Goal: Task Accomplishment & Management: Complete application form

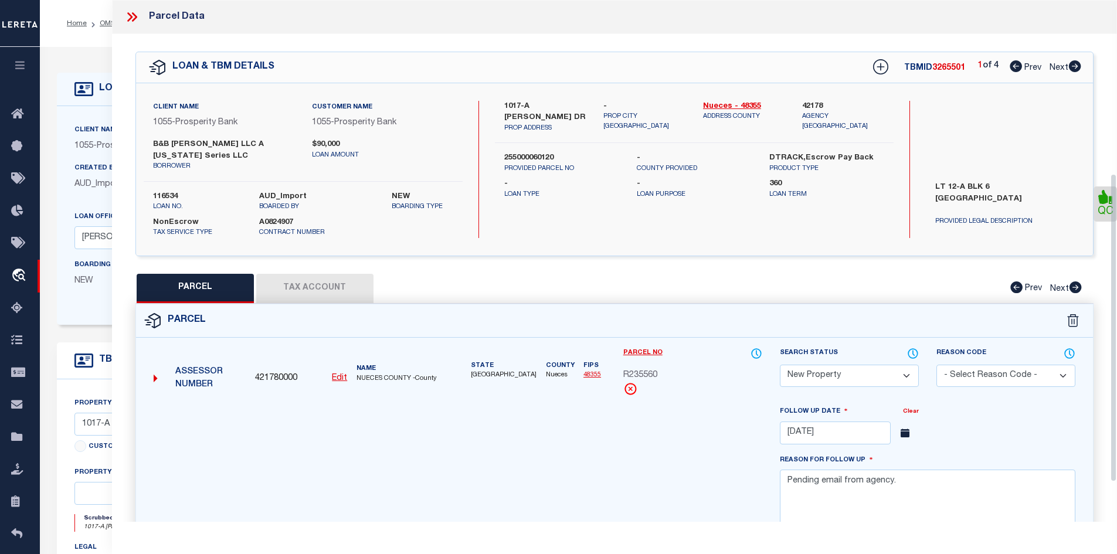
select select "NP"
select select "AGW"
select select "10707"
select select "4027"
select select "NonEscrow"
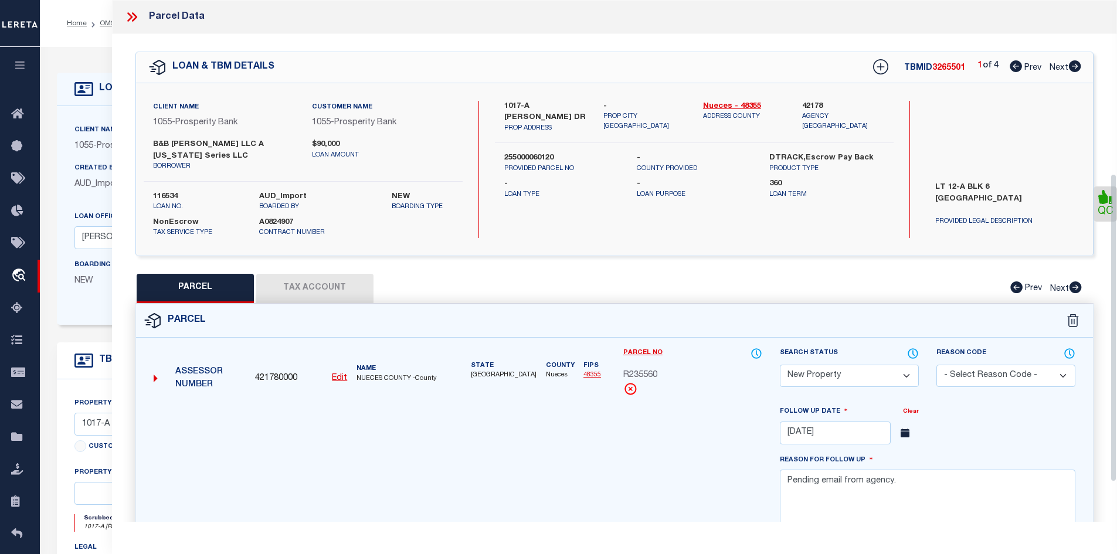
scroll to position [293, 0]
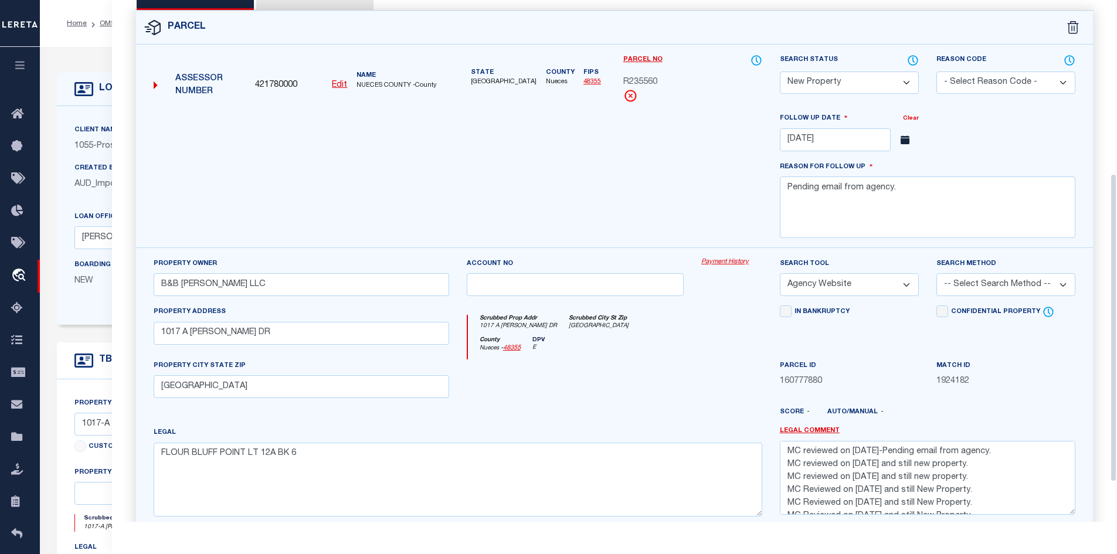
click at [314, 140] on div at bounding box center [458, 179] width 626 height 135
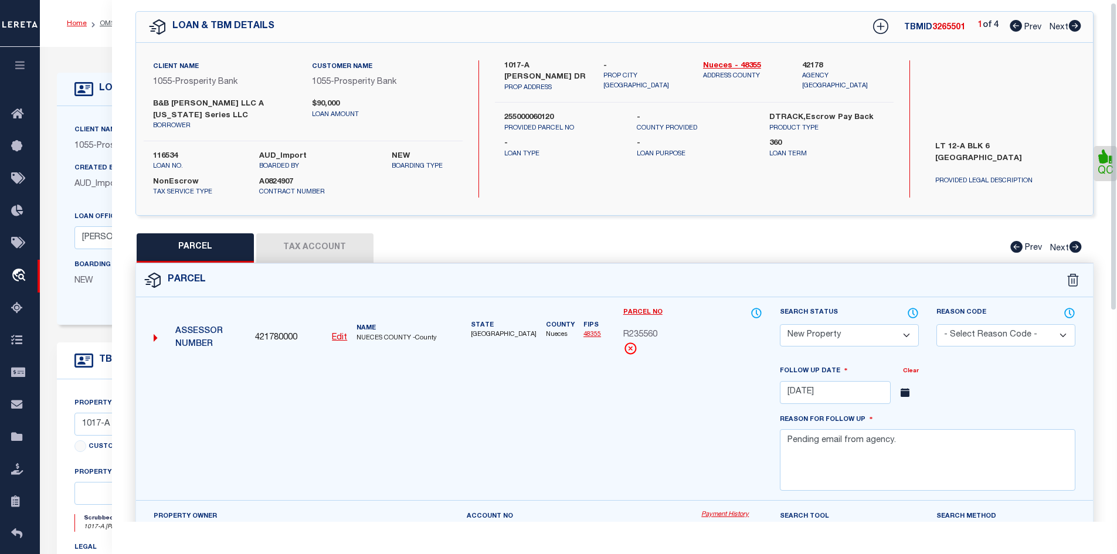
scroll to position [0, 0]
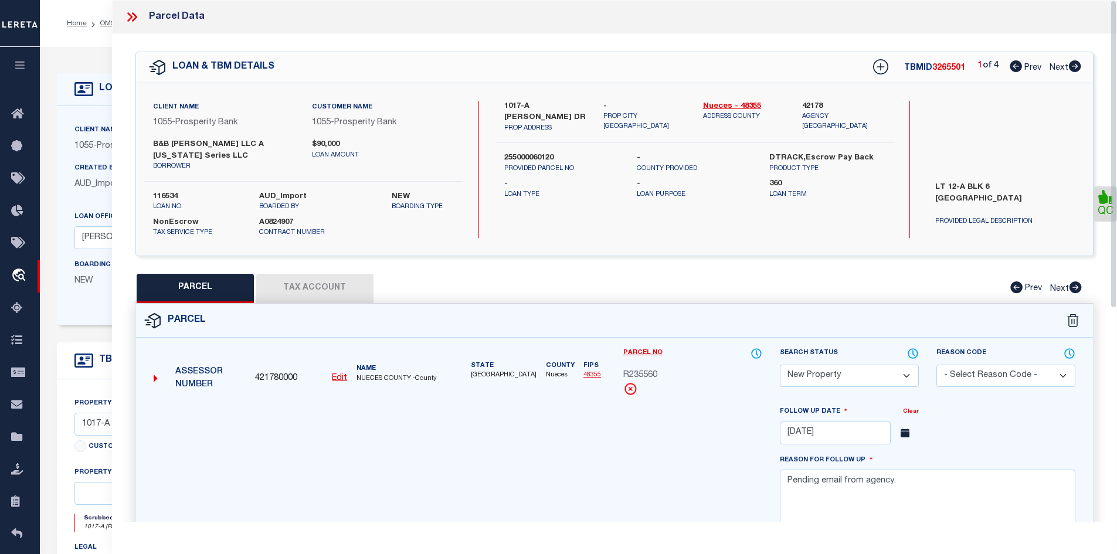
click at [133, 16] on icon at bounding box center [131, 16] width 15 height 15
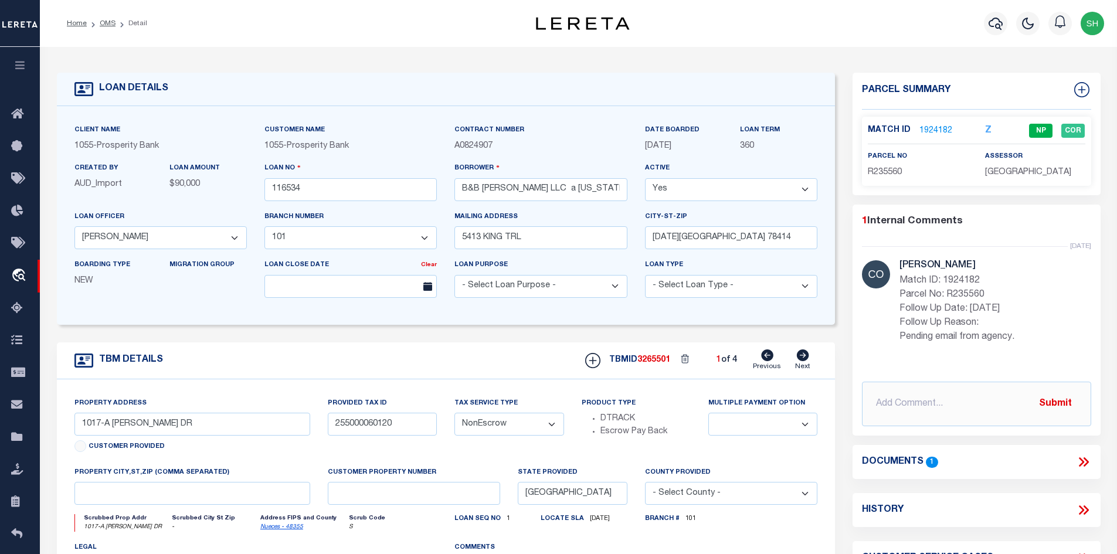
click at [802, 359] on icon at bounding box center [803, 355] width 12 height 12
type input "1017-B [PERSON_NAME] DR"
type input "255000060125"
select select
type textarea "LT 12-B BLK 6 [GEOGRAPHIC_DATA]"
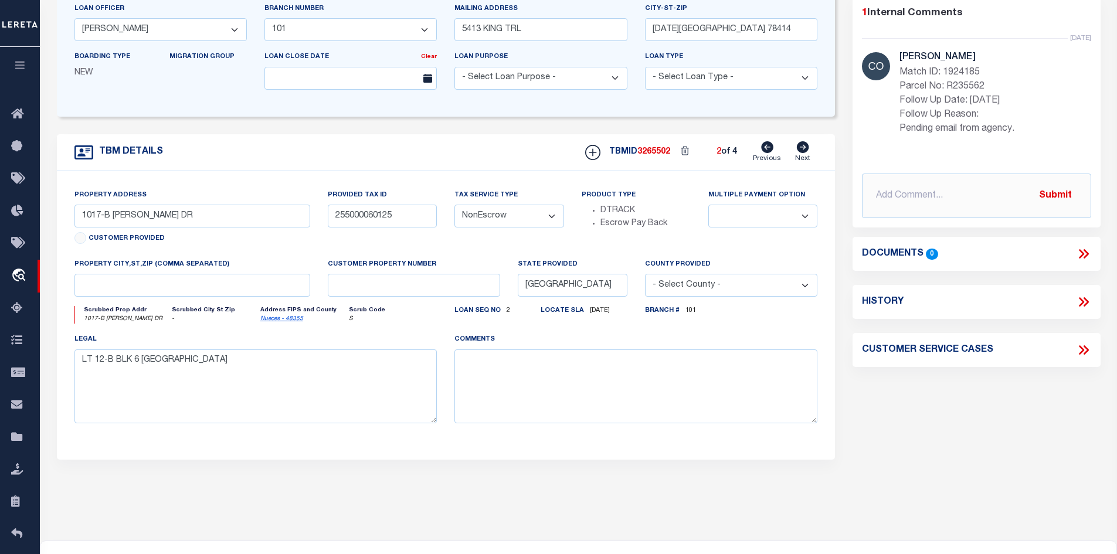
scroll to position [108, 0]
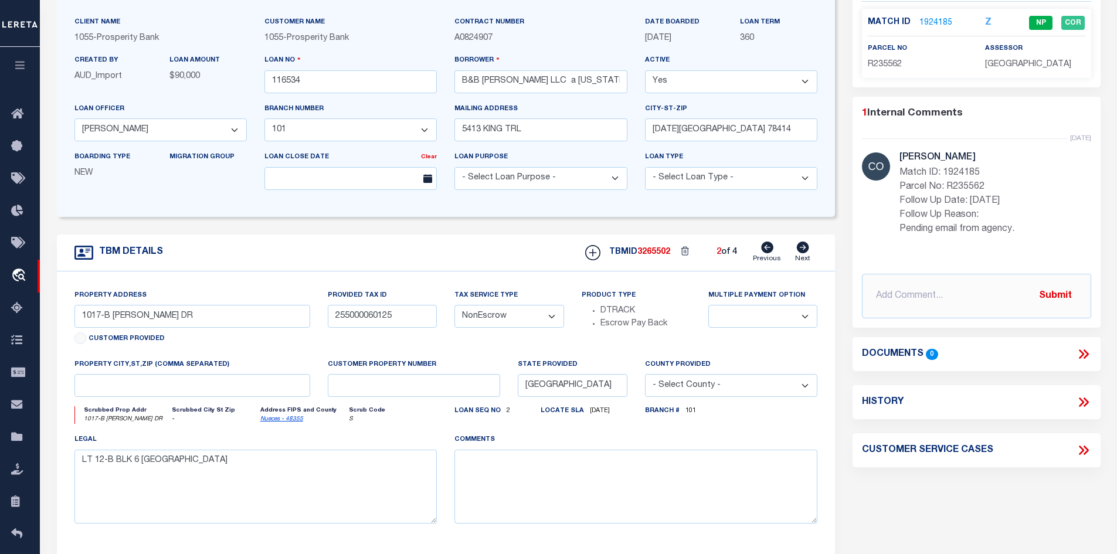
click at [787, 259] on div "TBMID 3265502 2 of 4 Previous Next" at bounding box center [696, 253] width 241 height 22
click at [796, 249] on icon at bounding box center [802, 248] width 13 height 12
type input "[STREET_ADDRESS][PERSON_NAME]"
type input "255000060130"
select select
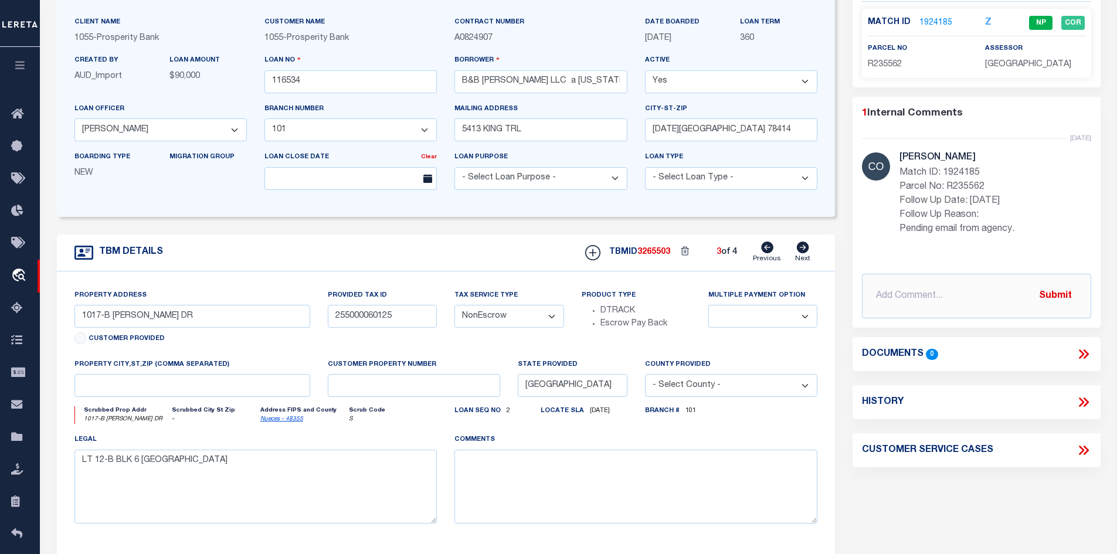
type textarea "LT 13-A BLK 6 [GEOGRAPHIC_DATA]"
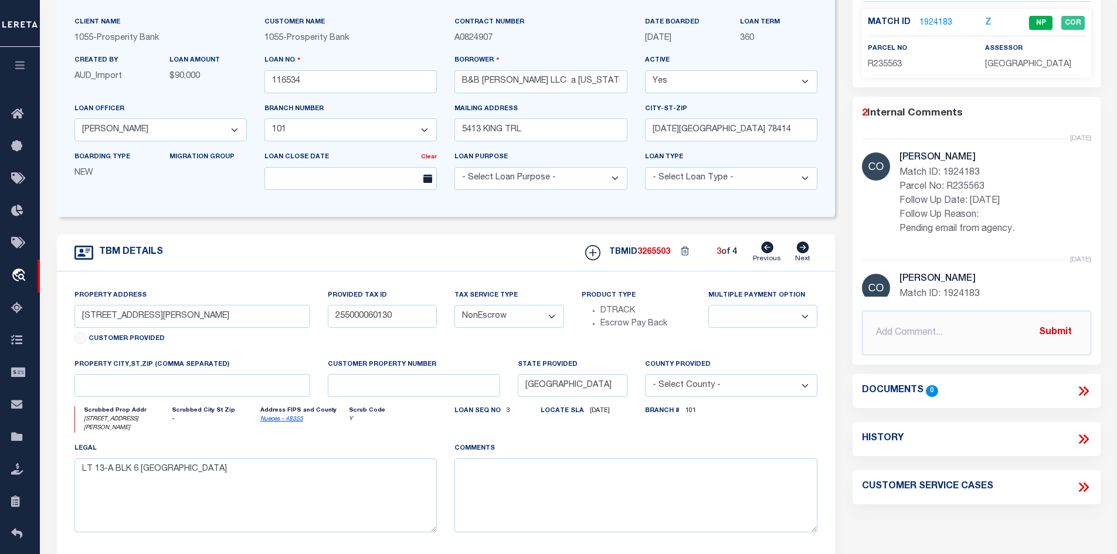
click at [766, 253] on icon at bounding box center [767, 248] width 12 height 12
type input "1017-B [PERSON_NAME] DR"
type input "255000060125"
select select
type textarea "LT 12-B BLK 6 [GEOGRAPHIC_DATA]"
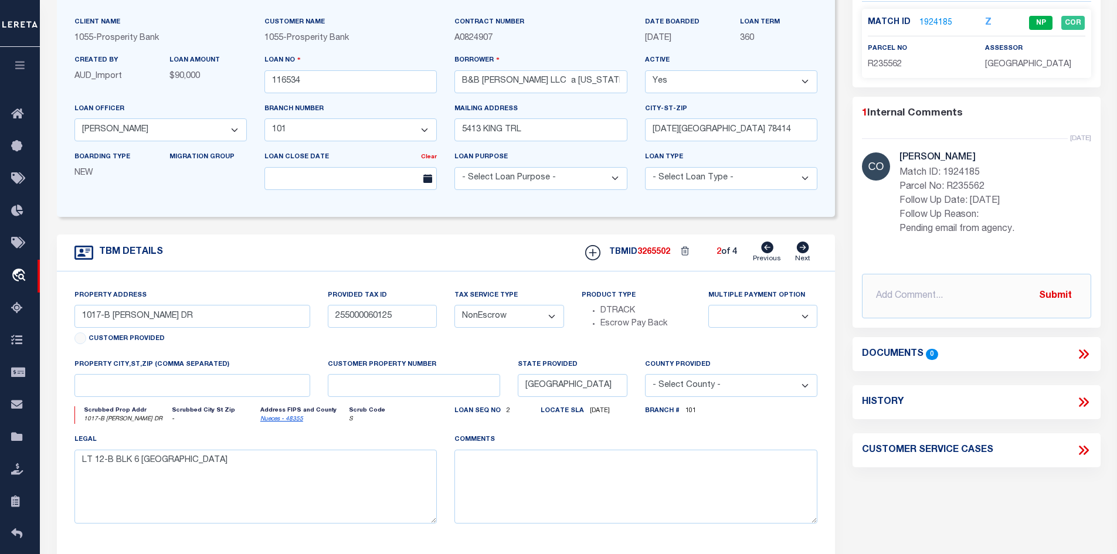
click at [766, 253] on icon at bounding box center [767, 248] width 12 height 12
type input "1017-A [PERSON_NAME] DR"
type input "255000060120"
select select
type textarea "LT 12-A BLK 6 [GEOGRAPHIC_DATA]"
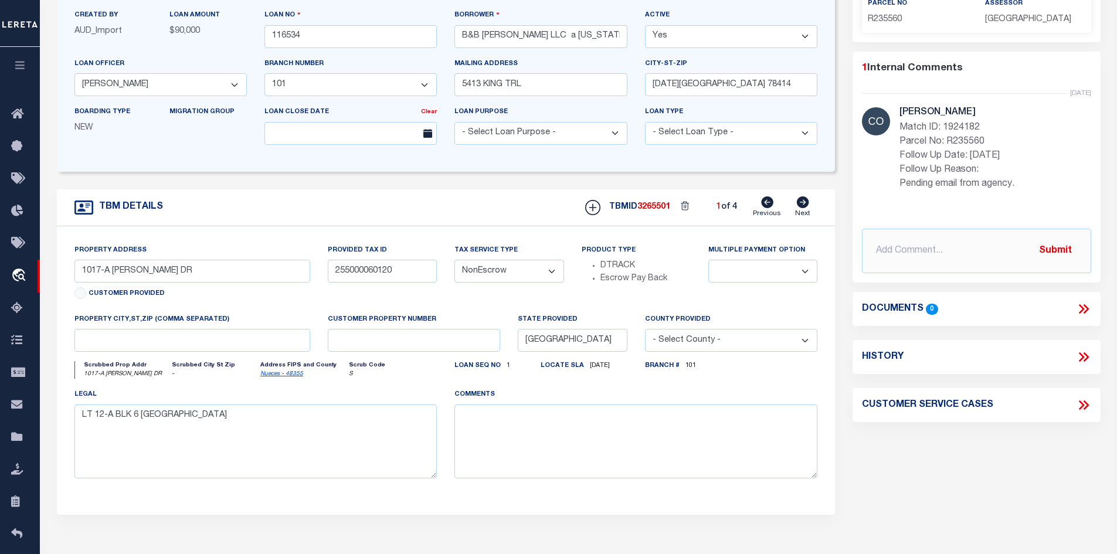
scroll to position [167, 0]
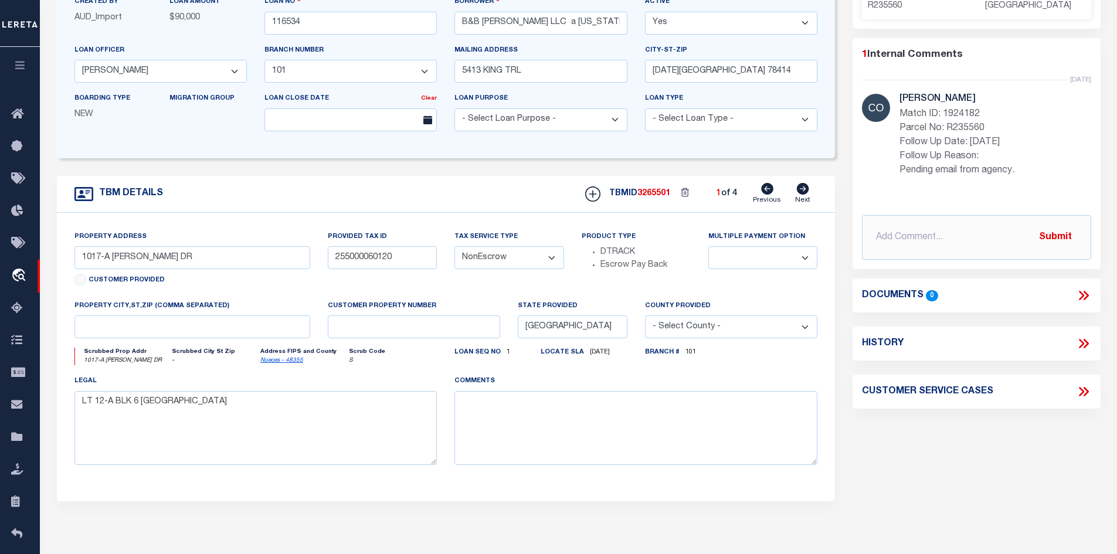
click at [916, 129] on p "Match ID: 1924182 Parcel No: R235560 Follow Up Date: [DATE] Follow Up Reason: P…" at bounding box center [995, 142] width 192 height 70
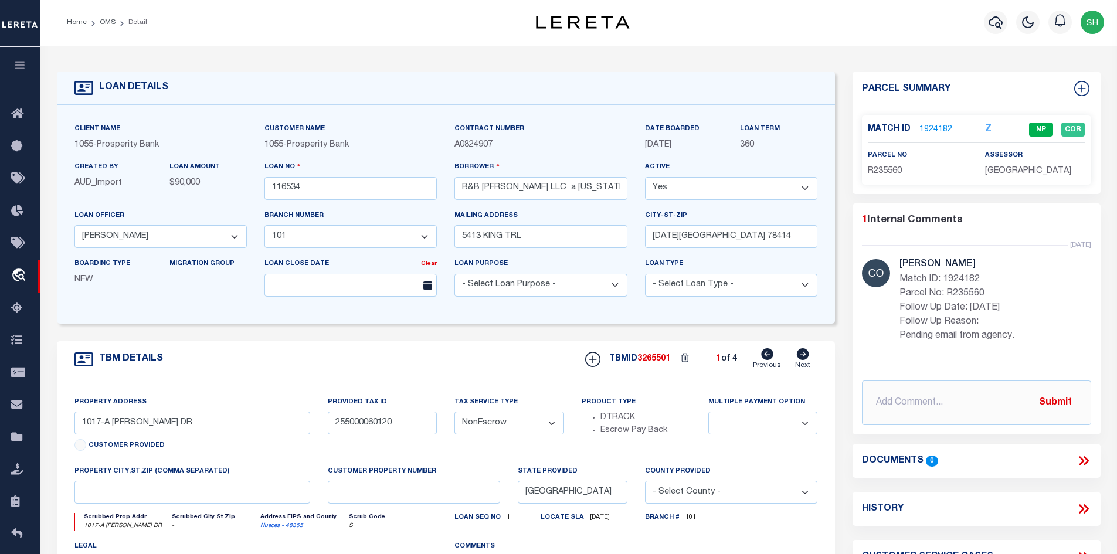
scroll to position [0, 0]
drag, startPoint x: 497, startPoint y: 191, endPoint x: 462, endPoint y: 192, distance: 35.2
click at [462, 192] on input "B&B [PERSON_NAME] LLC a [US_STATE] Series LLC" at bounding box center [540, 189] width 172 height 23
click at [801, 358] on icon at bounding box center [802, 355] width 13 height 12
type input "1017-B [PERSON_NAME] DR"
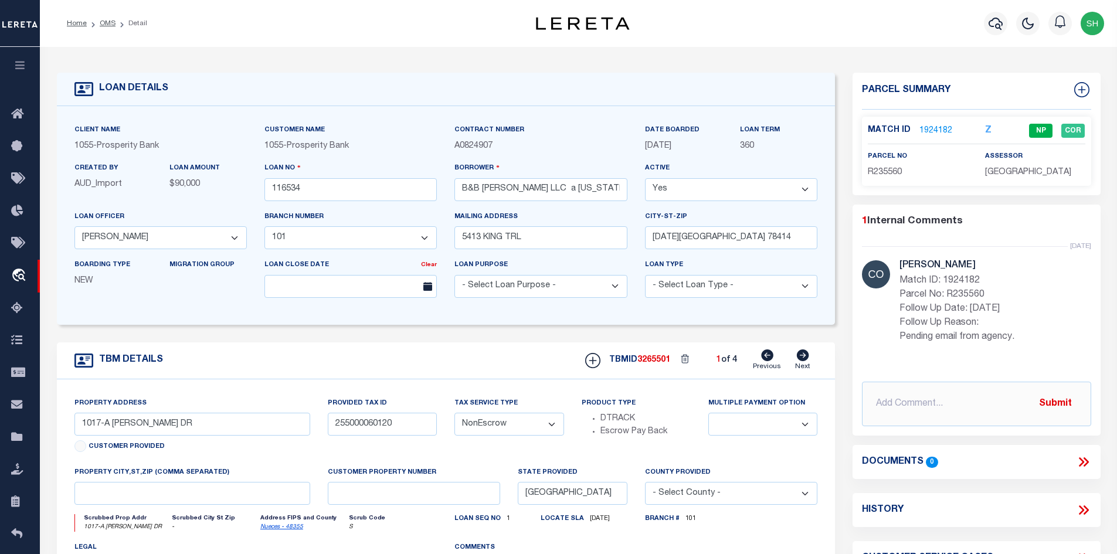
type input "255000060125"
select select
type textarea "LT 12-B BLK 6 [GEOGRAPHIC_DATA]"
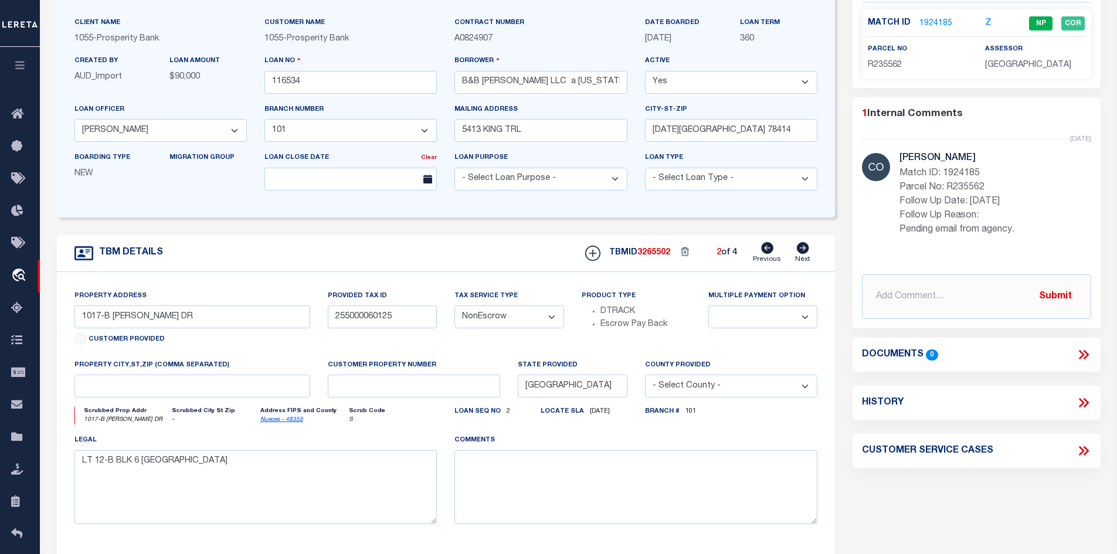
scroll to position [59, 0]
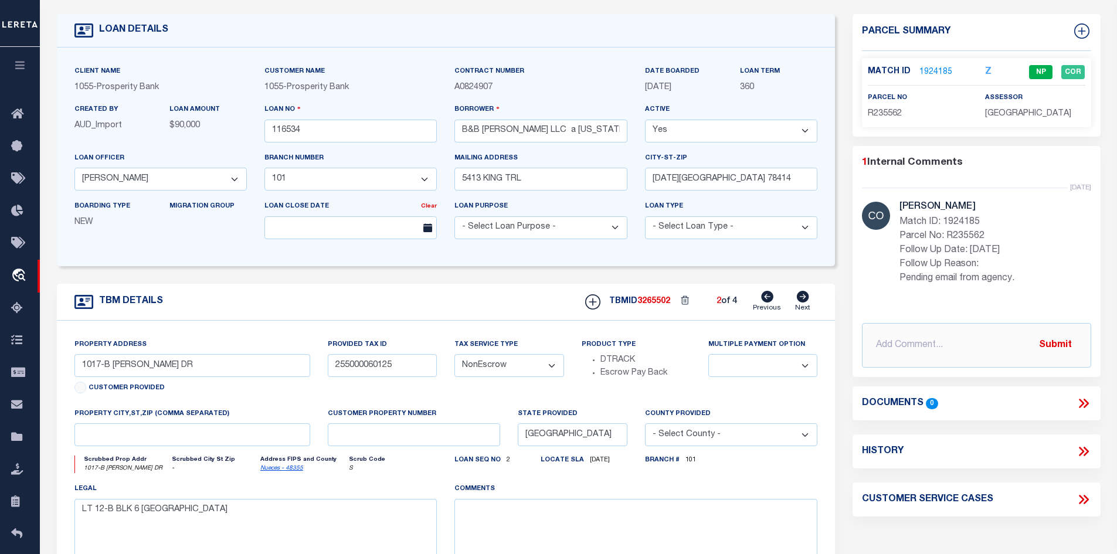
click at [806, 299] on icon at bounding box center [803, 297] width 12 height 12
type input "[STREET_ADDRESS][PERSON_NAME]"
type input "255000060130"
select select
type textarea "LT 13-A BLK 6 [GEOGRAPHIC_DATA]"
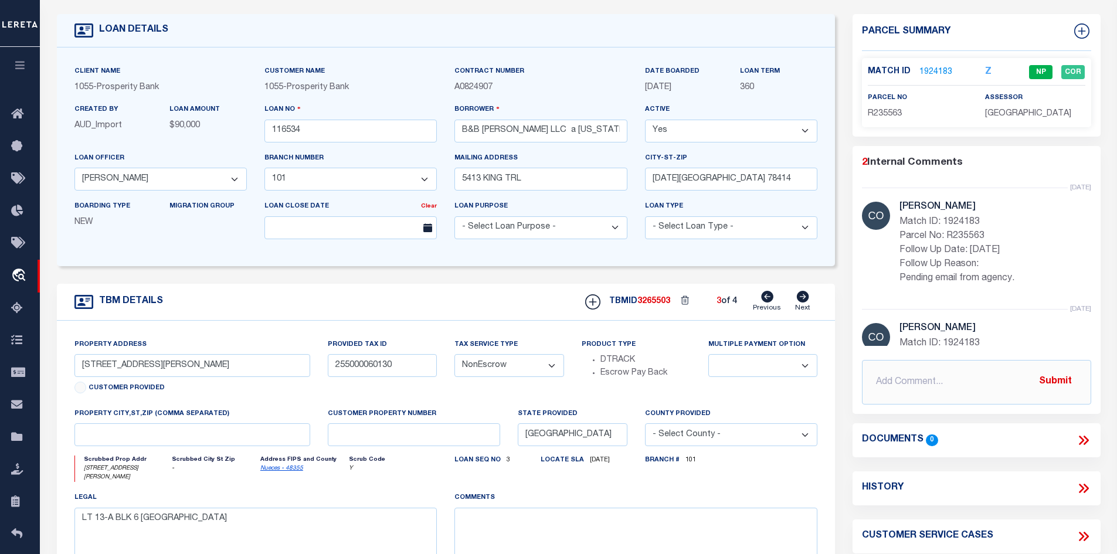
click at [806, 300] on icon at bounding box center [803, 297] width 12 height 12
type input "1029 [PERSON_NAME] DR"
type input "255000060135"
select select
type textarea "LT 13-B BLK 6 [GEOGRAPHIC_DATA]"
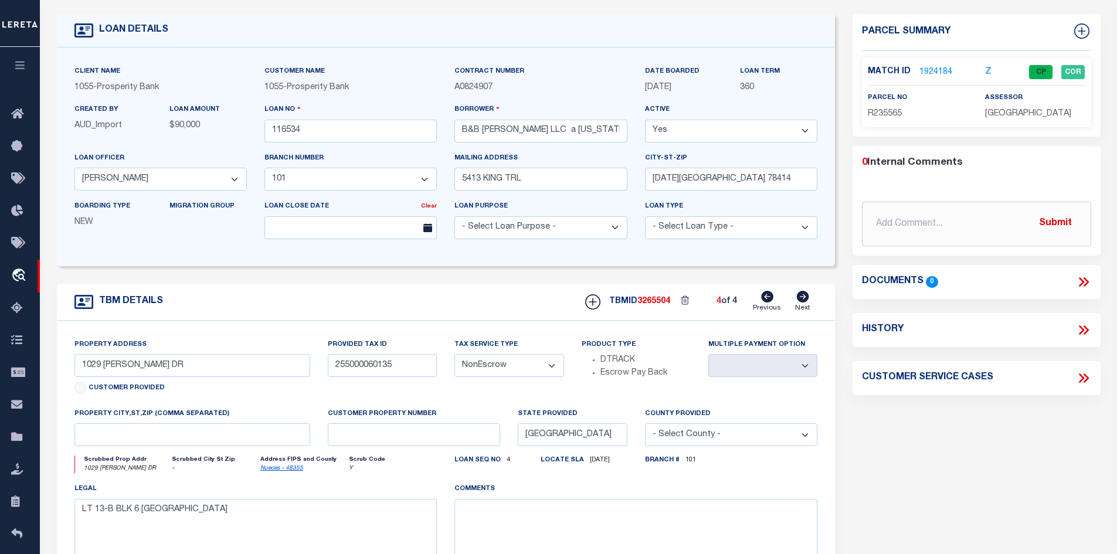
click at [769, 305] on link "Previous" at bounding box center [767, 302] width 28 height 22
type input "[STREET_ADDRESS][PERSON_NAME]"
type input "255000060130"
select select
type textarea "LT 13-A BLK 6 [GEOGRAPHIC_DATA]"
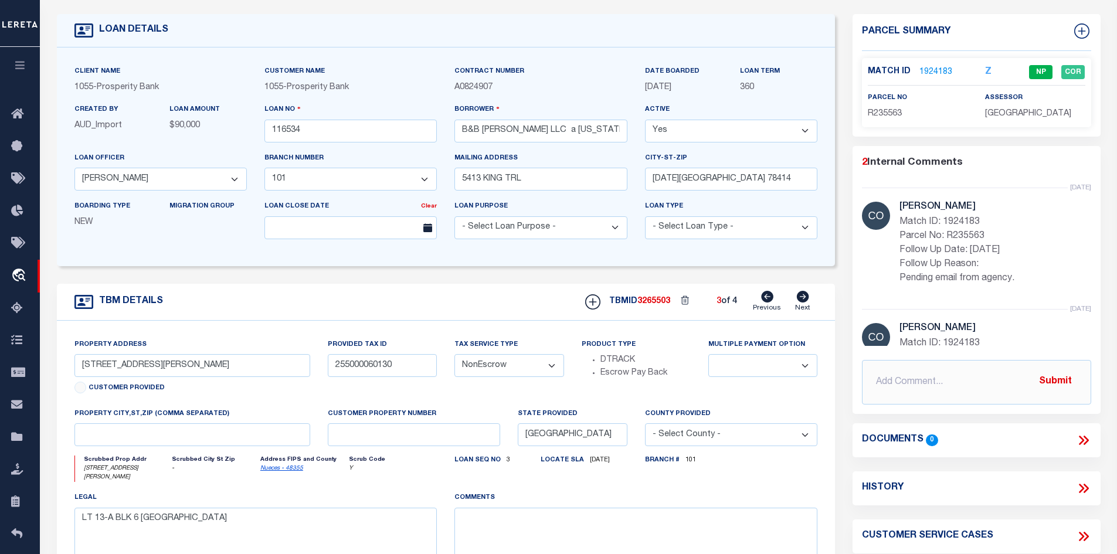
click at [769, 305] on link "Previous" at bounding box center [767, 302] width 28 height 22
type input "1017-B [PERSON_NAME] DR"
type input "255000060125"
select select
type textarea "LT 12-B BLK 6 [GEOGRAPHIC_DATA]"
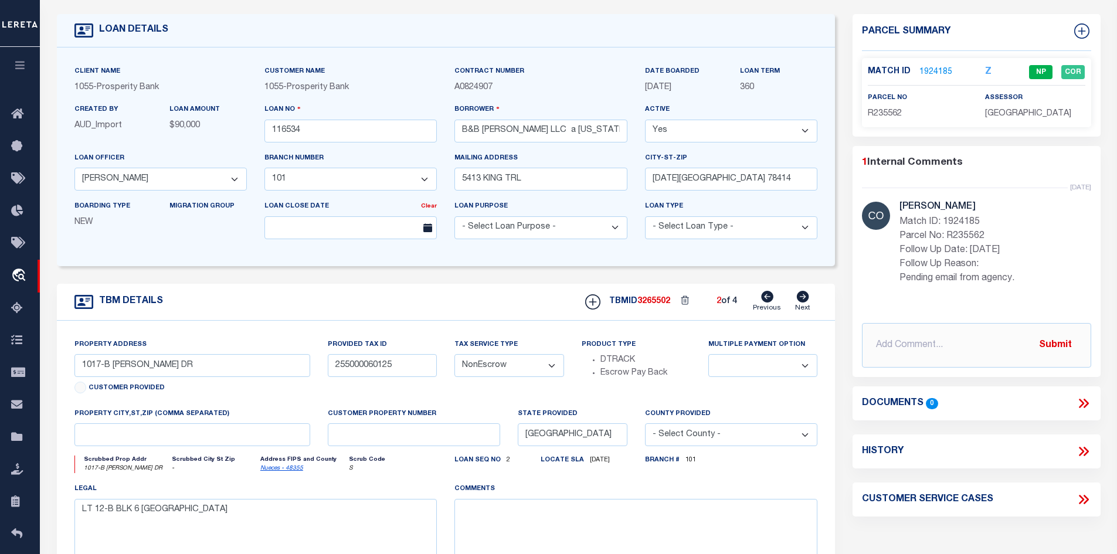
click at [806, 302] on icon at bounding box center [803, 297] width 12 height 12
type input "[STREET_ADDRESS][PERSON_NAME]"
type input "255000060130"
select select
type textarea "LT 13-A BLK 6 [GEOGRAPHIC_DATA]"
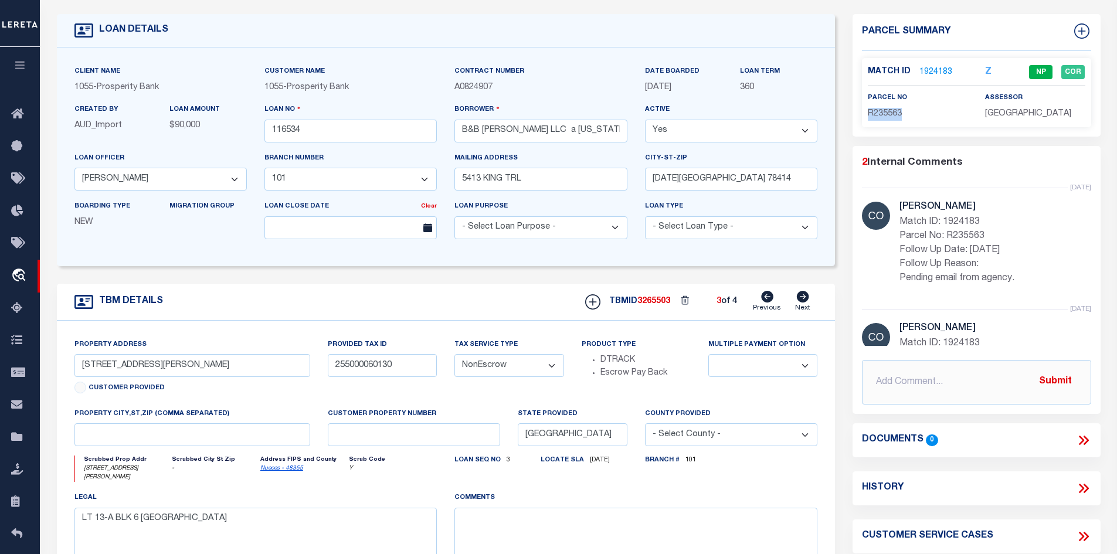
drag, startPoint x: 911, startPoint y: 112, endPoint x: 864, endPoint y: 117, distance: 47.1
click at [864, 117] on div "parcel no R235563" at bounding box center [917, 105] width 117 height 29
copy span "R235563"
click at [797, 294] on icon at bounding box center [802, 297] width 13 height 12
type input "1029 [PERSON_NAME] DR"
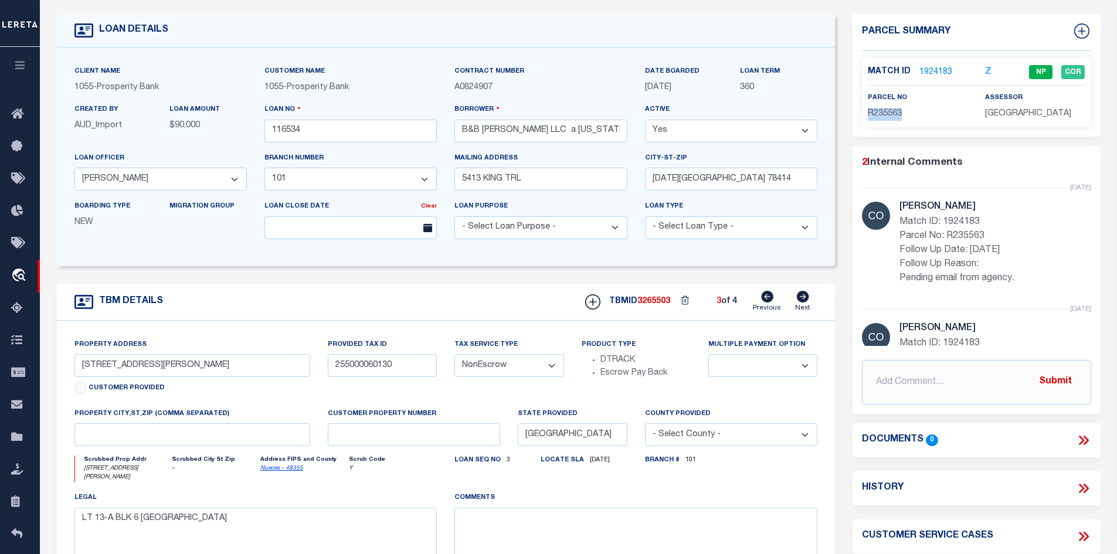
type input "255000060135"
select select
type textarea "LT 13-B BLK 6 [GEOGRAPHIC_DATA]"
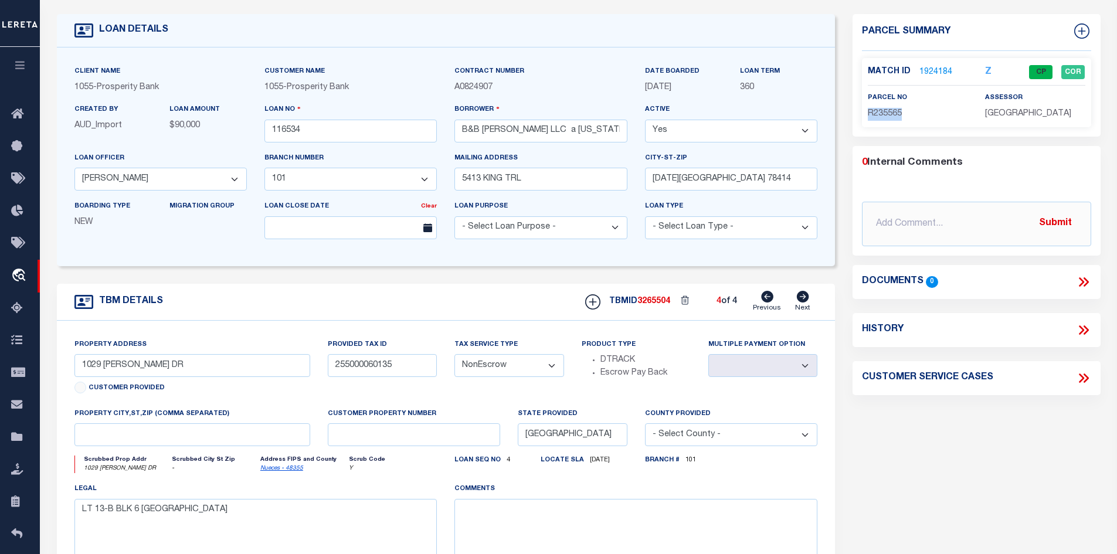
drag, startPoint x: 908, startPoint y: 111, endPoint x: 865, endPoint y: 116, distance: 43.1
click at [865, 116] on div "parcel no R235565" at bounding box center [917, 105] width 117 height 29
copy span "R235565"
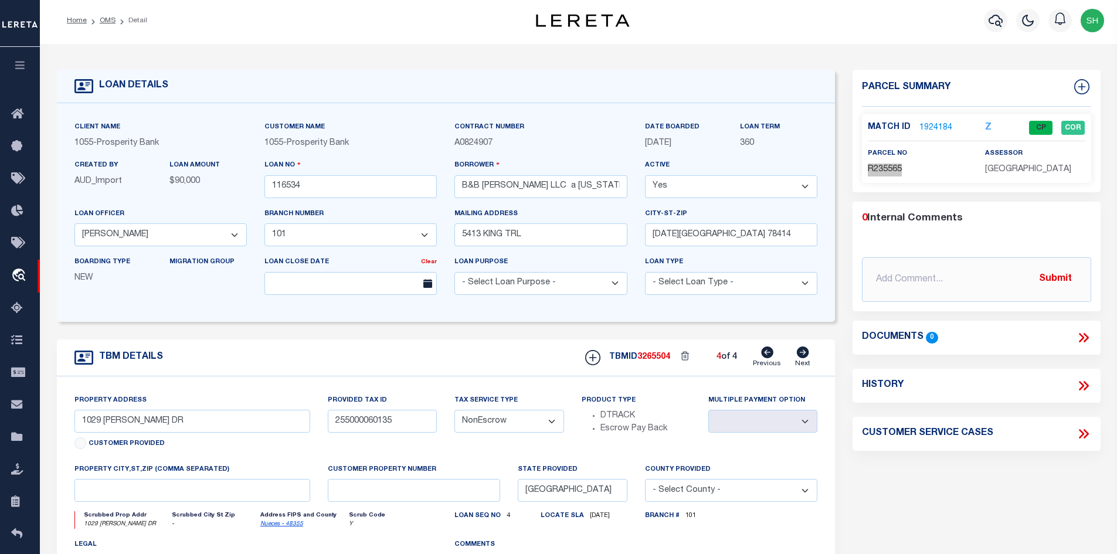
scroll to position [0, 0]
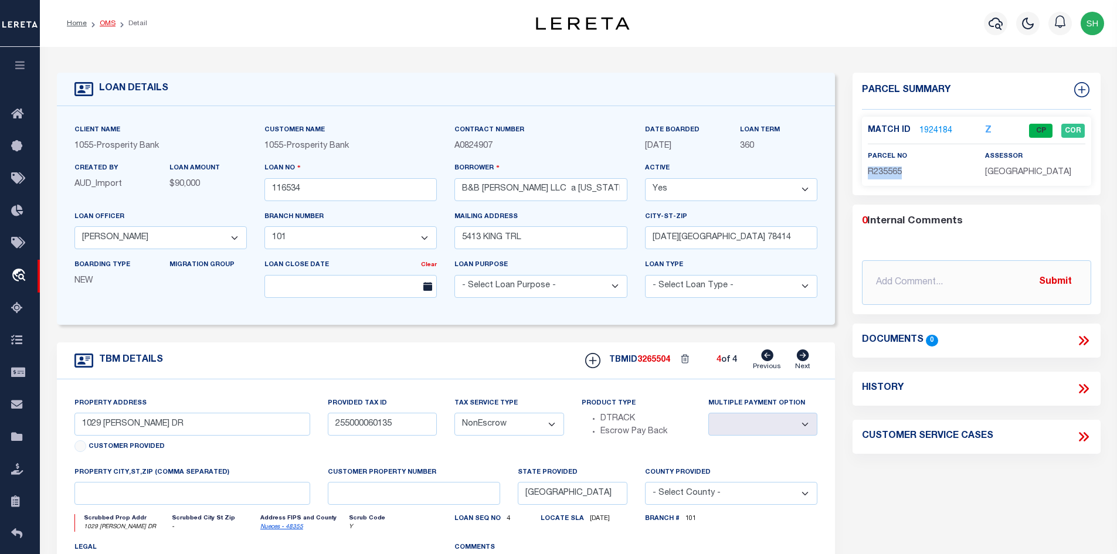
click at [103, 23] on link "OMS" at bounding box center [108, 23] width 16 height 7
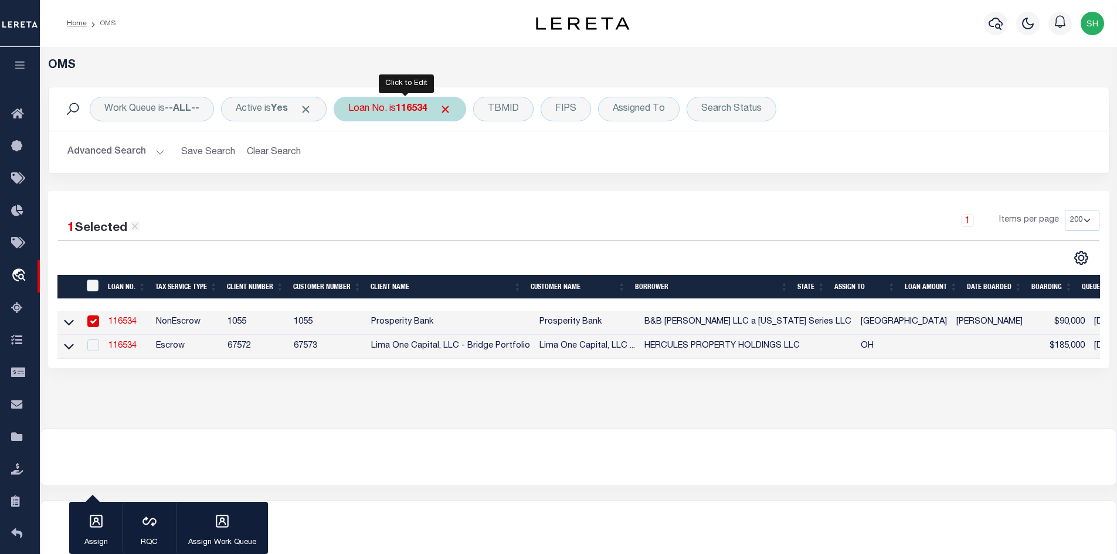
click at [390, 121] on div "Loan No. is 116534" at bounding box center [400, 109] width 133 height 25
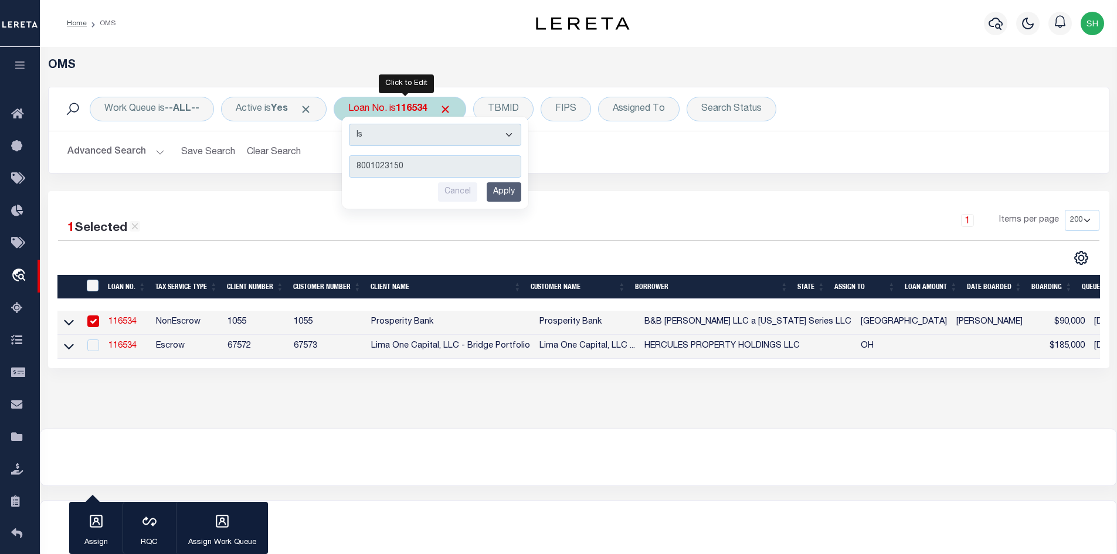
type input "8001023150"
click at [519, 183] on input "Apply" at bounding box center [504, 191] width 35 height 19
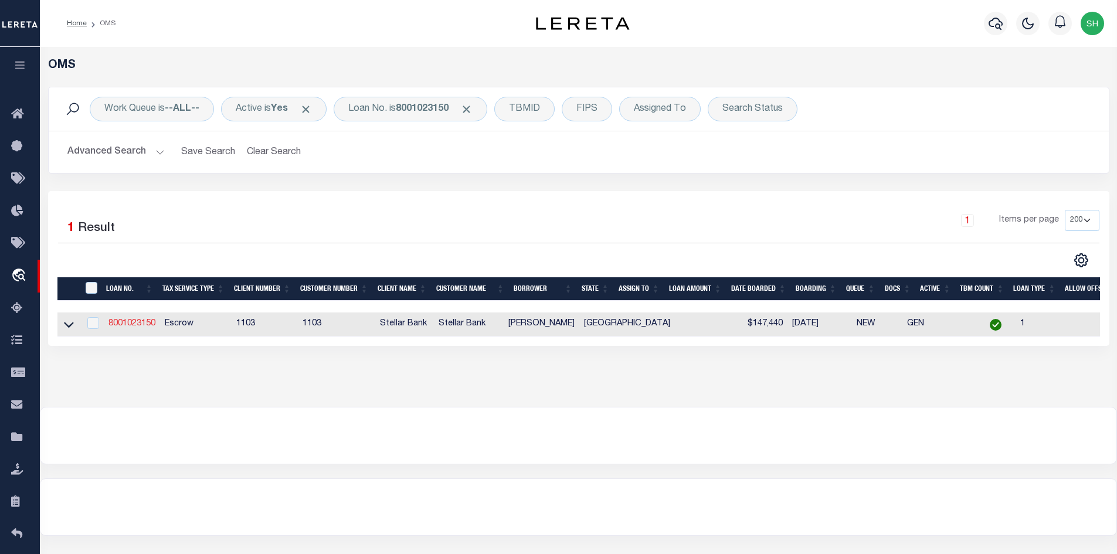
click at [137, 327] on link "8001023150" at bounding box center [131, 324] width 47 height 8
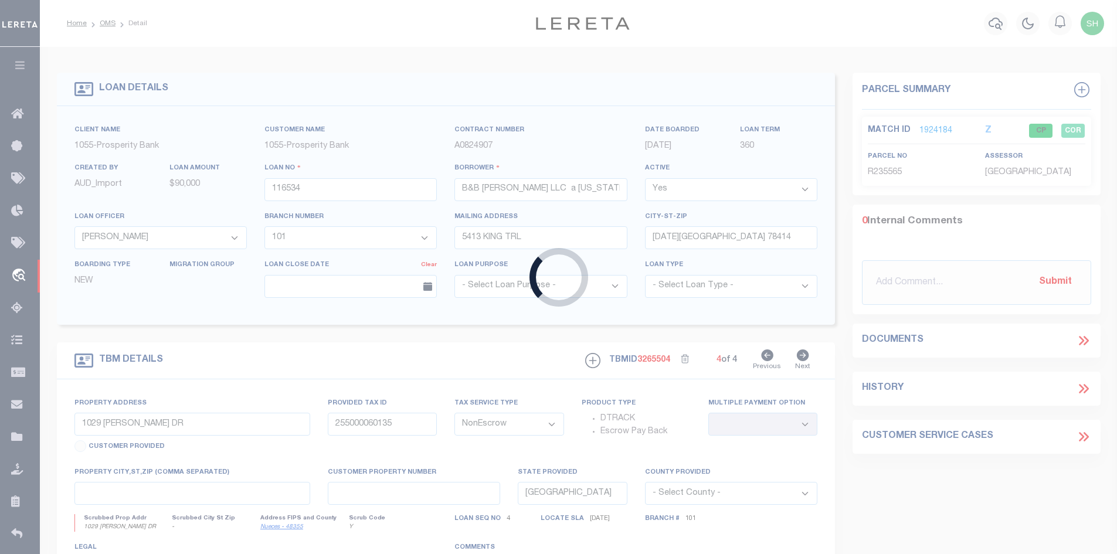
type input "8001023150"
type input "[PERSON_NAME]"
select select
type input "26826 MOTTLED DUCK LN"
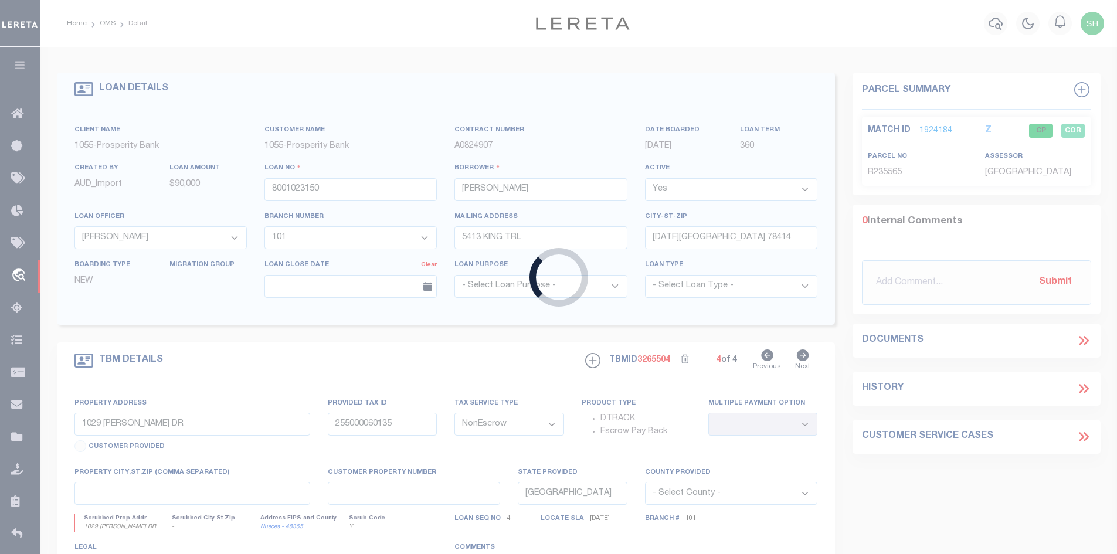
type input "HOCKLEY TX 77447-9628"
select select "Escrow"
type input "26826 Mottled Duck Ln"
type input "1279150040009"
select select
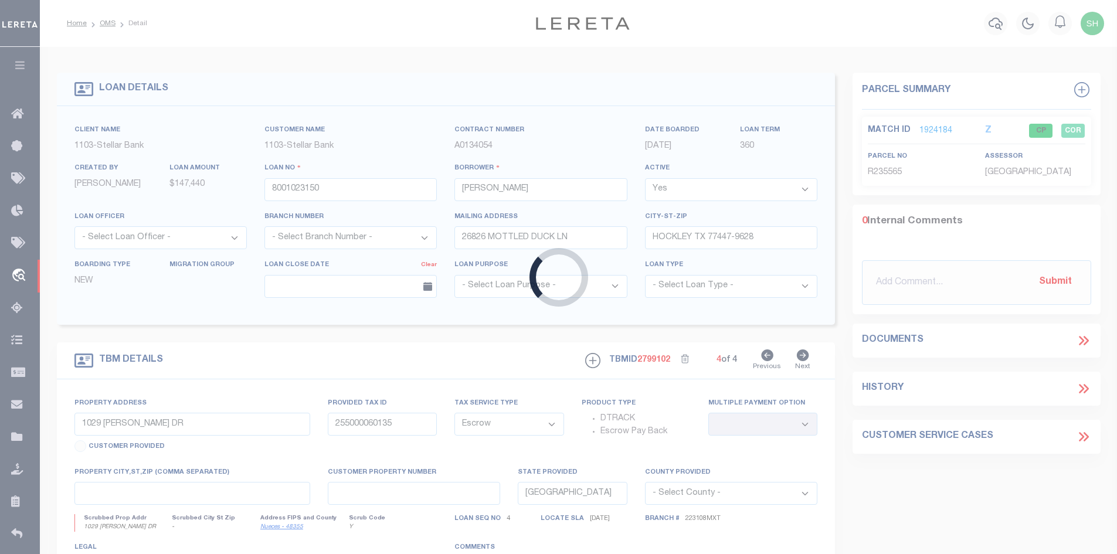
type input "Hockley TX 77447"
select select "[PERSON_NAME]"
type textarea "Lt 9 Blk [STREET_ADDRESS]"
select select "11247"
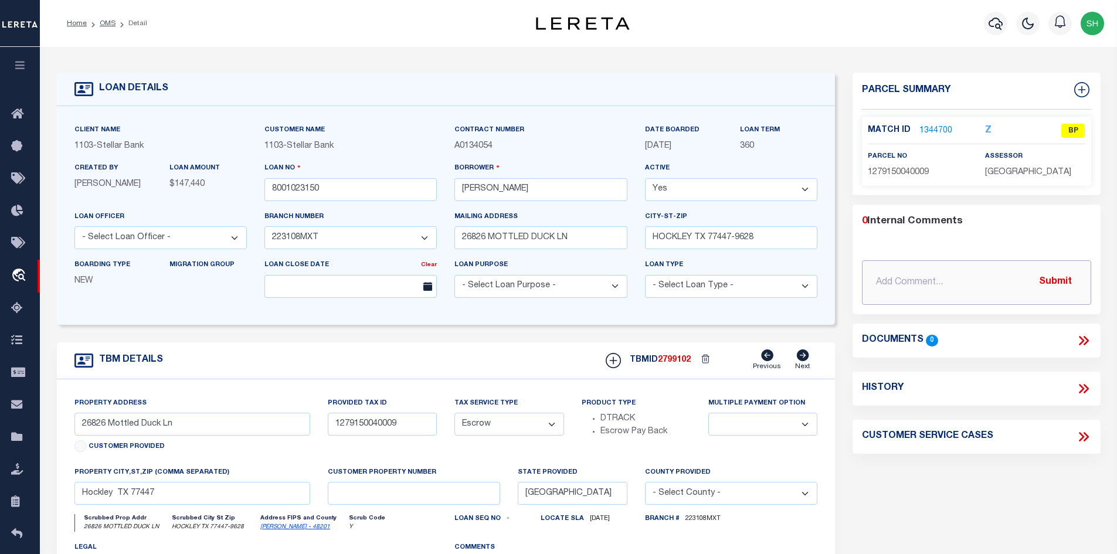
click at [955, 292] on input "text" at bounding box center [976, 282] width 229 height 45
paste input "Parcel 1279150040009 is coded as “BP”. I checked the [PERSON_NAME] CAD, and the…"
type input "[DATE] Parcel 1279150040009 is coded as “BP”. I checked the [PERSON_NAME] CAD, …"
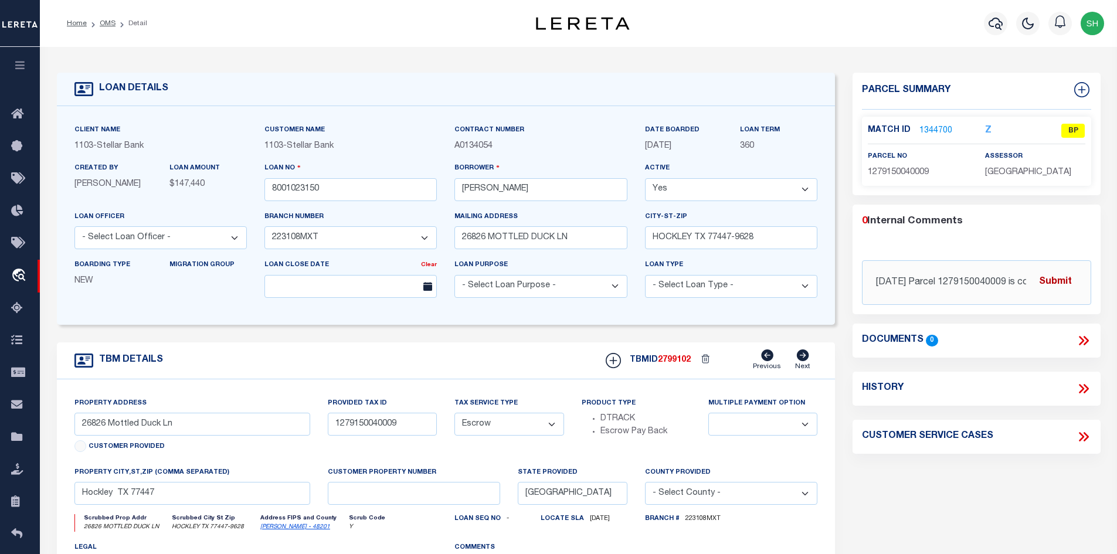
click at [1054, 277] on button "Submit" at bounding box center [1055, 282] width 48 height 24
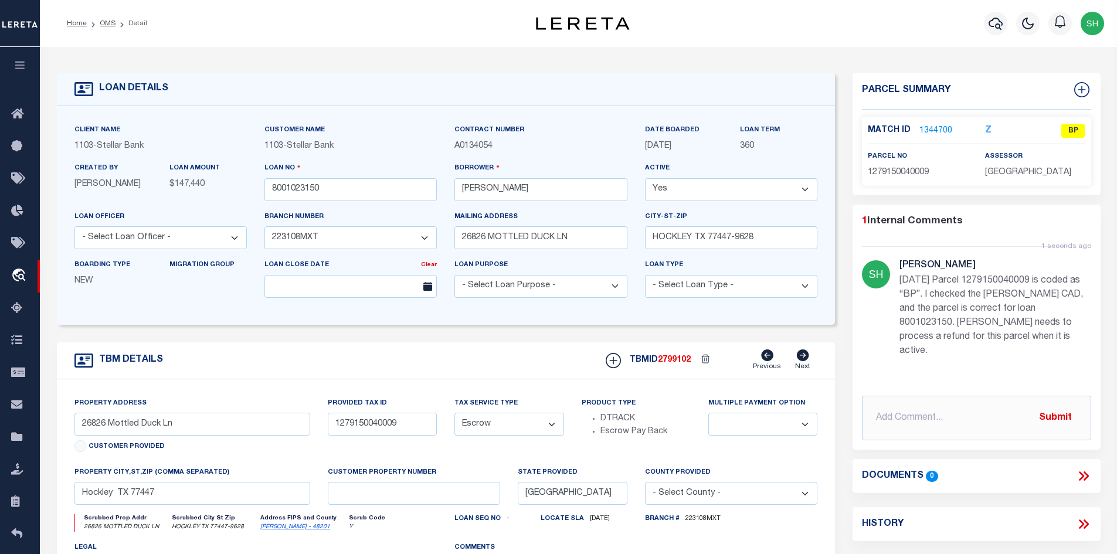
click at [278, 530] on link "[PERSON_NAME] - 48201" at bounding box center [295, 527] width 70 height 6
drag, startPoint x: 158, startPoint y: 428, endPoint x: 59, endPoint y: 425, distance: 99.7
click at [59, 425] on div "Property Address [STREET_ADDRESS] Customer Provided Provided Tax ID 12791500400…" at bounding box center [446, 523] width 779 height 288
click at [938, 125] on link "1344700" at bounding box center [935, 131] width 33 height 12
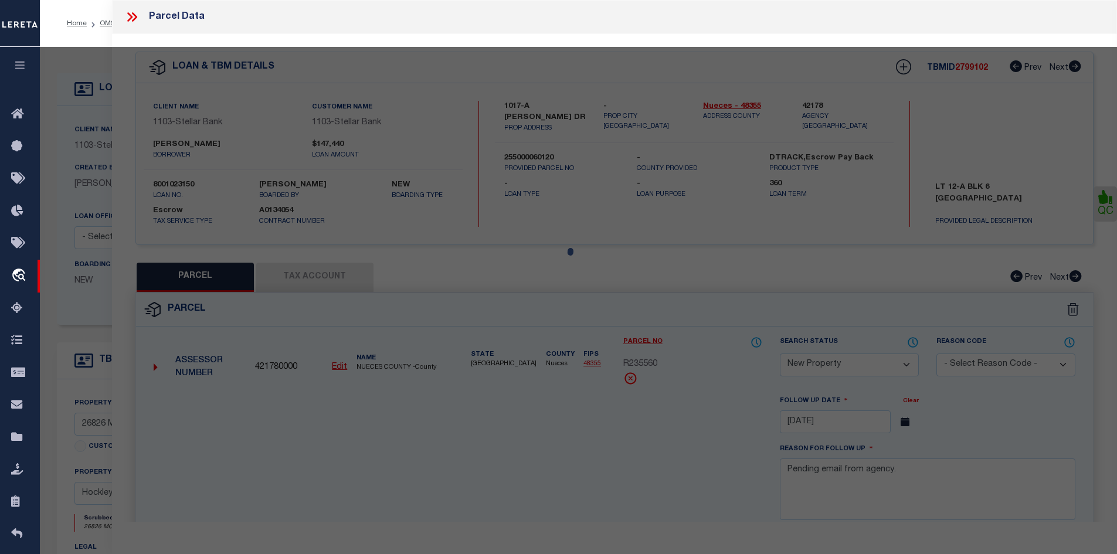
select select "AS"
select select
checkbox input "false"
select select "BP"
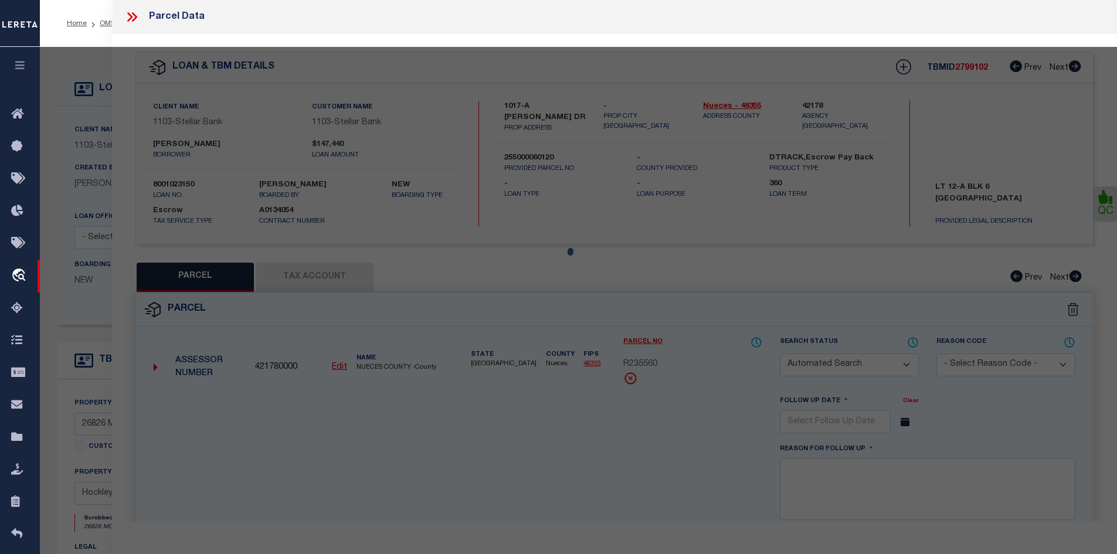
type input "[PERSON_NAME]"
type input "26826 MOTTLED DUCK LN"
type textarea "LT 9 BLK 4 MALLARD CROSSING SEC 1"
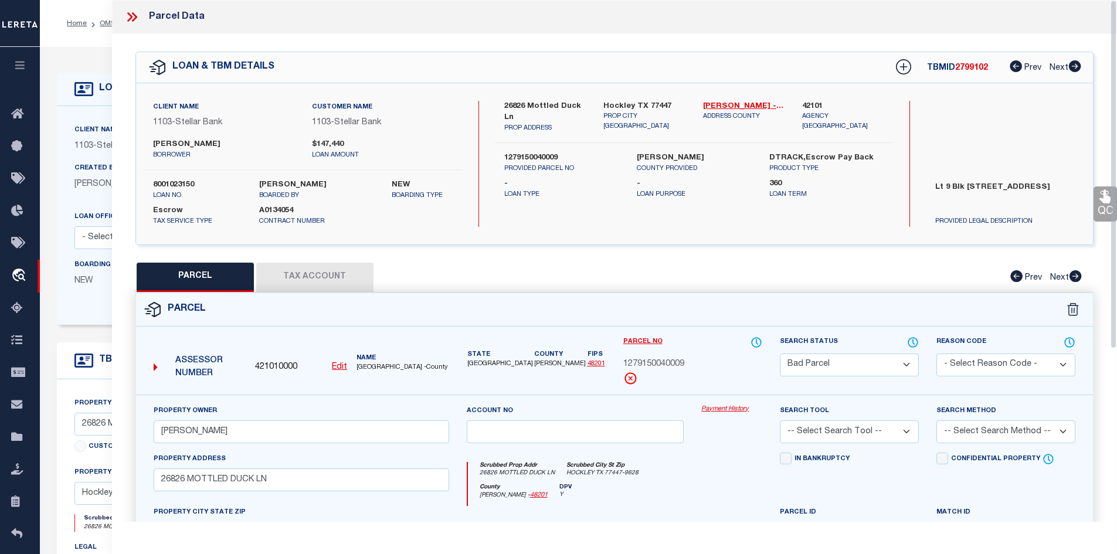
click at [300, 279] on button "Tax Account" at bounding box center [314, 277] width 117 height 29
select select "100"
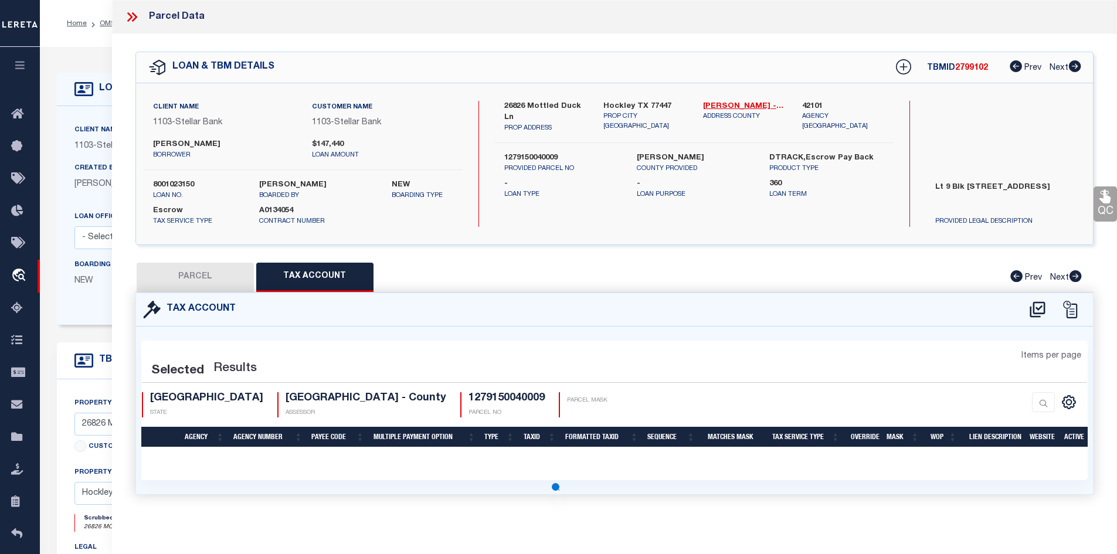
select select "100"
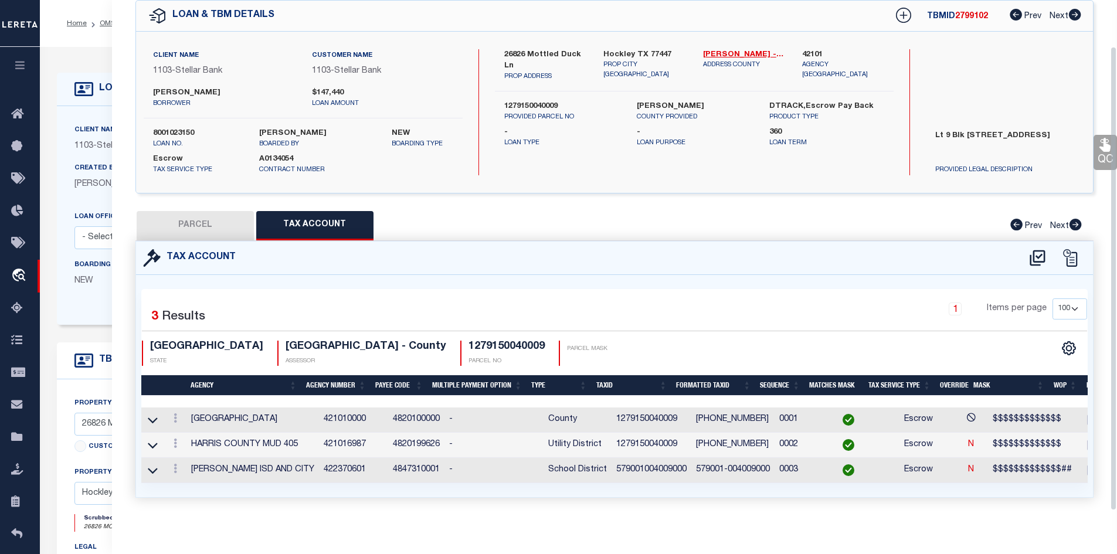
scroll to position [64, 0]
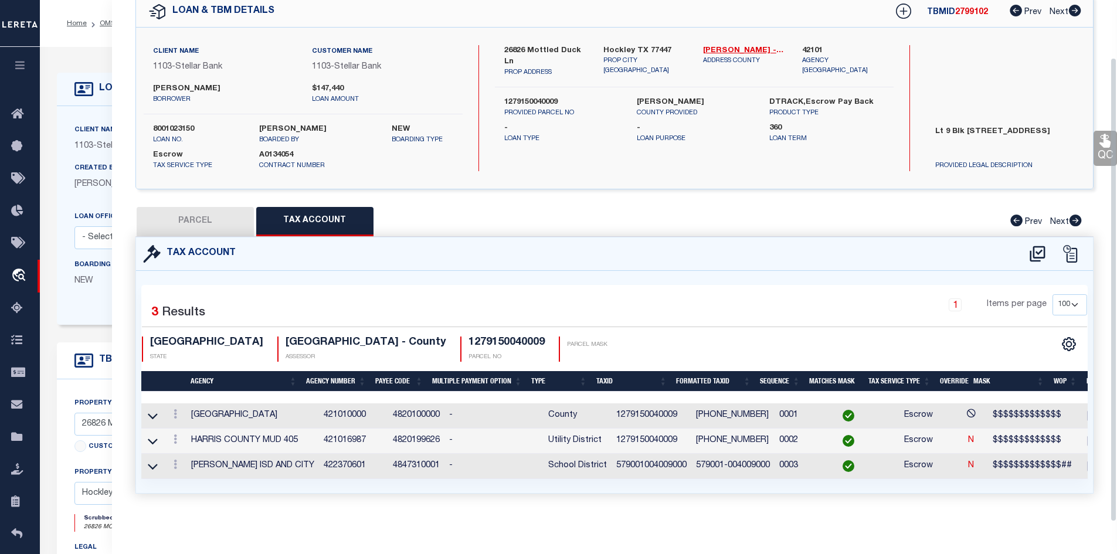
click at [209, 209] on button "PARCEL" at bounding box center [195, 221] width 117 height 29
select select "AS"
checkbox input "false"
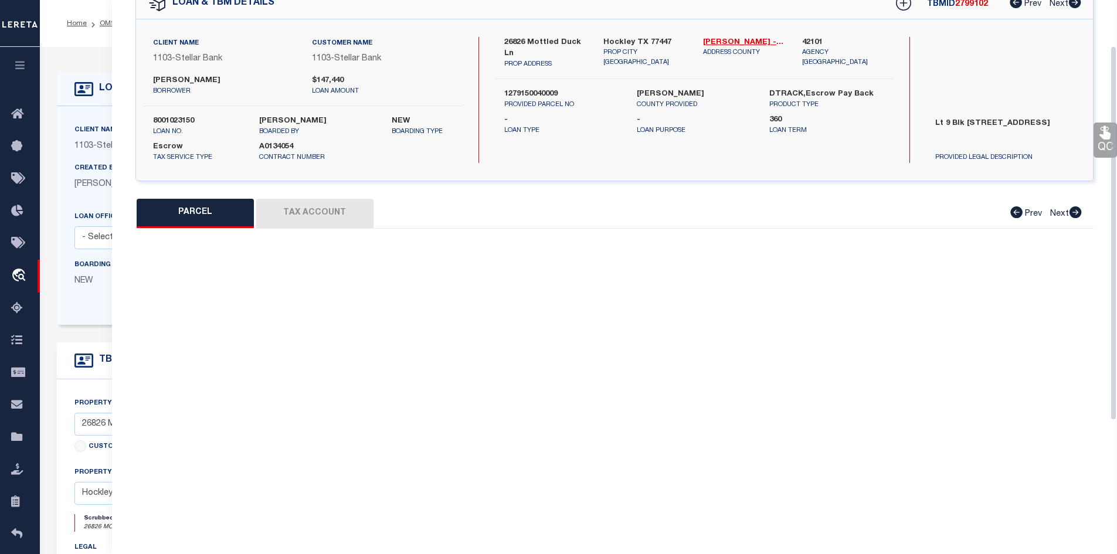
select select "BP"
type input "[PERSON_NAME]"
type input "26826 MOTTLED DUCK LN"
type textarea "LT 9 BLK 4 MALLARD CROSSING SEC 1"
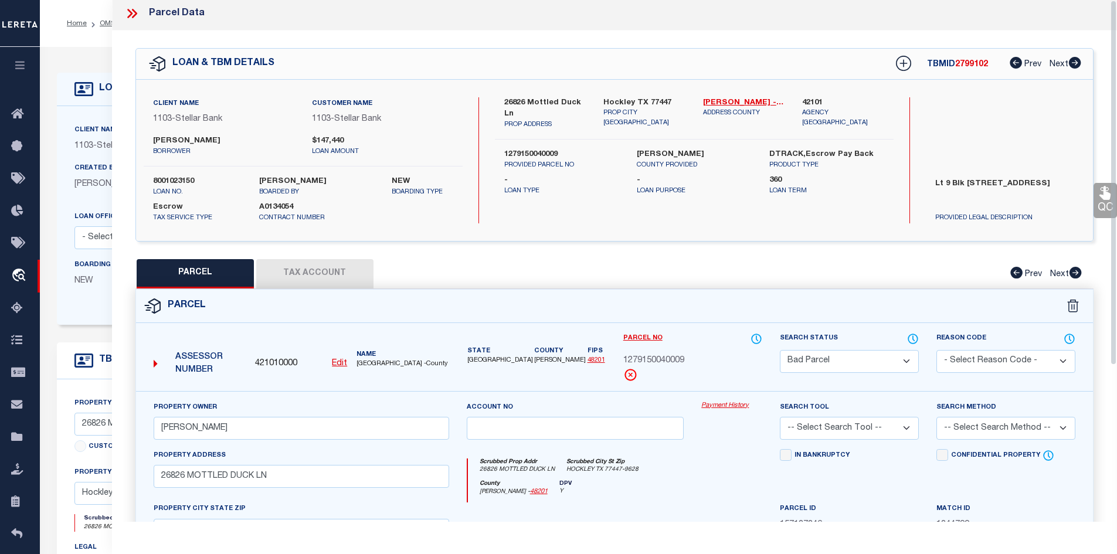
scroll to position [0, 0]
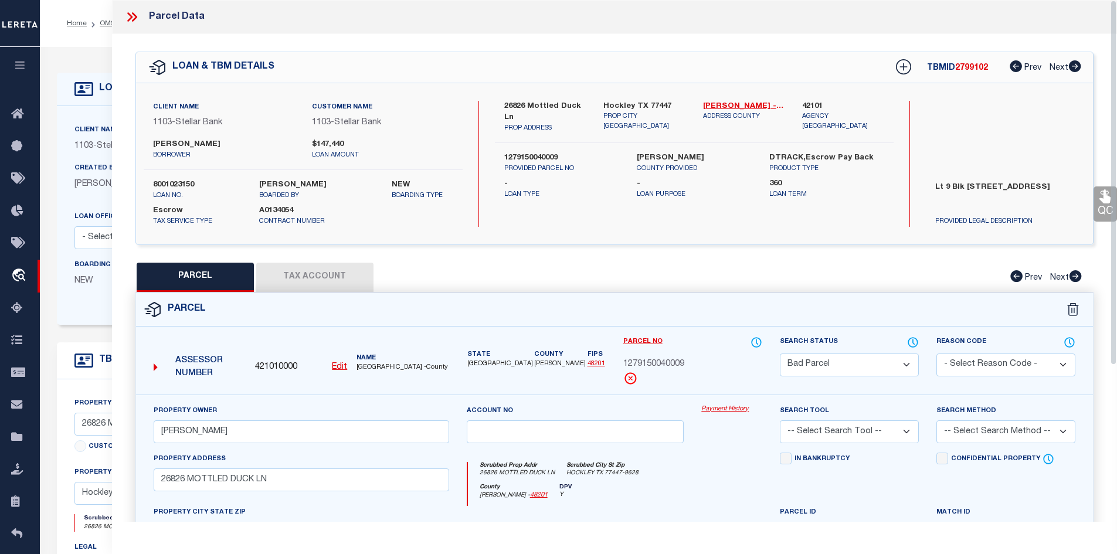
click at [328, 275] on button "Tax Account" at bounding box center [314, 277] width 117 height 29
select select "100"
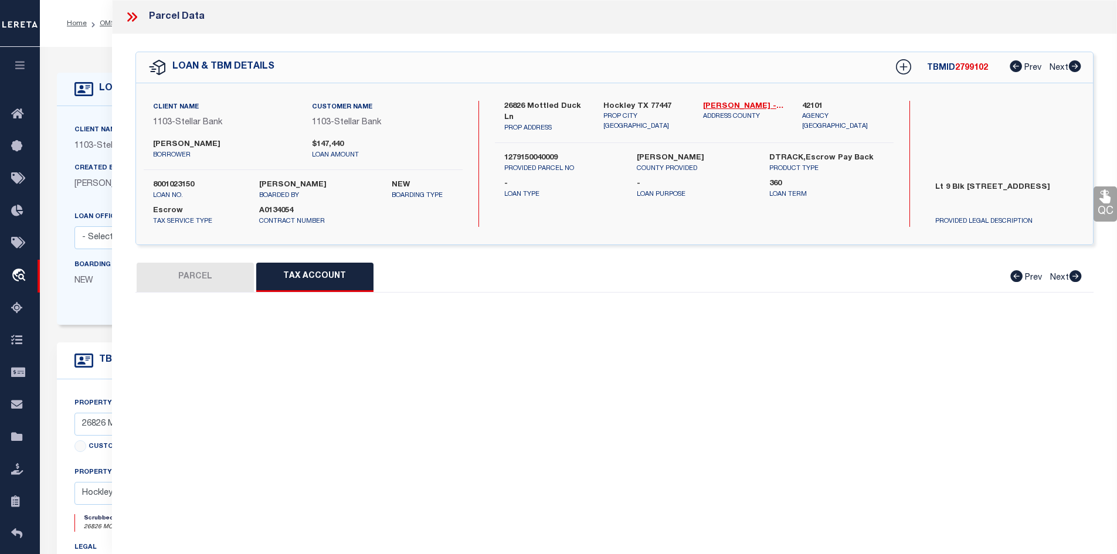
select select "100"
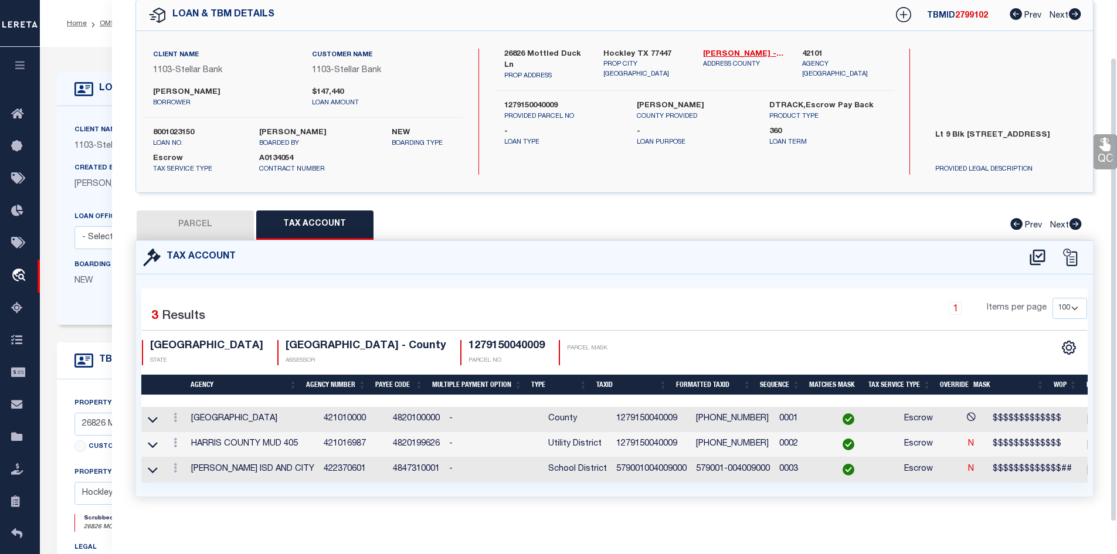
scroll to position [64, 0]
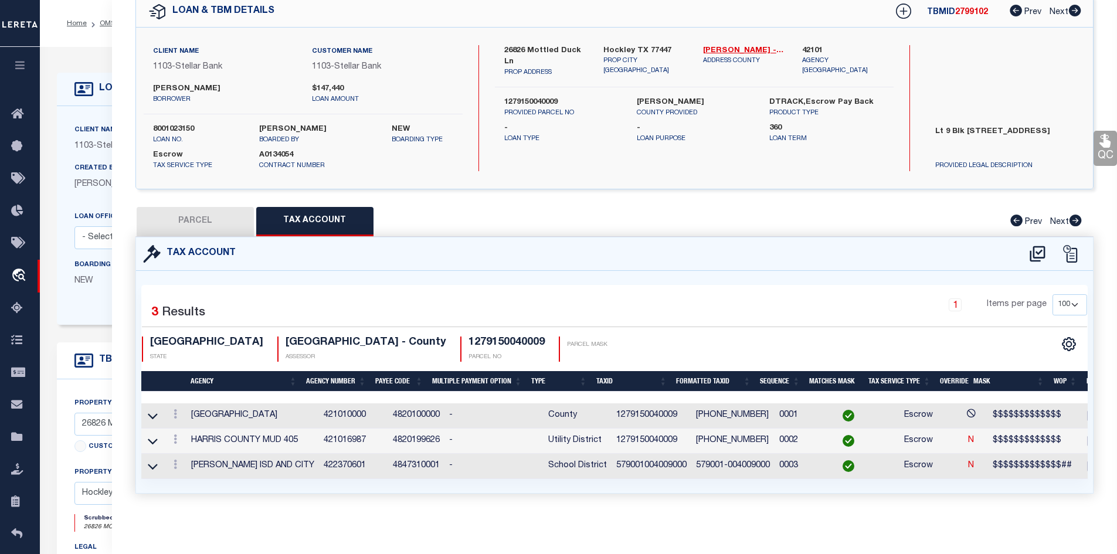
click at [191, 213] on button "PARCEL" at bounding box center [195, 221] width 117 height 29
select select "AS"
checkbox input "false"
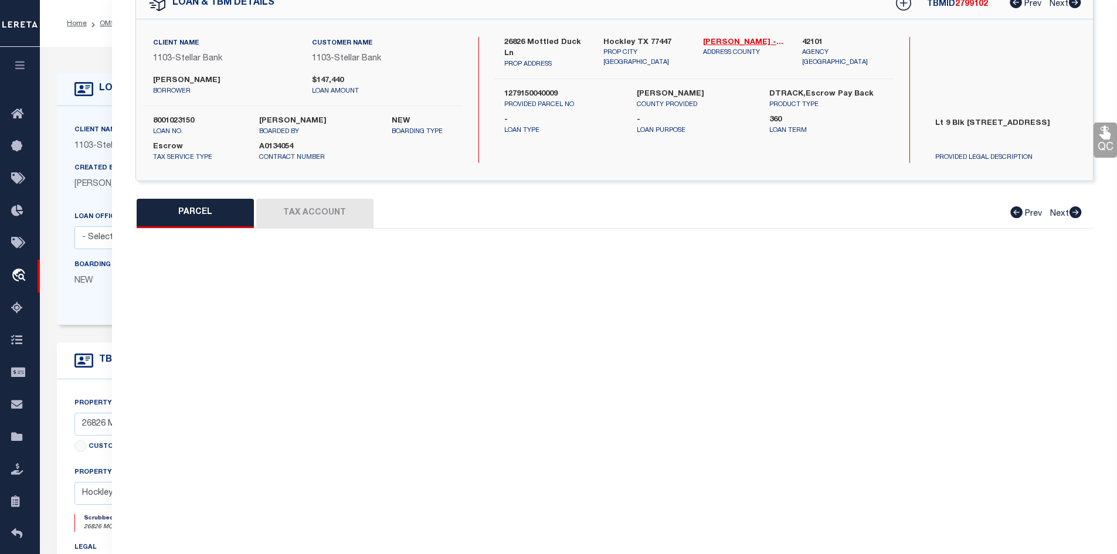
select select "BP"
type input "[PERSON_NAME]"
type input "26826 MOTTLED DUCK LN"
type textarea "LT 9 BLK 4 MALLARD CROSSING SEC 1"
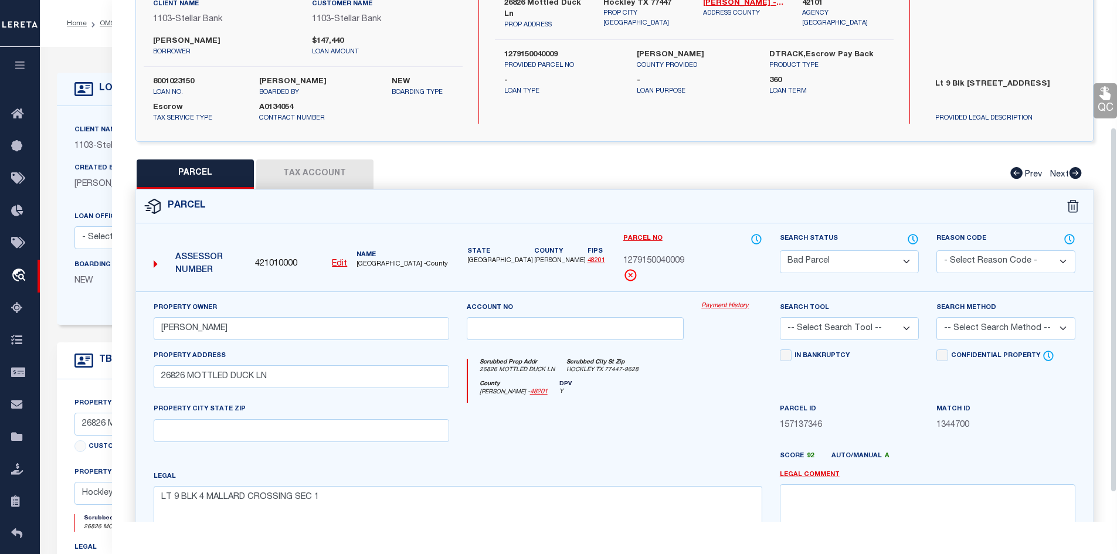
scroll to position [0, 0]
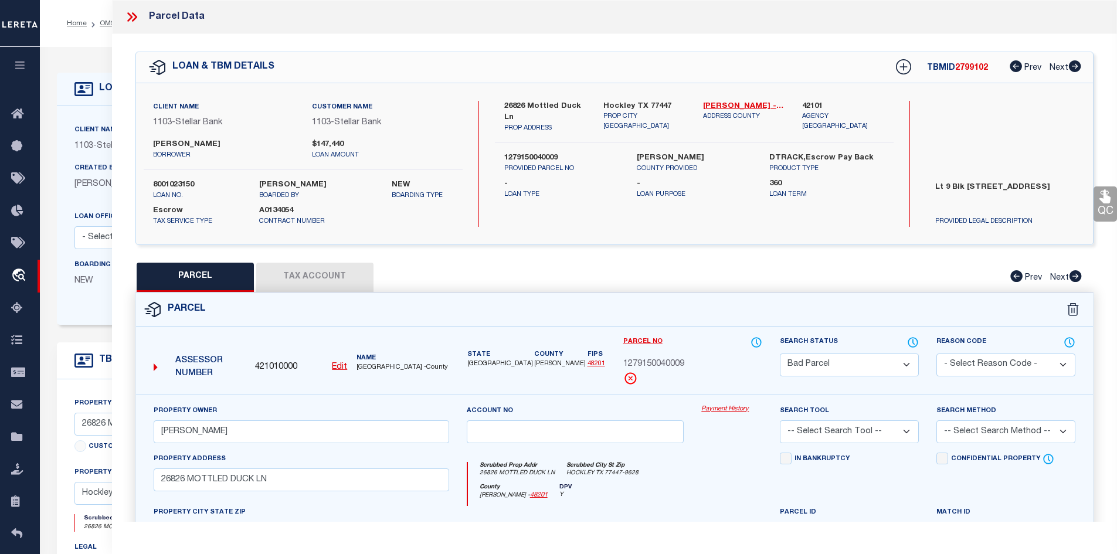
click at [134, 18] on icon at bounding box center [131, 16] width 15 height 15
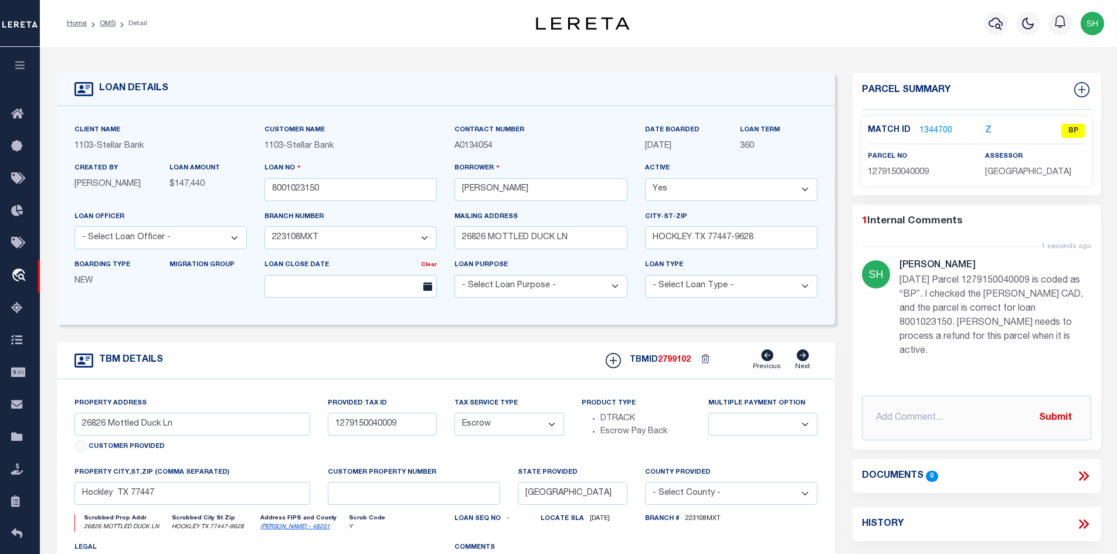
click at [940, 130] on link "1344700" at bounding box center [935, 131] width 33 height 12
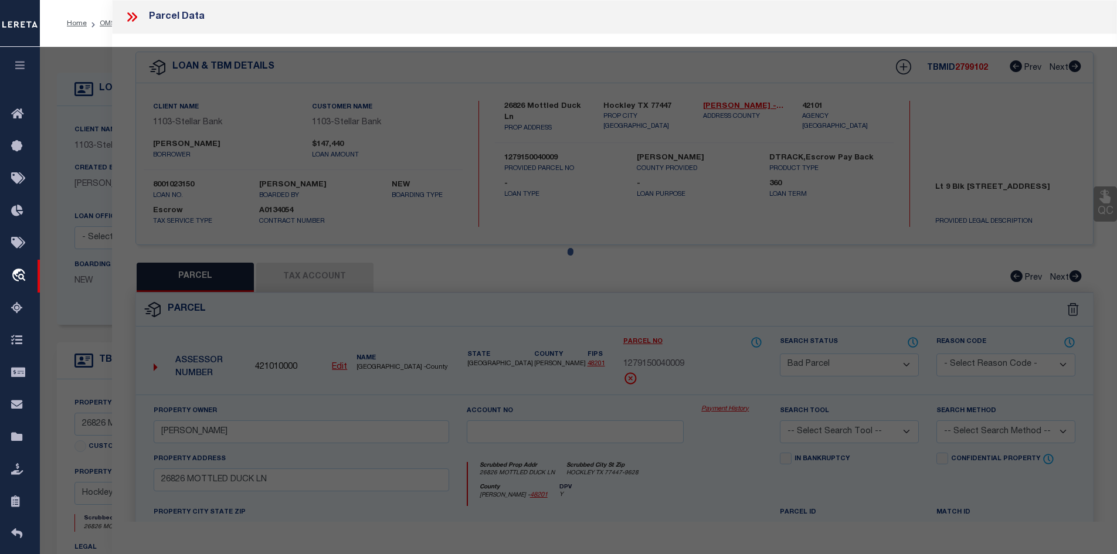
select select "AS"
checkbox input "false"
select select "BP"
type input "[PERSON_NAME]"
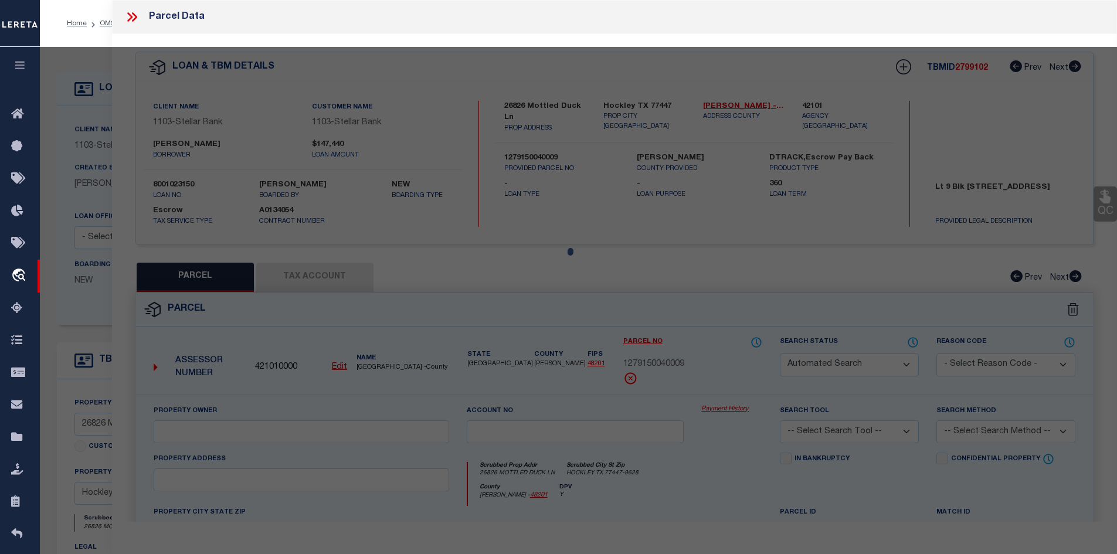
type input "26826 MOTTLED DUCK LN"
type textarea "LT 9 BLK 4 MALLARD CROSSING SEC 1"
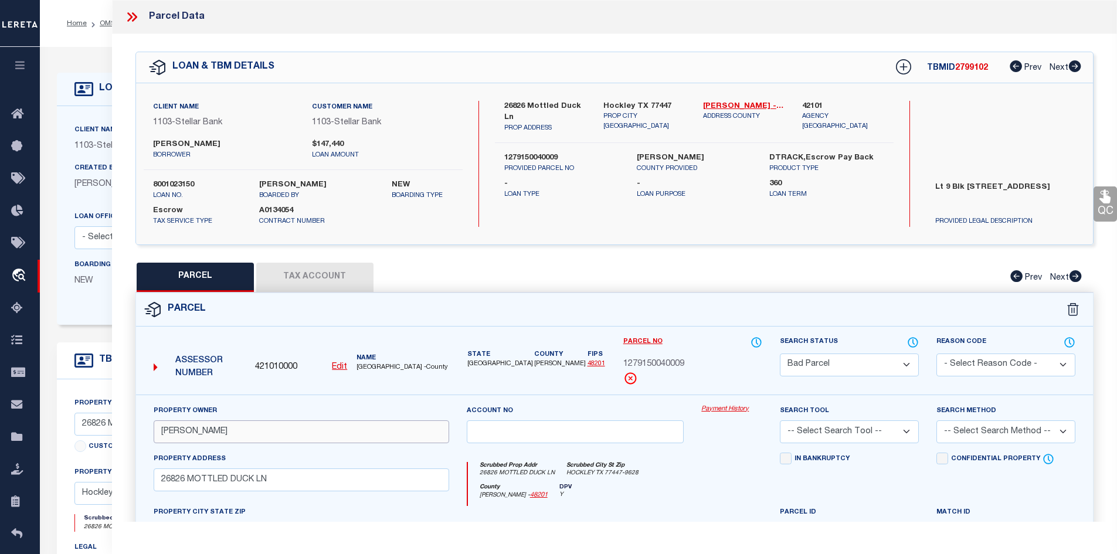
drag, startPoint x: 242, startPoint y: 434, endPoint x: 139, endPoint y: 431, distance: 103.2
click at [139, 431] on div "Property Owner [PERSON_NAME] Account no Payment History Search Tool -- Select S…" at bounding box center [614, 548] width 957 height 307
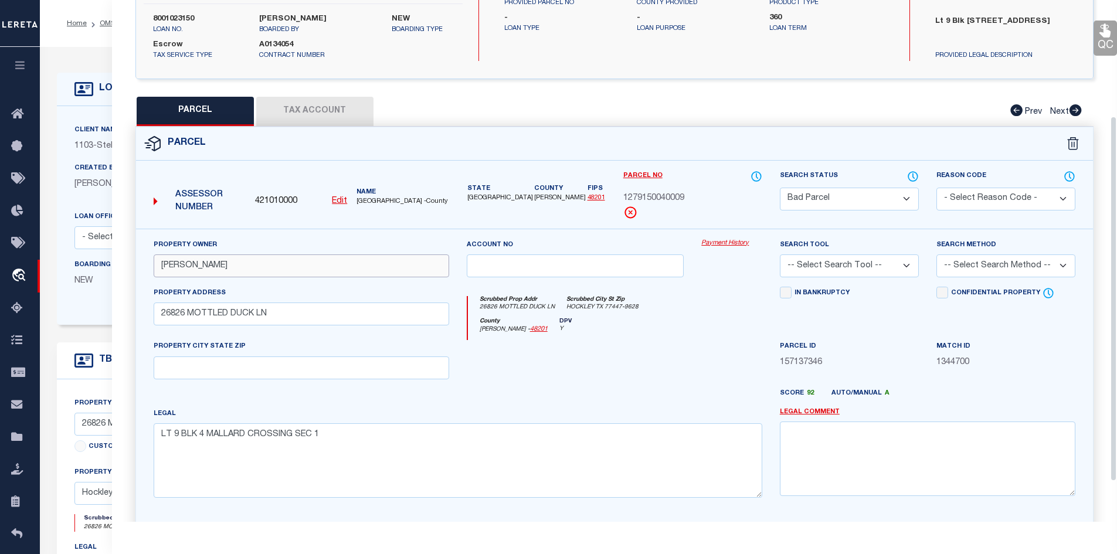
scroll to position [223, 0]
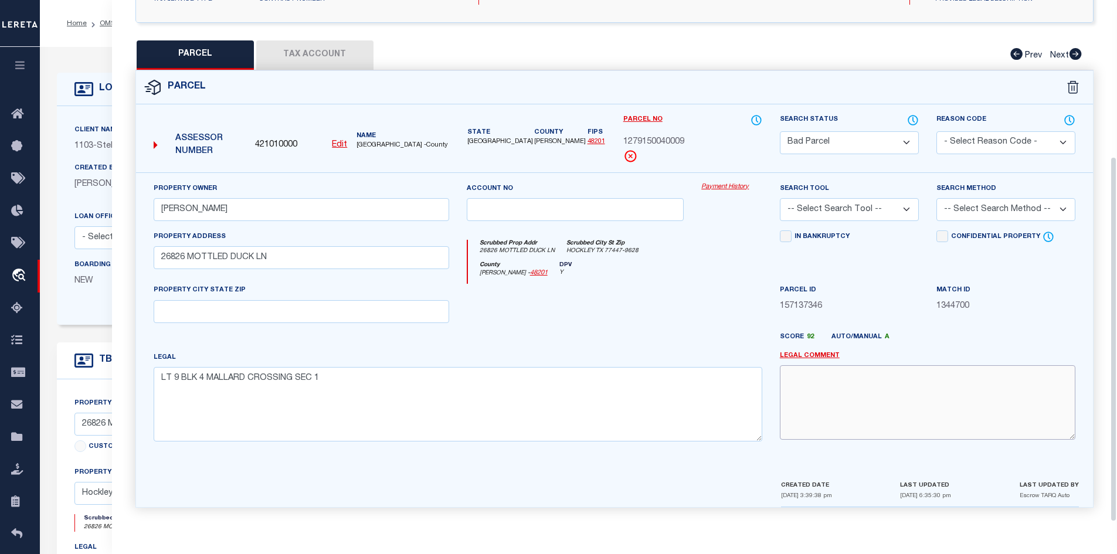
click at [864, 401] on textarea at bounding box center [928, 402] width 296 height 74
paste textarea "[PERSON_NAME] A"
type textarea "update name from [PERSON_NAME] to [PERSON_NAME]"
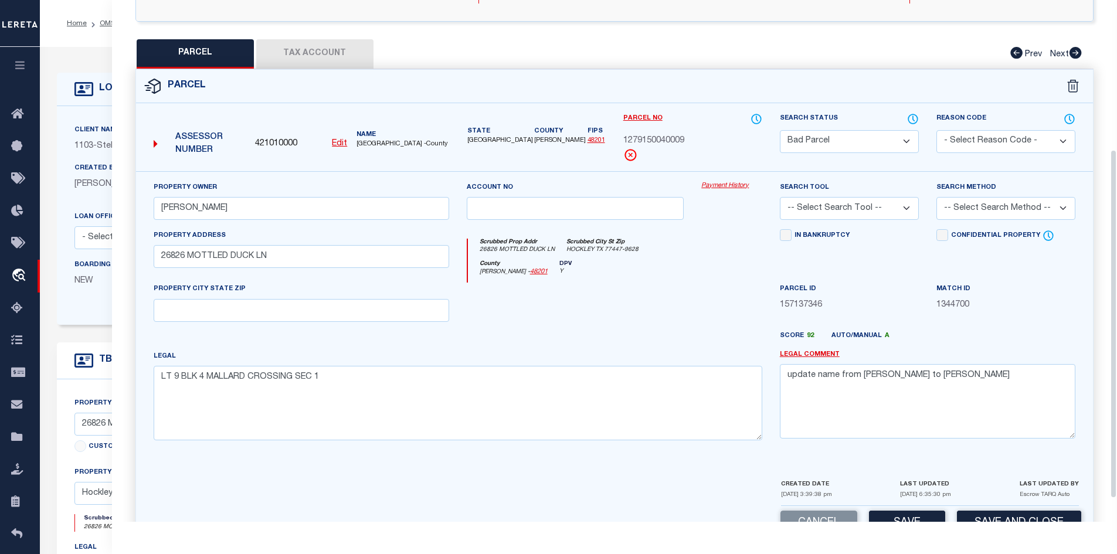
click at [820, 138] on select "Automated Search Bad Parcel Complete Duplicate Parcel High Dollar Reporting In …" at bounding box center [849, 141] width 139 height 23
select select "PC"
click at [780, 130] on select "Automated Search Bad Parcel Complete Duplicate Parcel High Dollar Reporting In …" at bounding box center [849, 141] width 139 height 23
click at [958, 141] on select "- Select Reason Code - 099 - Other (Provide additional detail) ACT - Agency Cha…" at bounding box center [1005, 141] width 139 height 23
select select "099"
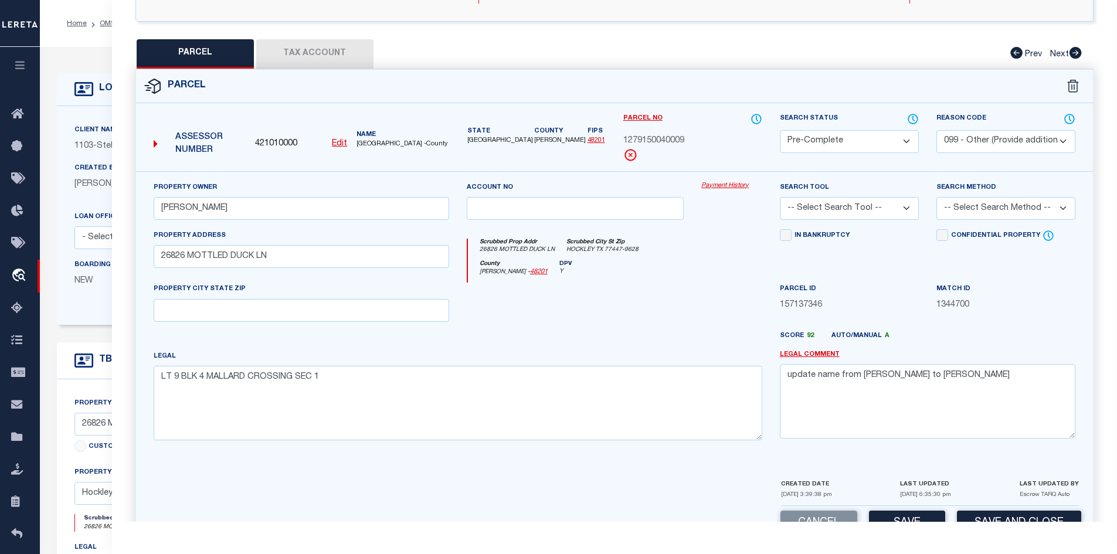
click at [936, 130] on select "- Select Reason Code - 099 - Other (Provide additional detail) ACT - Agency Cha…" at bounding box center [1005, 141] width 139 height 23
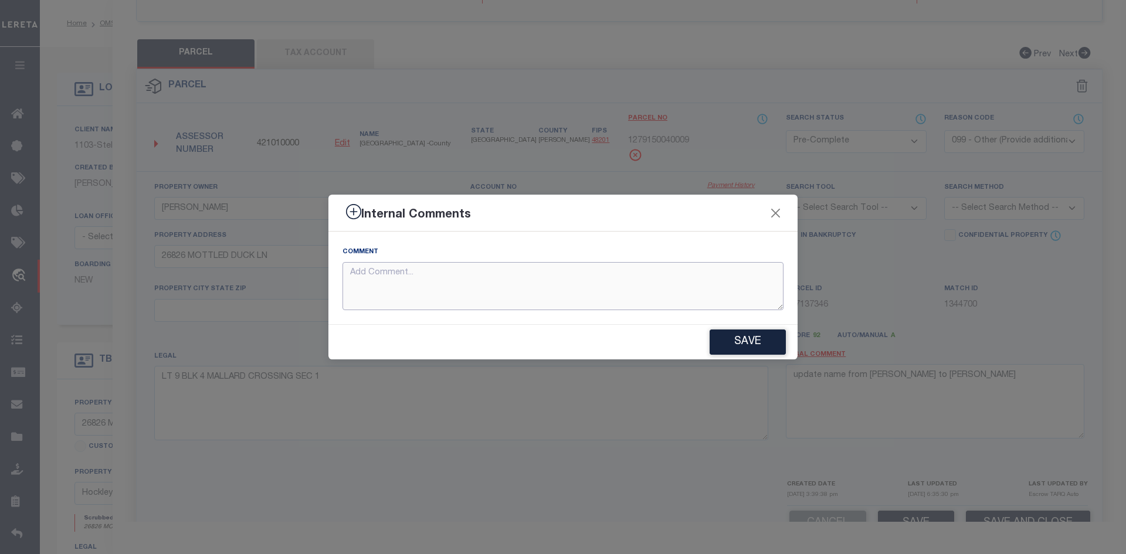
click at [507, 298] on textarea at bounding box center [562, 286] width 441 height 49
type textarea "Parcel verified"
click at [709, 339] on button "Save" at bounding box center [747, 342] width 76 height 25
type textarea "Parcel verified"
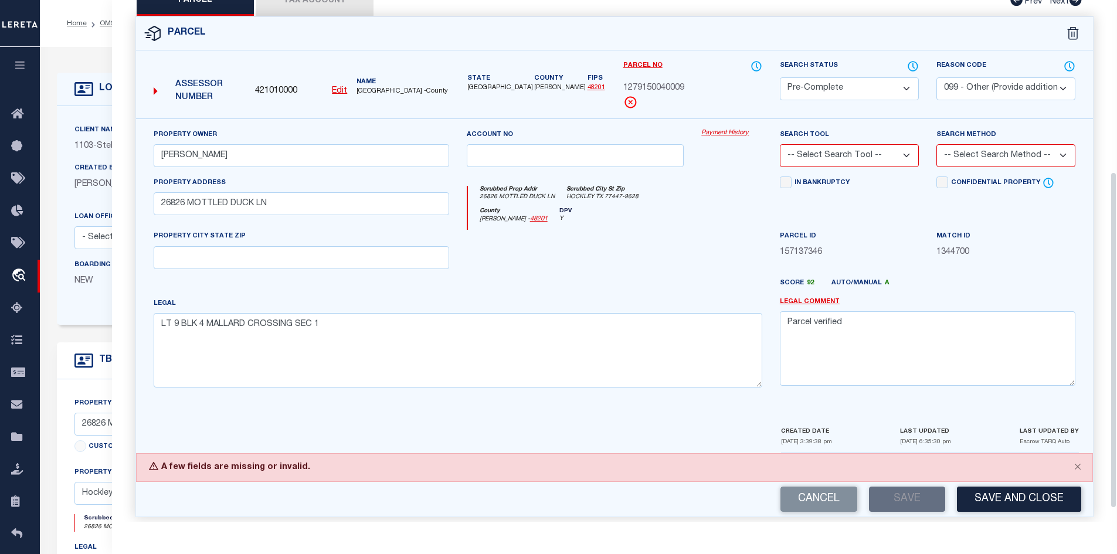
scroll to position [286, 0]
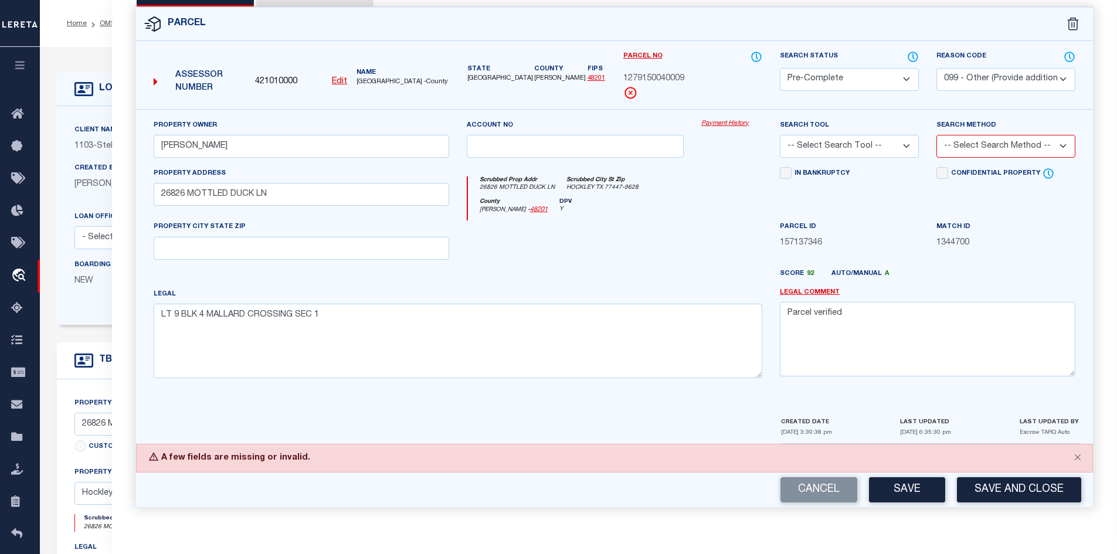
click at [801, 141] on select "-- Select Search Tool -- 3rd Party Website Agency File Agency Website ATLS CNV-…" at bounding box center [849, 146] width 139 height 23
select select "AGW"
click at [780, 135] on select "-- Select Search Tool -- 3rd Party Website Agency File Agency Website ATLS CNV-…" at bounding box center [849, 146] width 139 height 23
click at [972, 145] on select "-- Select Search Method -- Property Address Legal Liability Info Provided" at bounding box center [1005, 146] width 139 height 23
select select "ADD"
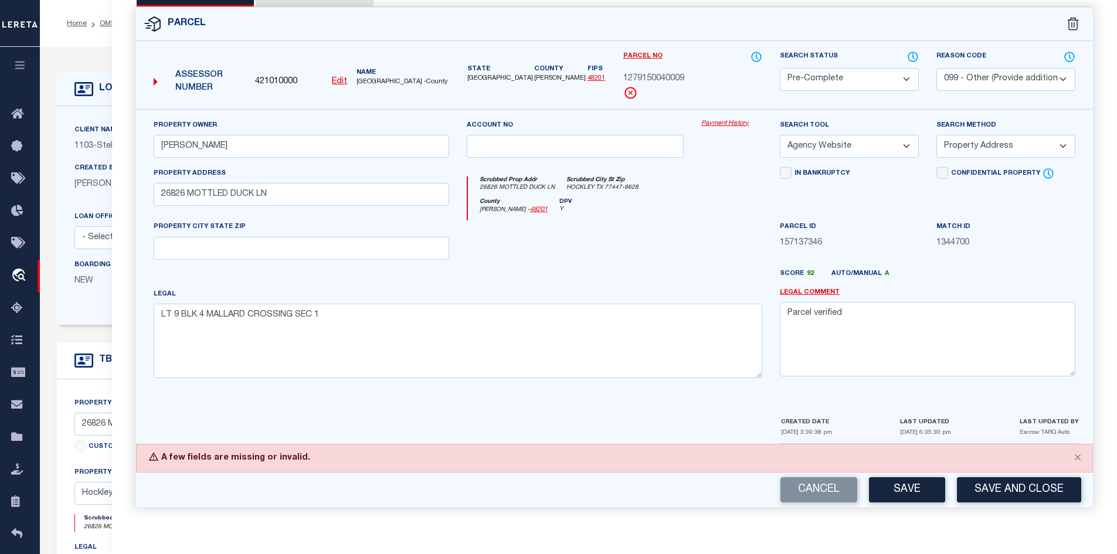
click at [936, 135] on select "-- Select Search Method -- Property Address Legal Liability Info Provided" at bounding box center [1005, 146] width 139 height 23
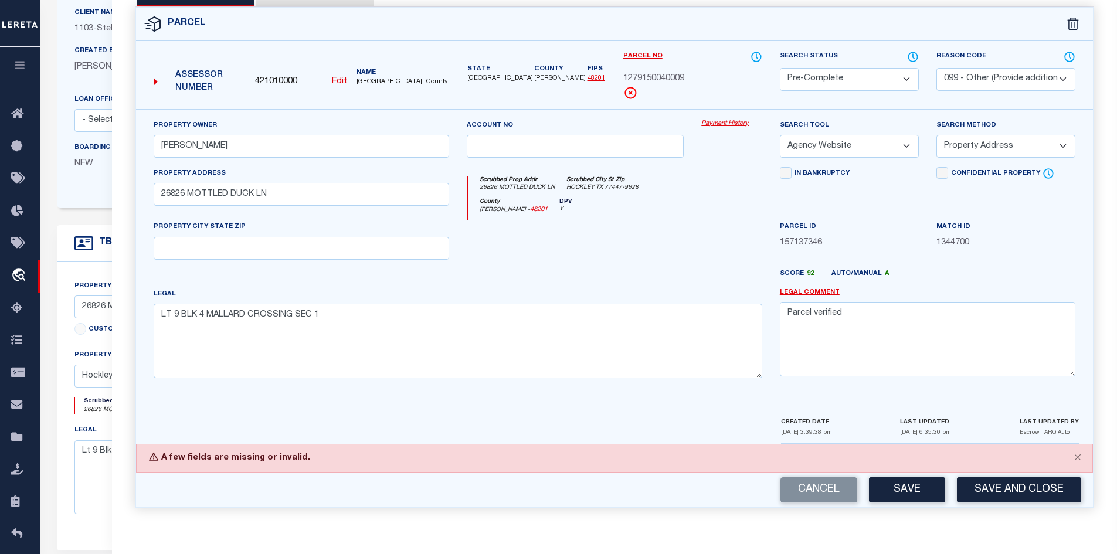
scroll to position [235, 0]
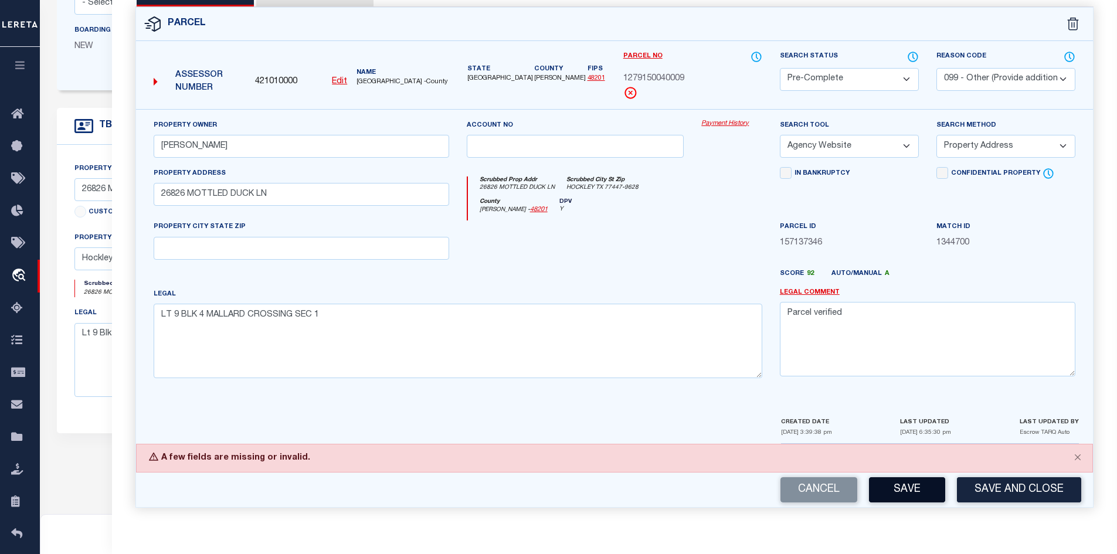
click at [905, 484] on button "Save" at bounding box center [907, 489] width 76 height 25
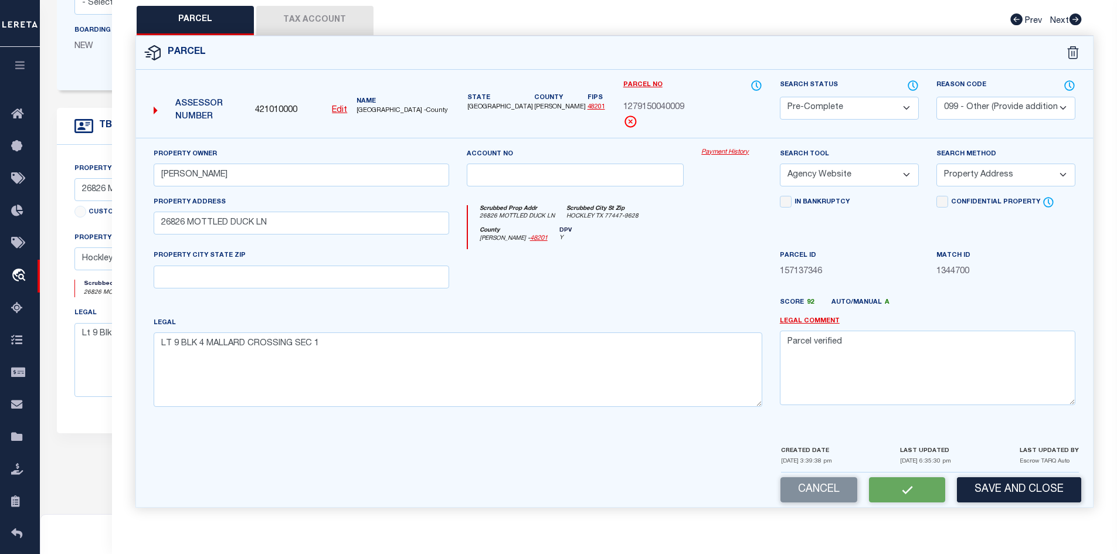
select select "AS"
select select
checkbox input "false"
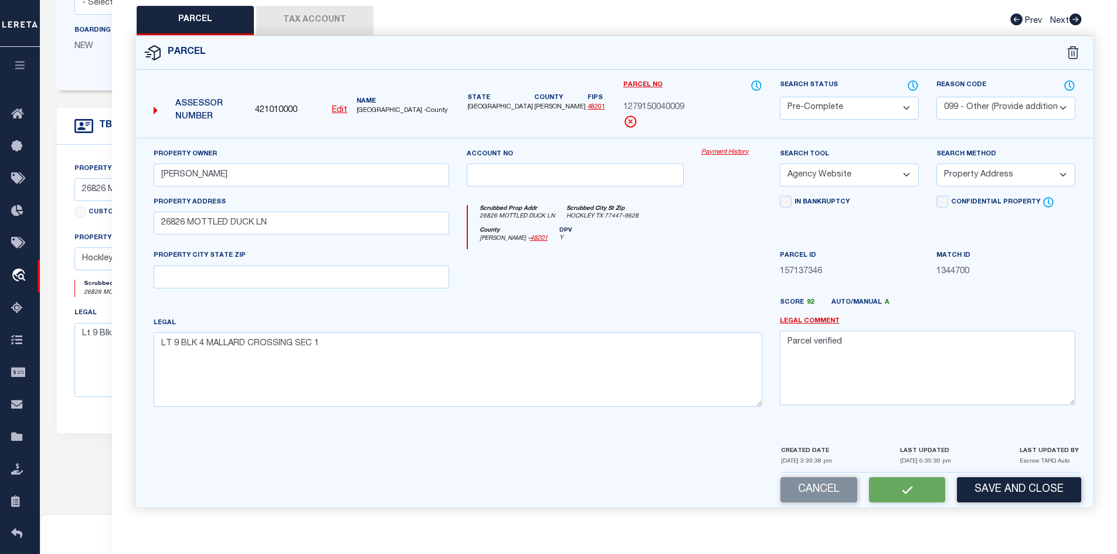
checkbox input "false"
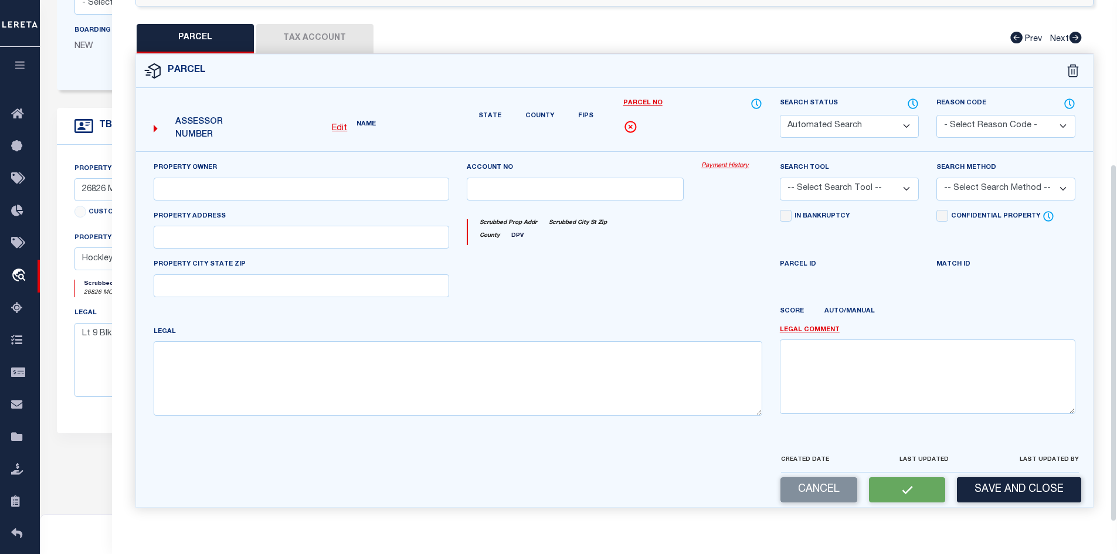
select select "PC"
select select "099"
type input "[PERSON_NAME]"
select select "AGW"
select select "ADD"
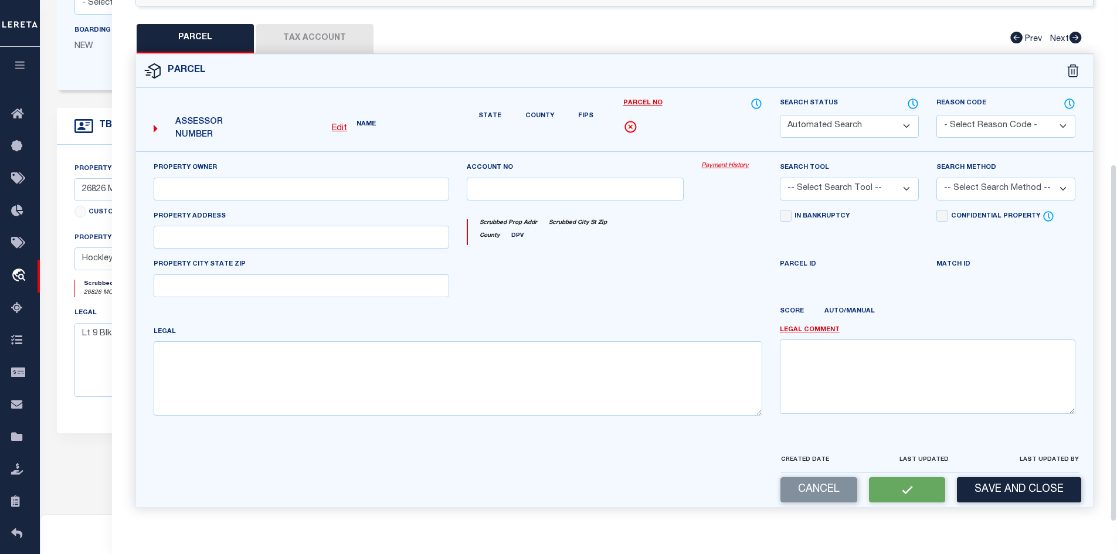
type input "26826 MOTTLED DUCK LN"
type textarea "LT 9 BLK 4 MALLARD CROSSING SEC 1"
type textarea "Parcel verified"
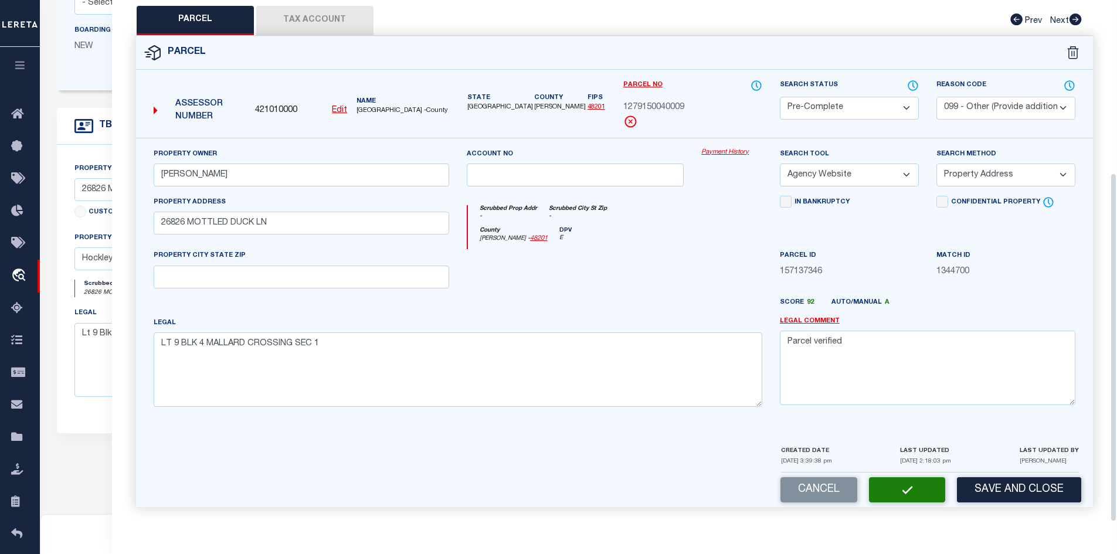
click at [320, 26] on button "Tax Account" at bounding box center [314, 20] width 117 height 29
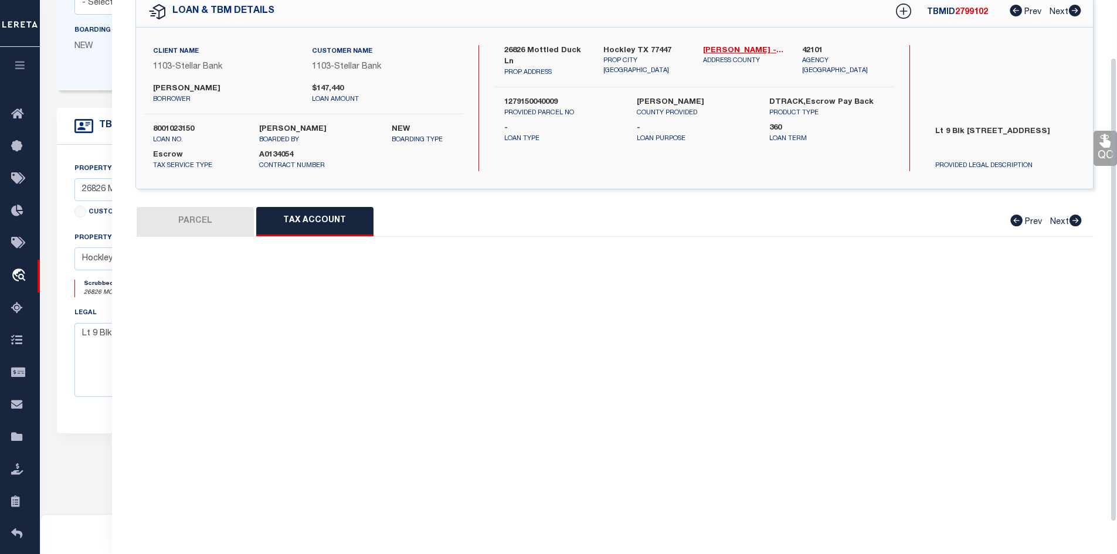
scroll to position [0, 0]
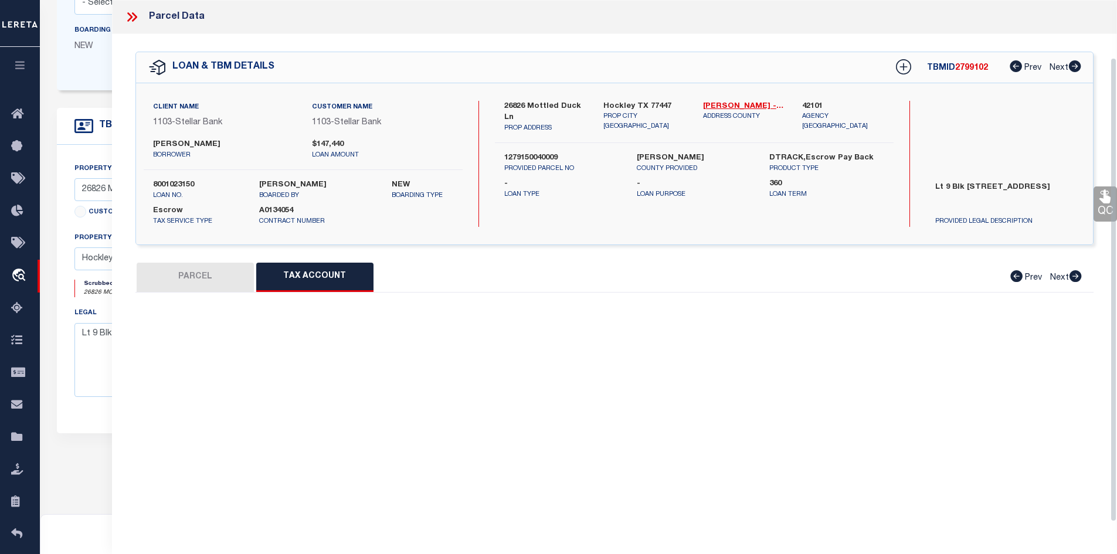
select select "100"
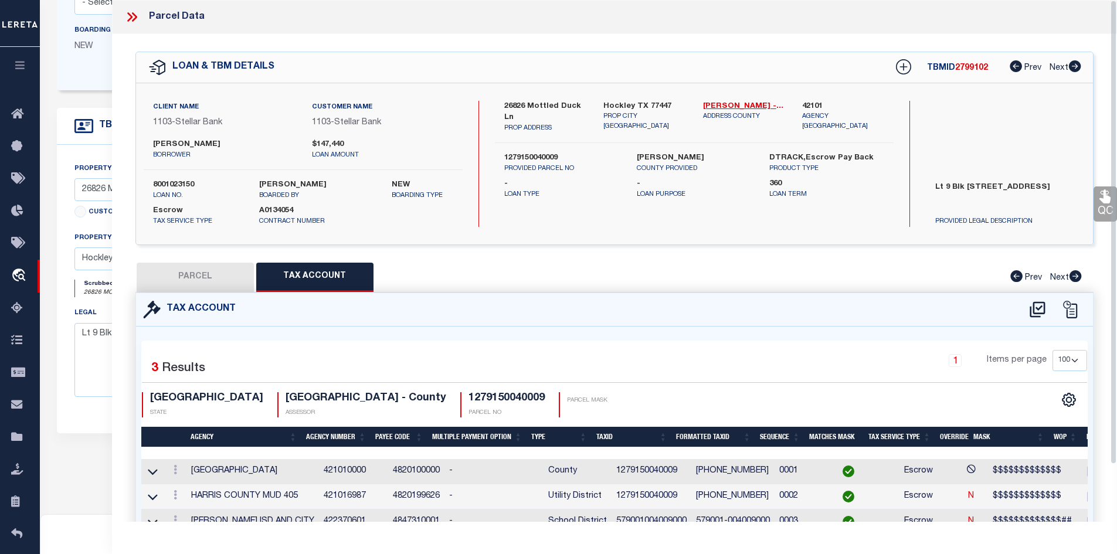
click at [173, 275] on button "PARCEL" at bounding box center [195, 277] width 117 height 29
select select "AS"
select select
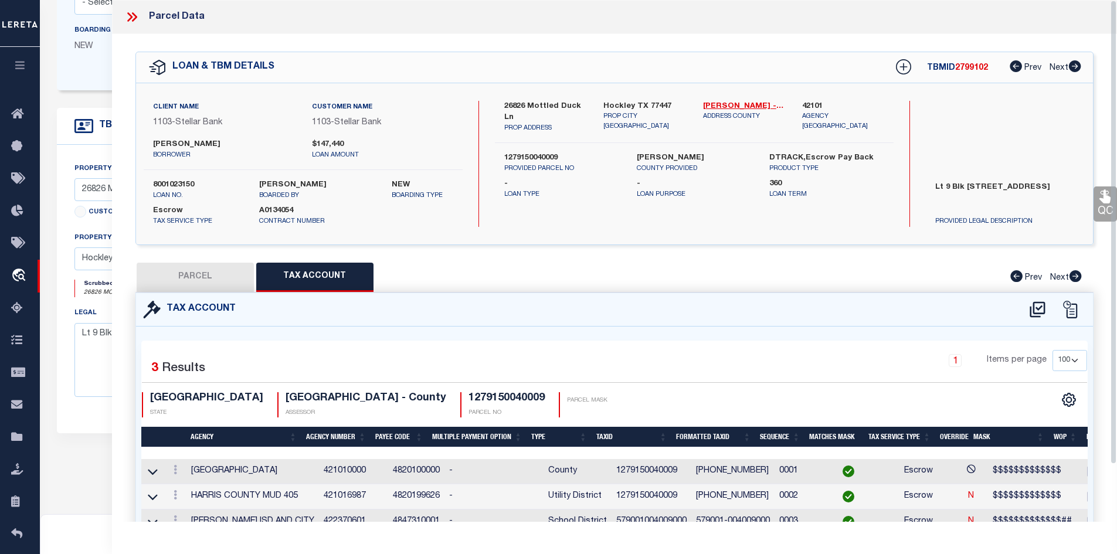
checkbox input "false"
select select "PC"
select select "099"
type input "[PERSON_NAME]"
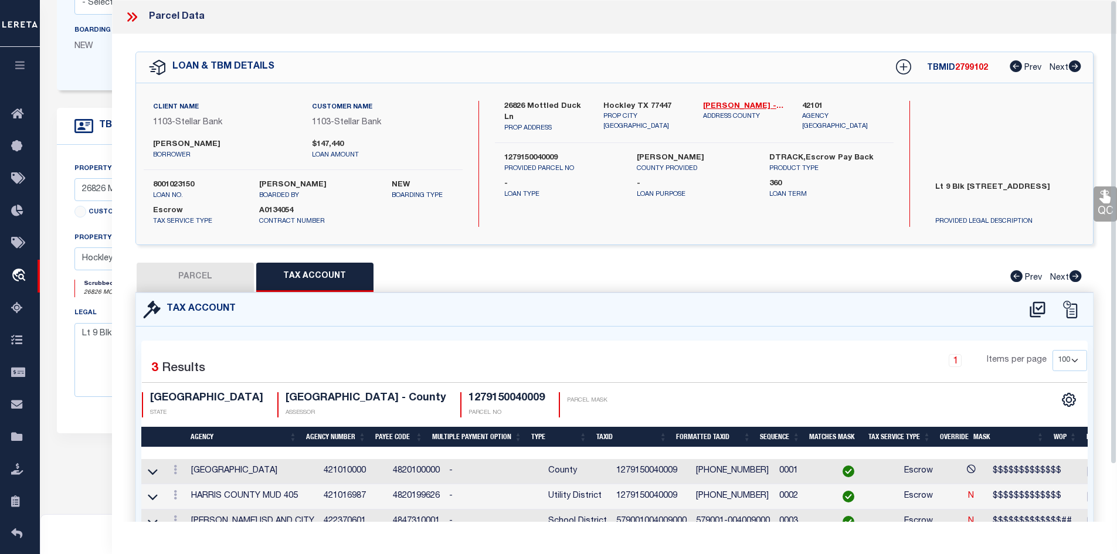
select select "AGW"
select select "ADD"
type input "26826 MOTTLED DUCK LN"
type textarea "LT 9 BLK 4 MALLARD CROSSING SEC 1"
type textarea "Parcel verified"
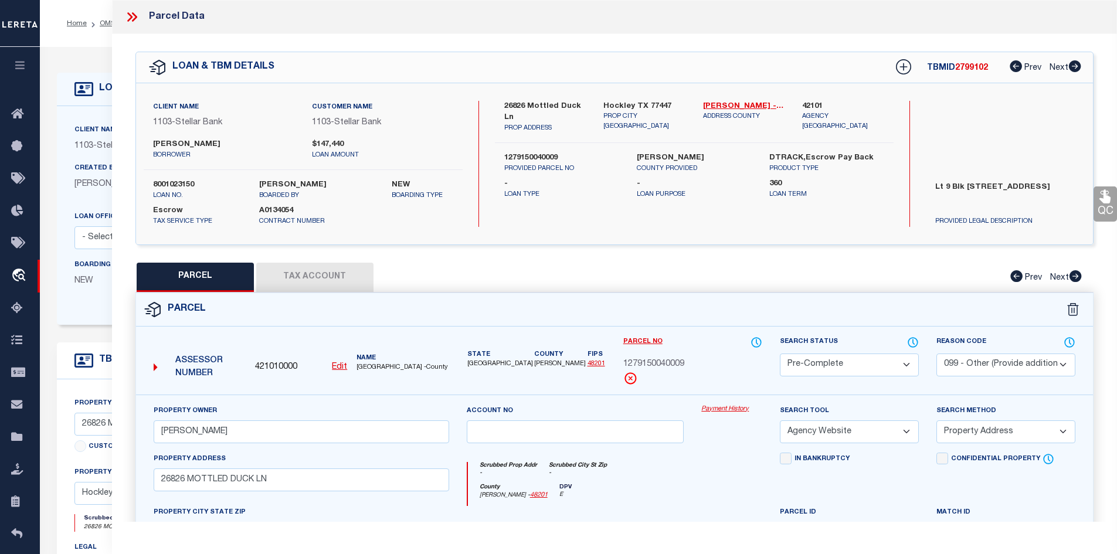
click at [132, 19] on icon at bounding box center [131, 16] width 15 height 15
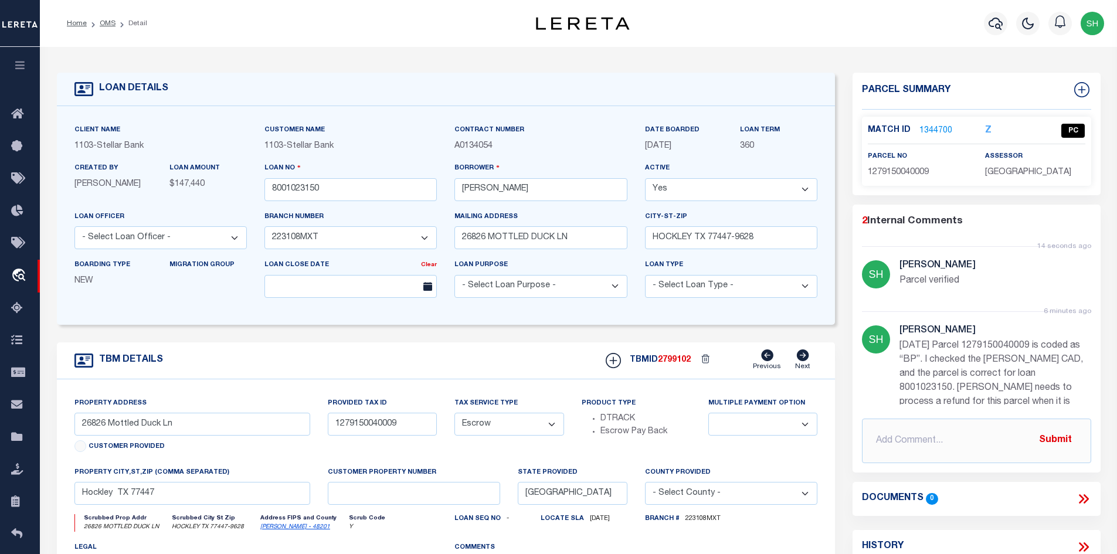
click at [935, 127] on link "1344700" at bounding box center [935, 131] width 33 height 12
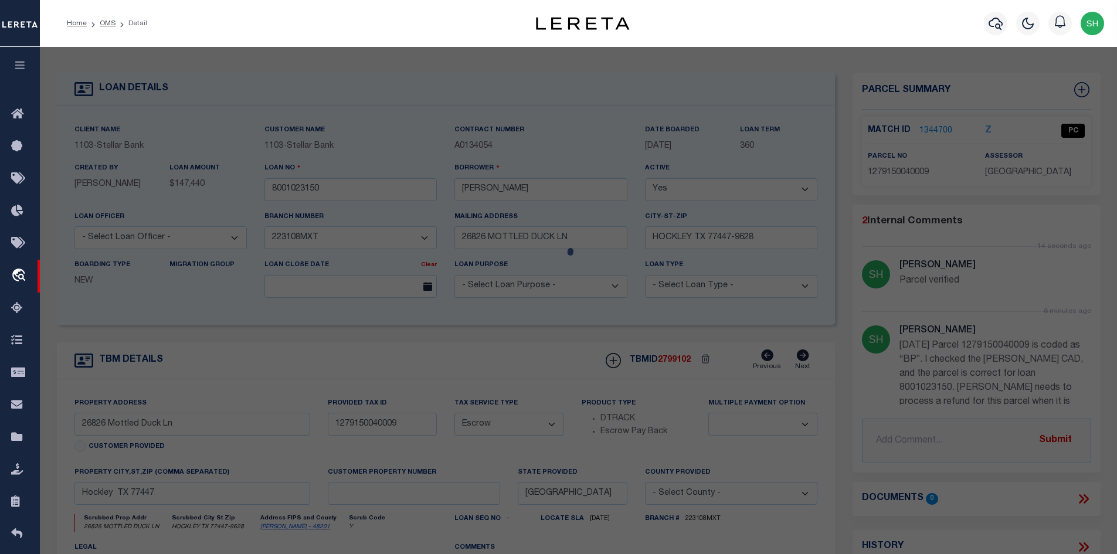
select select "AS"
select select
checkbox input "false"
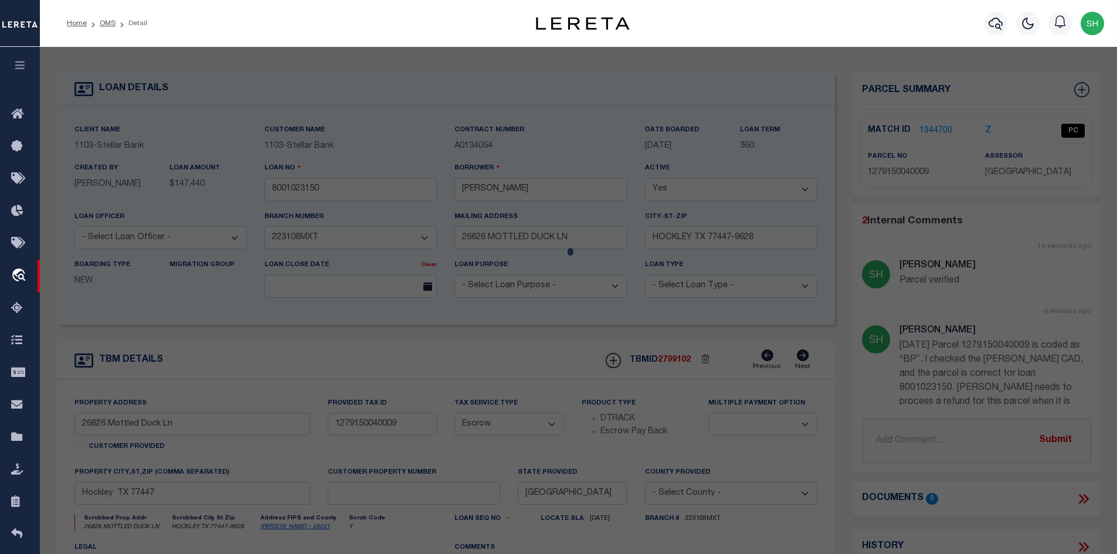
checkbox input "false"
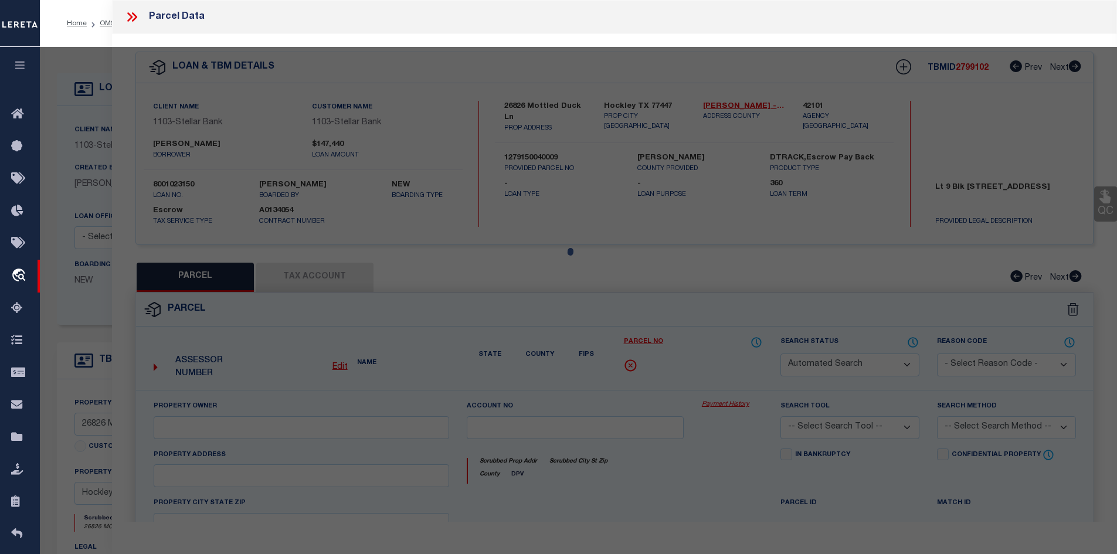
select select "CP"
select select "099"
type input "[PERSON_NAME]"
select select "AGW"
select select "ADD"
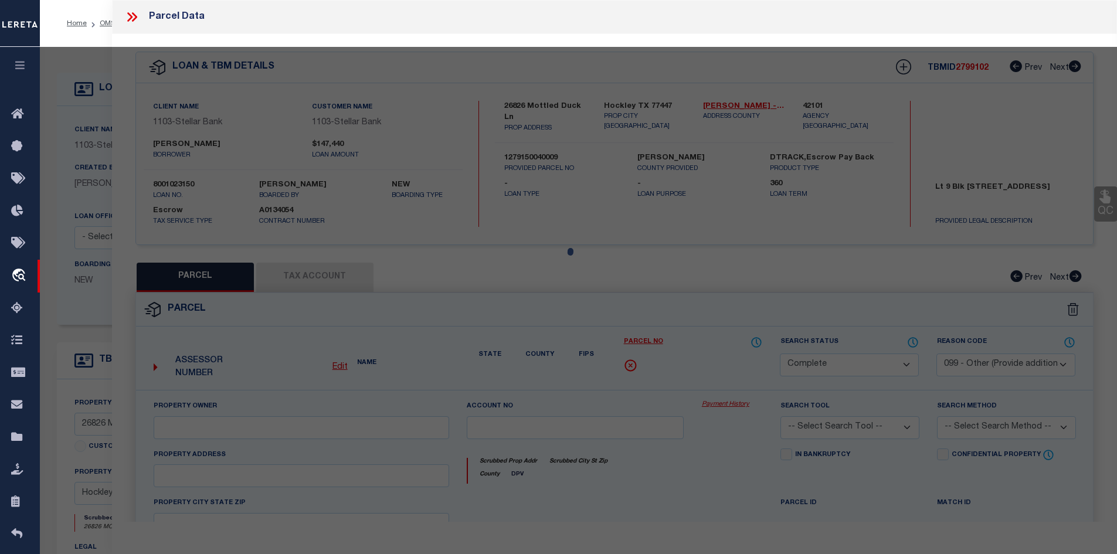
type input "26826 MOTTLED DUCK LN"
type textarea "LT 9 BLK 4 MALLARD CROSSING SEC 1"
type textarea "Parcel verified"
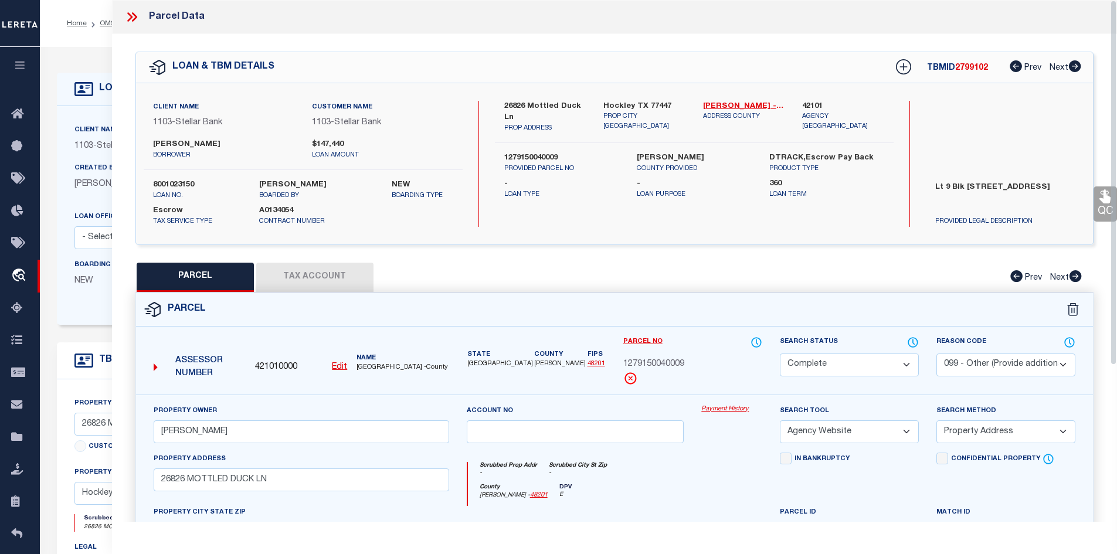
click at [125, 18] on icon at bounding box center [131, 16] width 15 height 15
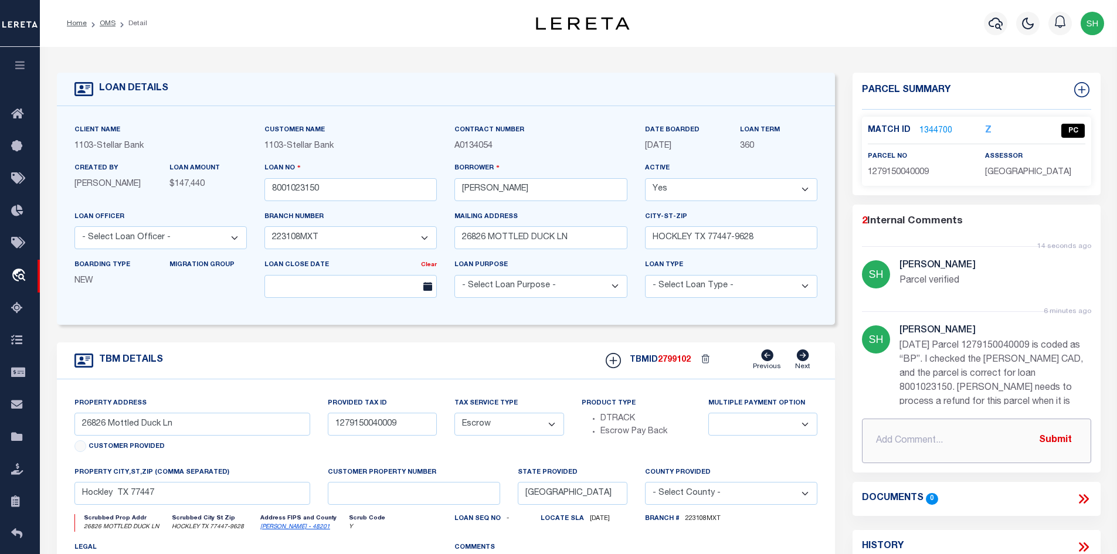
click at [904, 441] on input "text" at bounding box center [976, 441] width 229 height 45
type input "Recs"
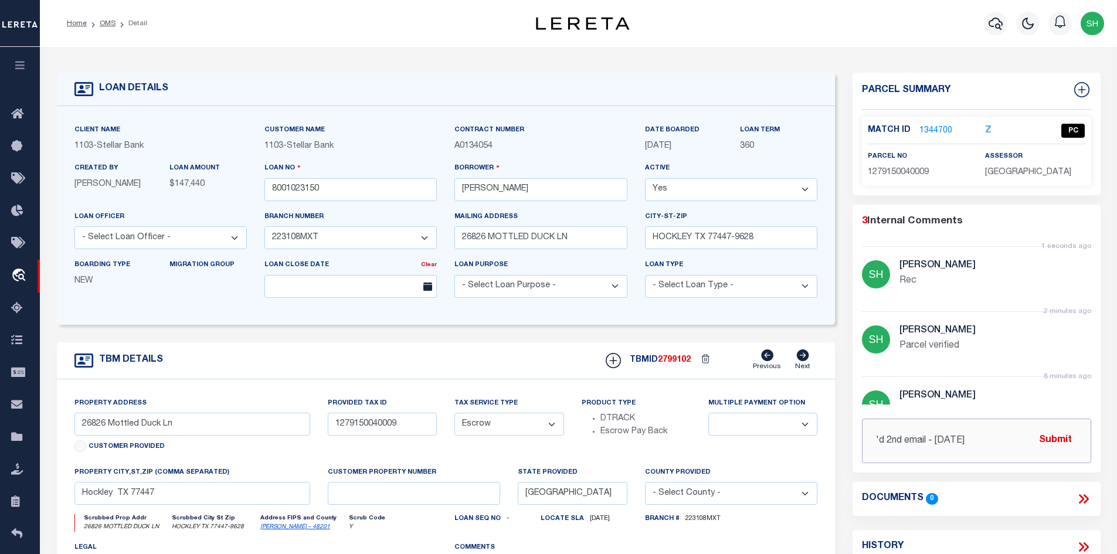
paste input "This has been completed. If you can please Deactivate the loan."
type input "'d 2nd email - [DATE] This has been completed. If you can please Deactivate the…"
click at [1060, 435] on button "Submit" at bounding box center [1055, 441] width 48 height 24
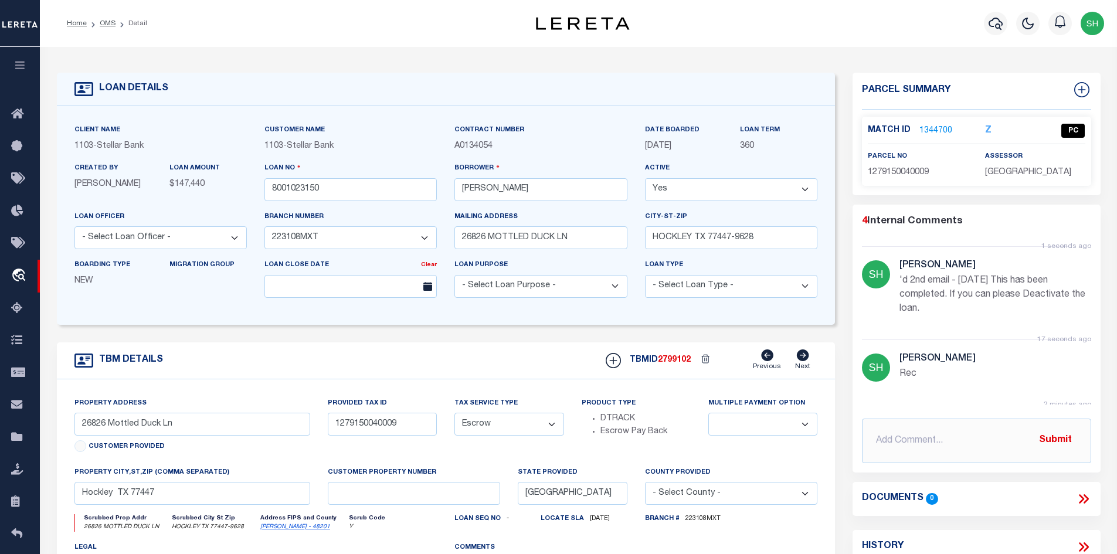
click at [935, 126] on link "1344700" at bounding box center [935, 131] width 33 height 12
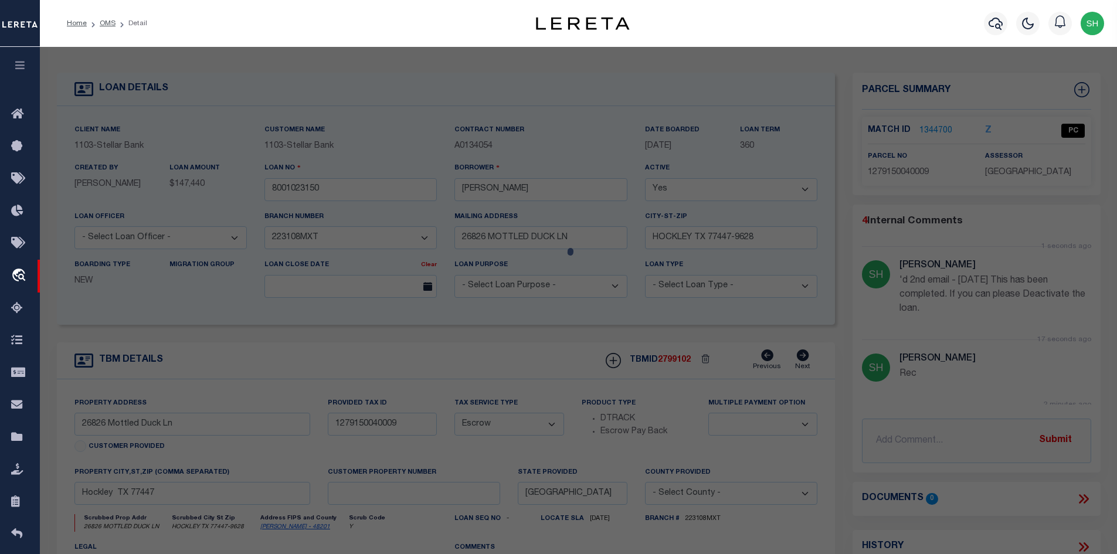
select select "AS"
select select
checkbox input "false"
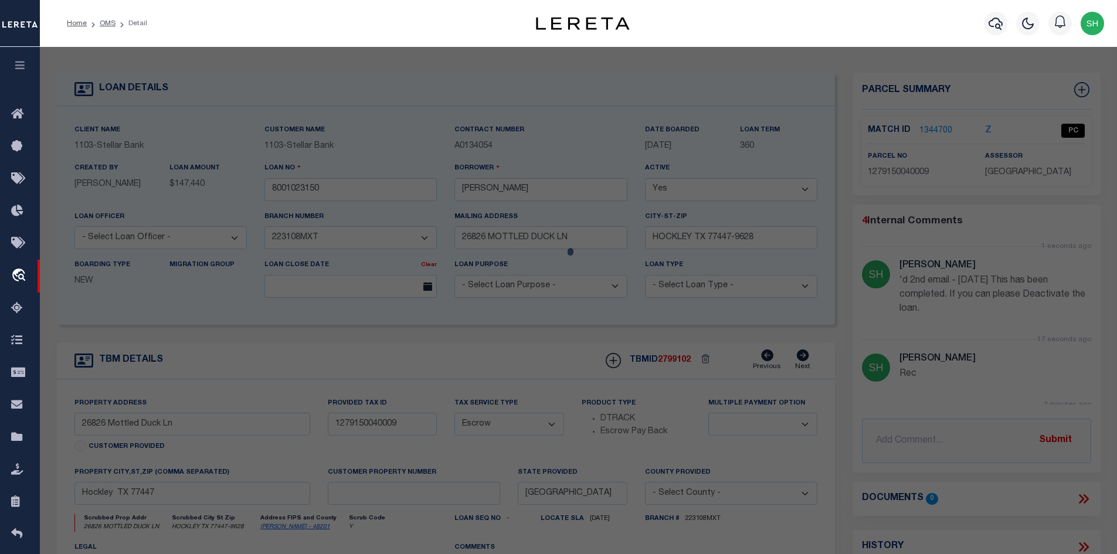
checkbox input "false"
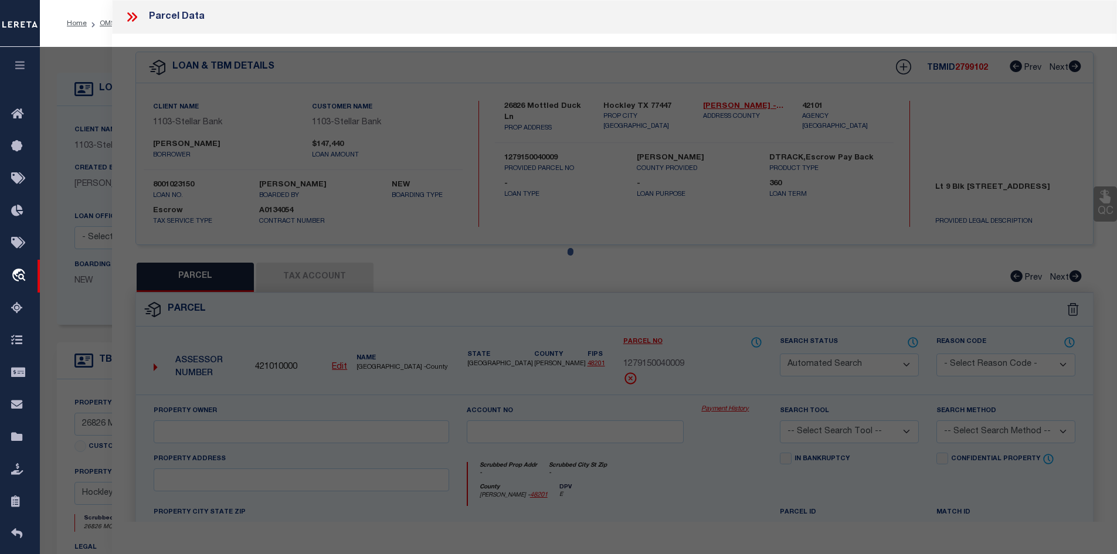
select select "CP"
select select "099"
type input "[PERSON_NAME]"
select select "AGW"
select select "ADD"
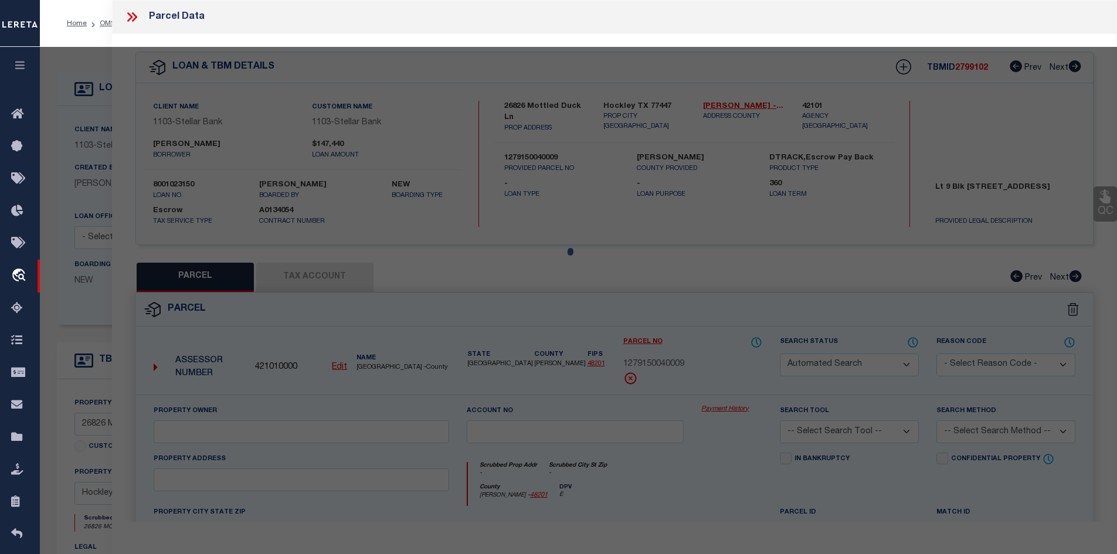
type input "26826 MOTTLED DUCK LN"
type textarea "LT 9 BLK 4 MALLARD CROSSING SEC 1"
type textarea "Parcel verified"
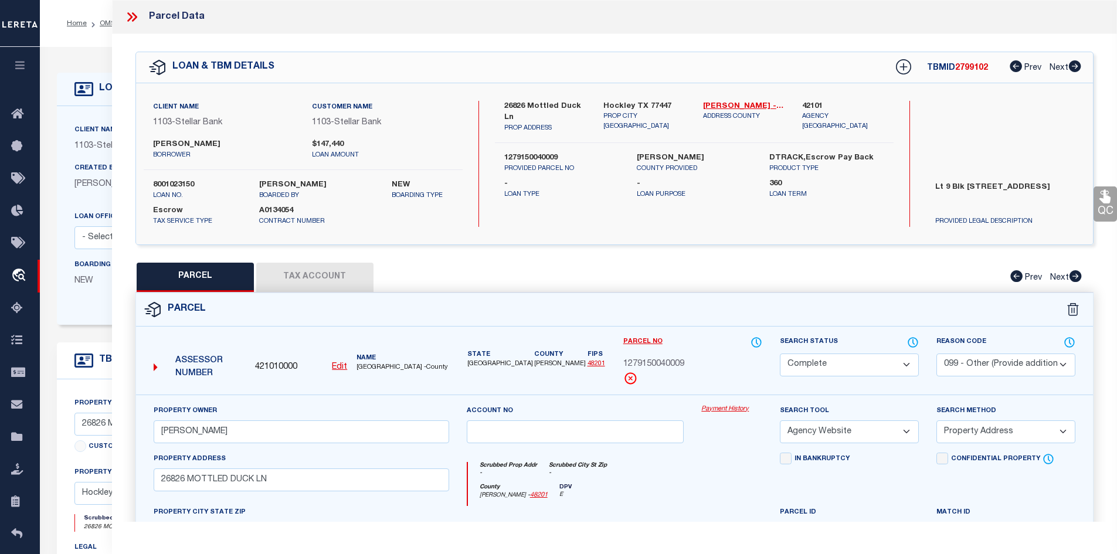
click at [826, 364] on select "Automated Search Bad Parcel Complete Duplicate Parcel High Dollar Reporting In …" at bounding box center [849, 365] width 139 height 23
click at [780, 354] on select "Automated Search Bad Parcel Complete Duplicate Parcel High Dollar Reporting In …" at bounding box center [849, 365] width 139 height 23
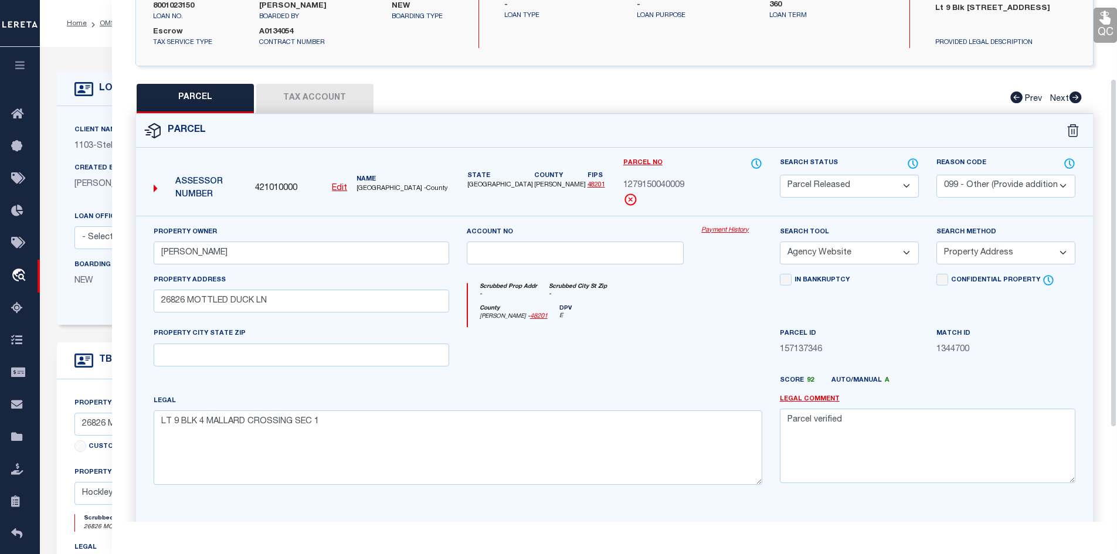
scroll to position [258, 0]
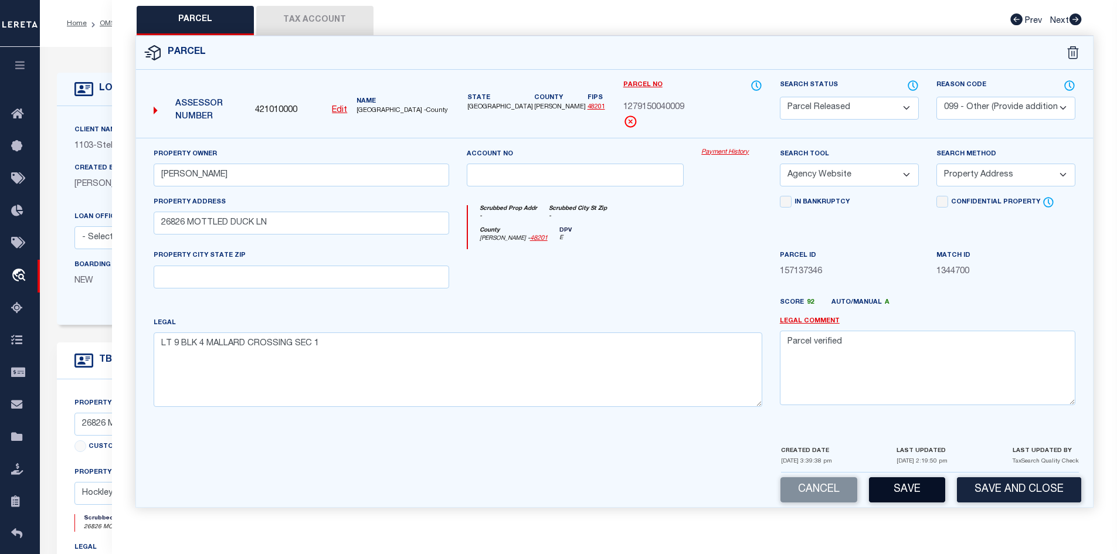
click at [931, 494] on button "Save" at bounding box center [907, 489] width 76 height 25
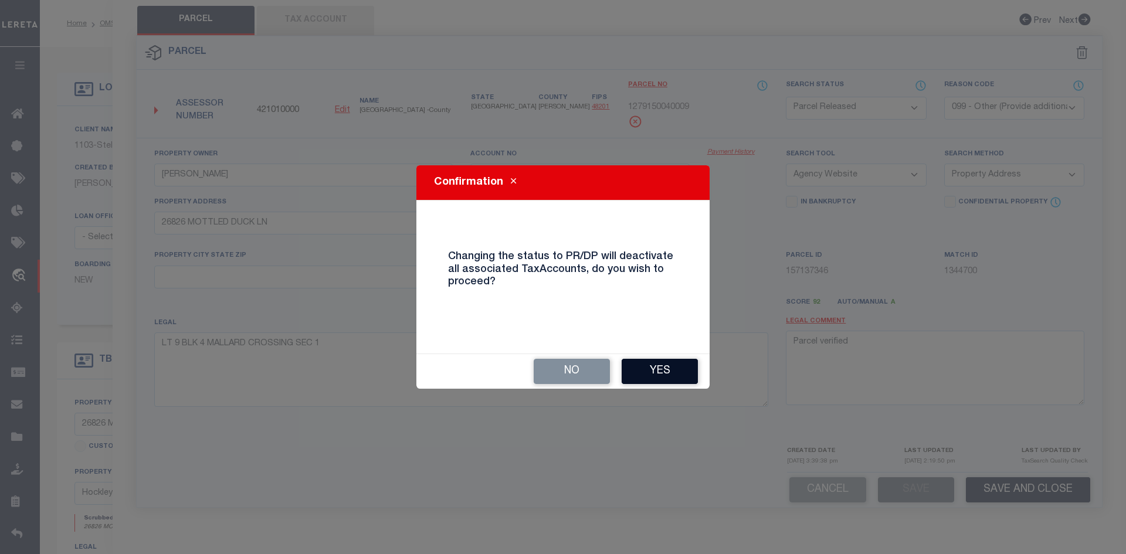
click at [653, 368] on button "Yes" at bounding box center [659, 371] width 76 height 25
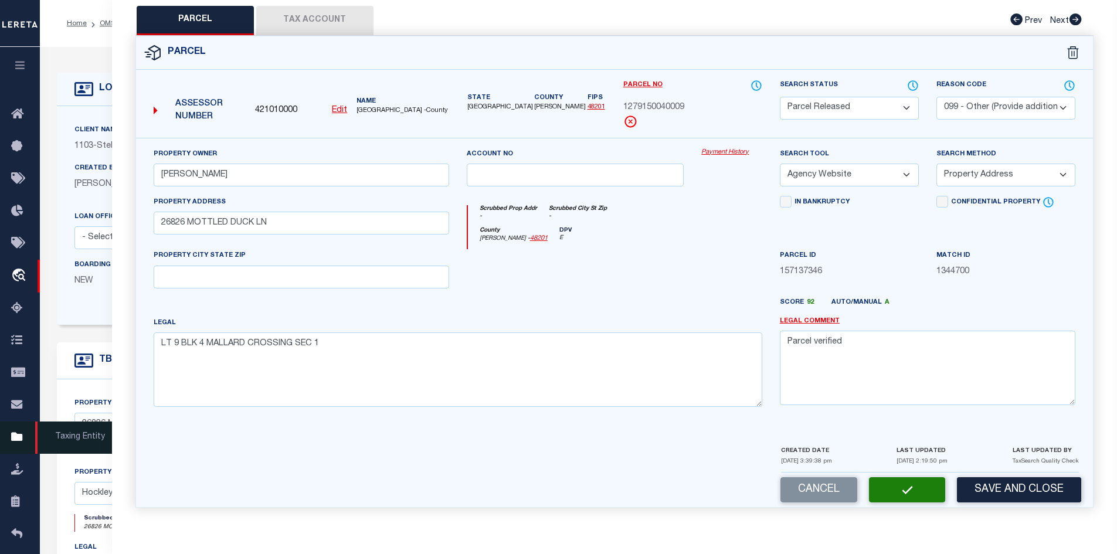
select select "AS"
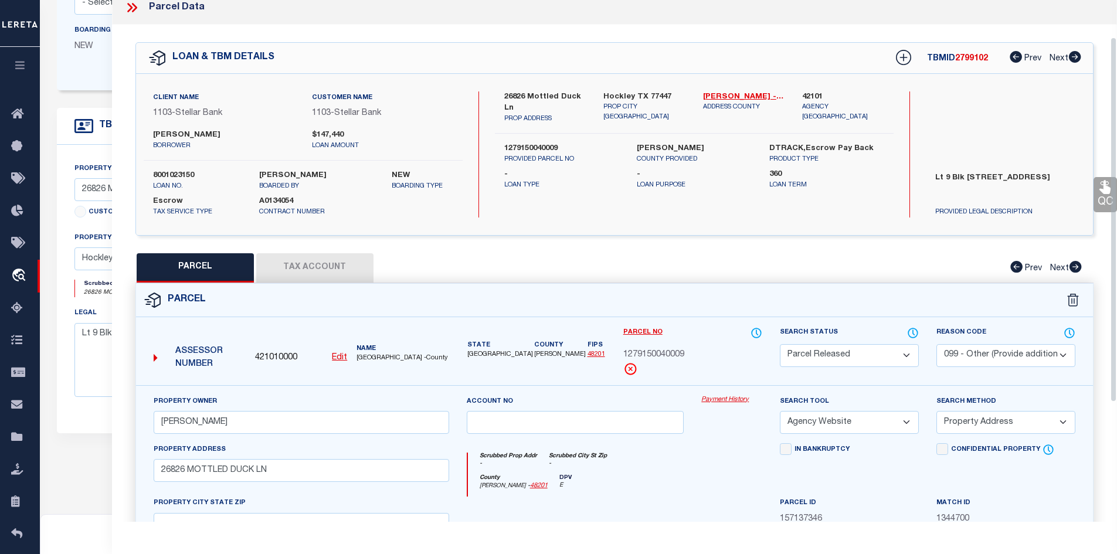
scroll to position [0, 0]
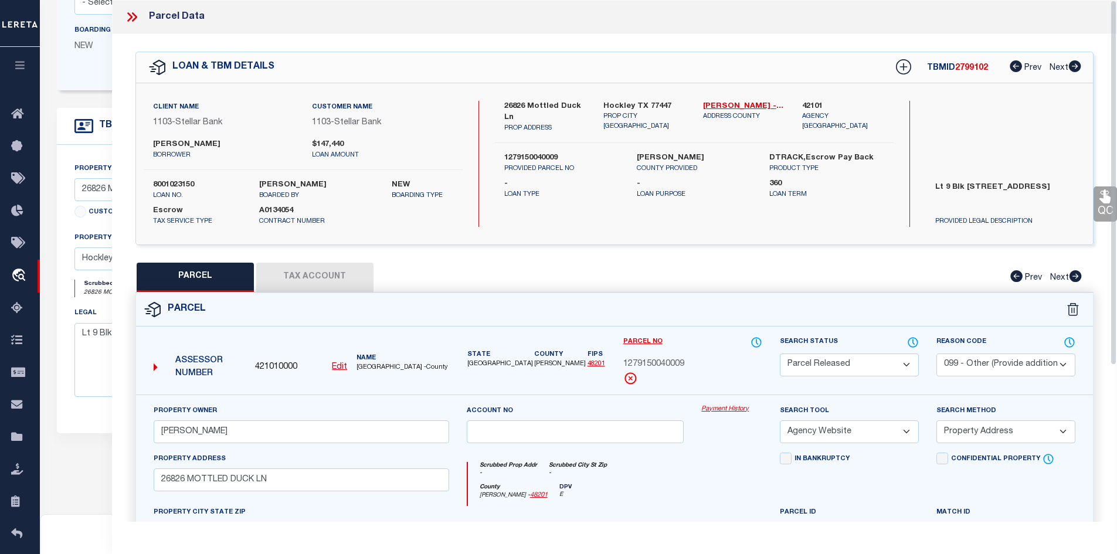
click at [130, 14] on icon at bounding box center [129, 16] width 5 height 9
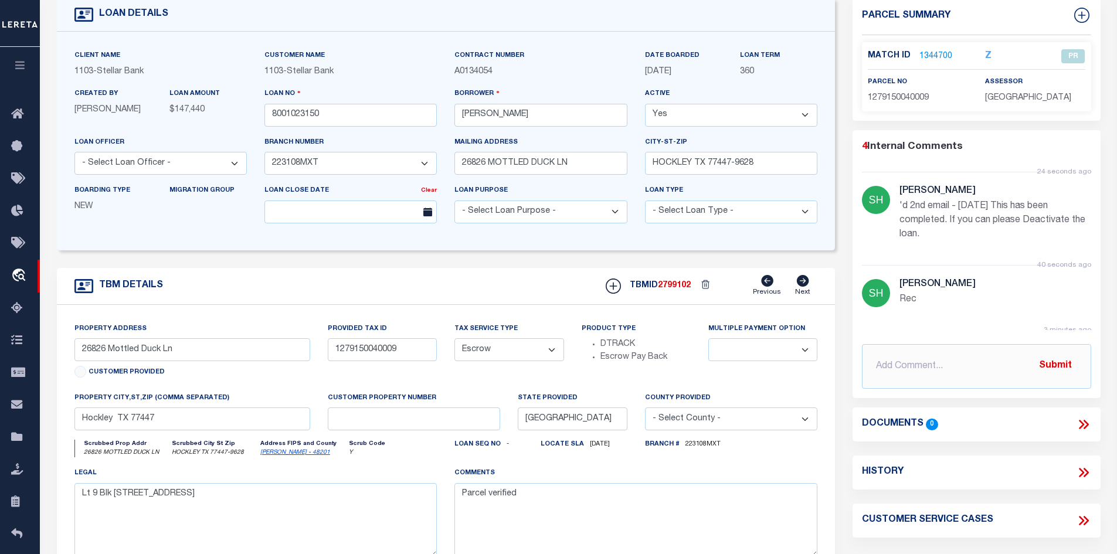
scroll to position [117, 0]
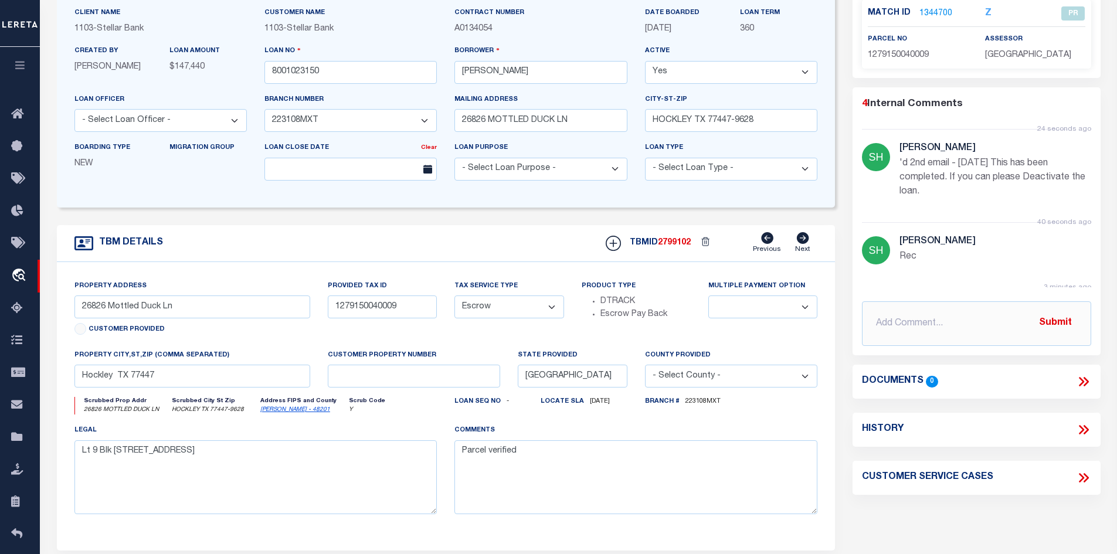
click at [1082, 430] on icon at bounding box center [1081, 429] width 5 height 9
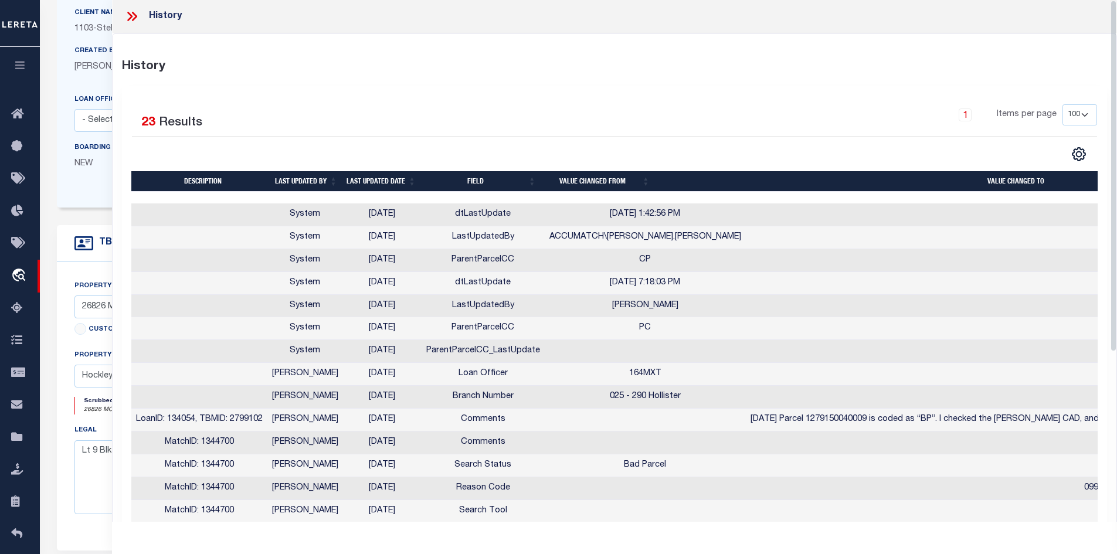
scroll to position [0, 0]
click at [134, 22] on icon at bounding box center [131, 16] width 15 height 15
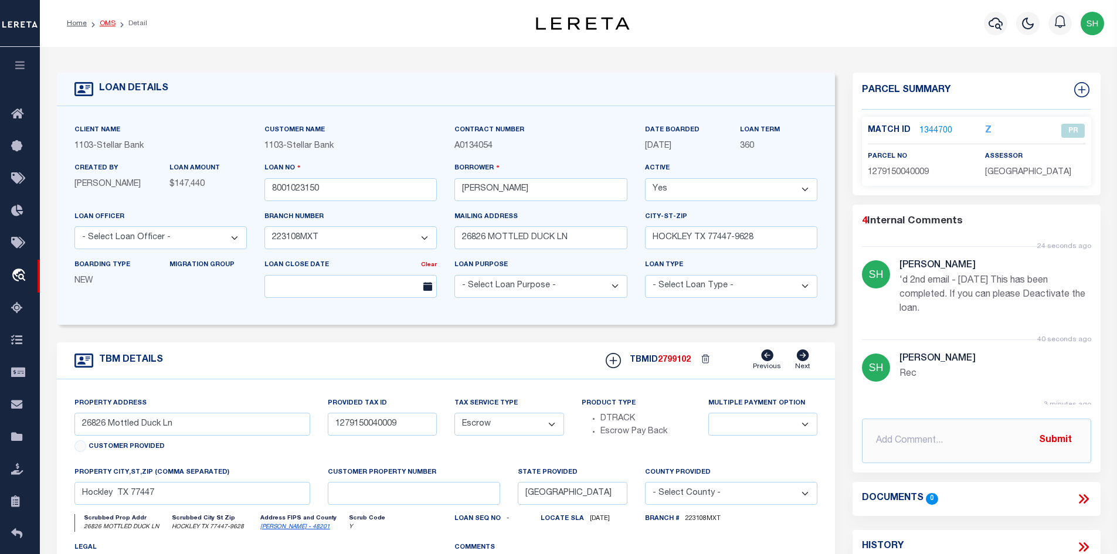
click at [103, 25] on link "OMS" at bounding box center [108, 23] width 16 height 7
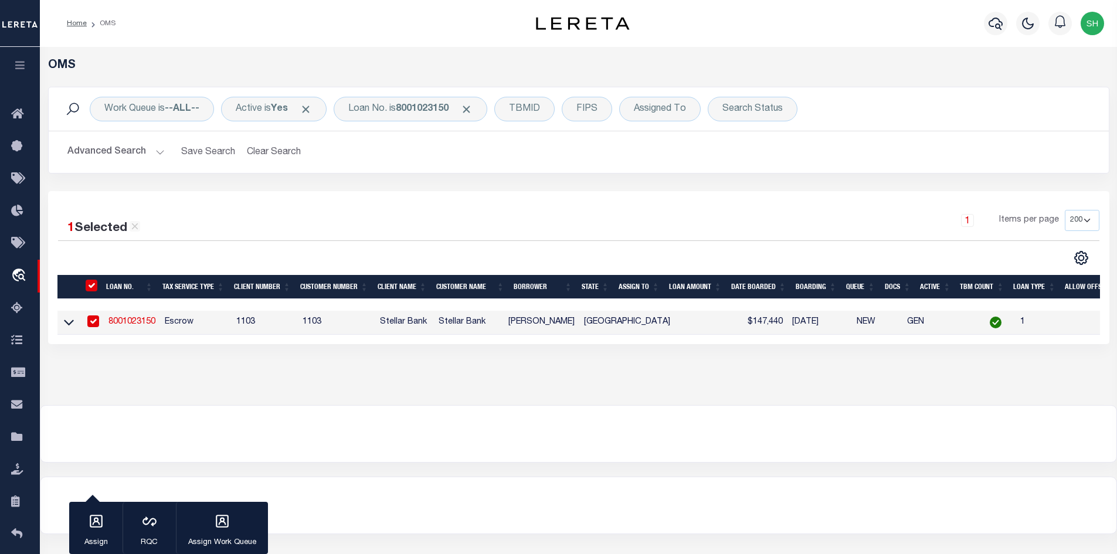
click at [140, 323] on link "8001023150" at bounding box center [131, 322] width 47 height 8
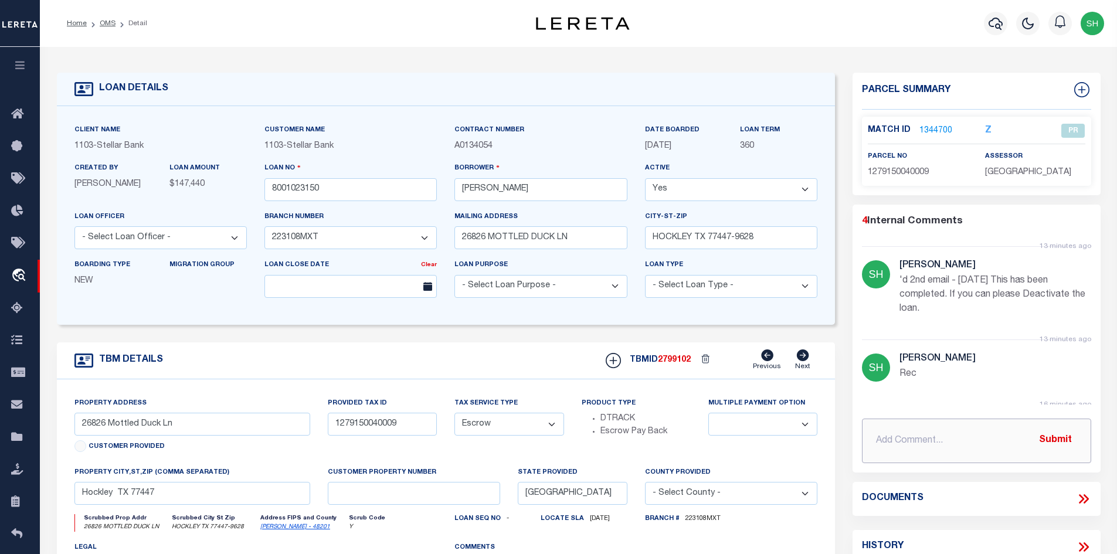
click at [920, 442] on input "text" at bounding box center [976, 441] width 229 height 45
click at [914, 445] on input "s" at bounding box center [976, 441] width 229 height 45
paste input "Are you requesting to deactivate this loan entirely or parcel only?"
click at [1072, 437] on button "Submit" at bounding box center [1055, 441] width 48 height 24
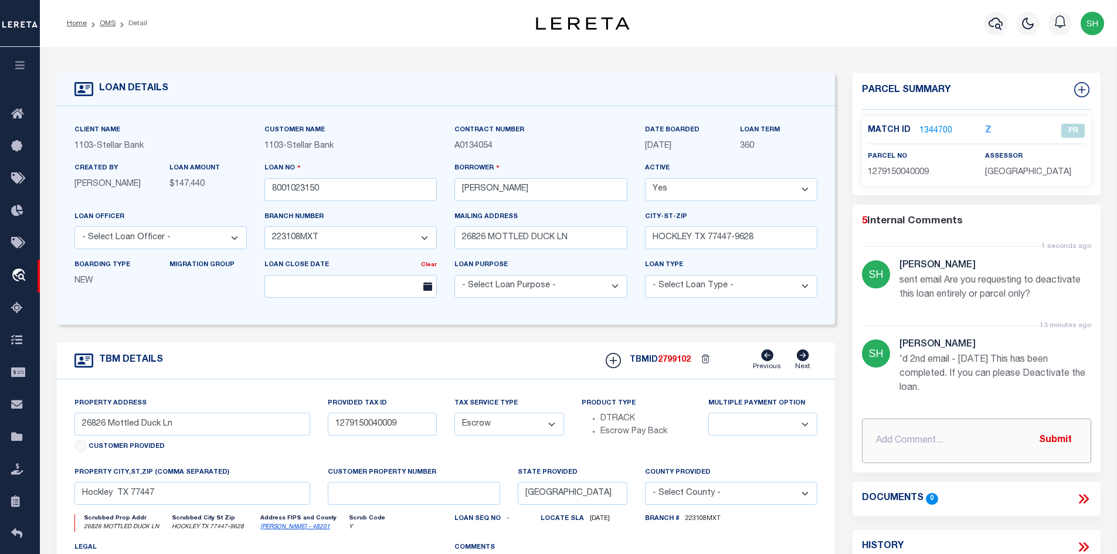
click at [925, 441] on input "text" at bounding box center [976, 441] width 229 height 45
paste input "I am not sure. I had it activated so I can process a refund."
click at [1066, 437] on button "Submit" at bounding box center [1055, 441] width 48 height 24
click at [100, 23] on link "OMS" at bounding box center [108, 23] width 16 height 7
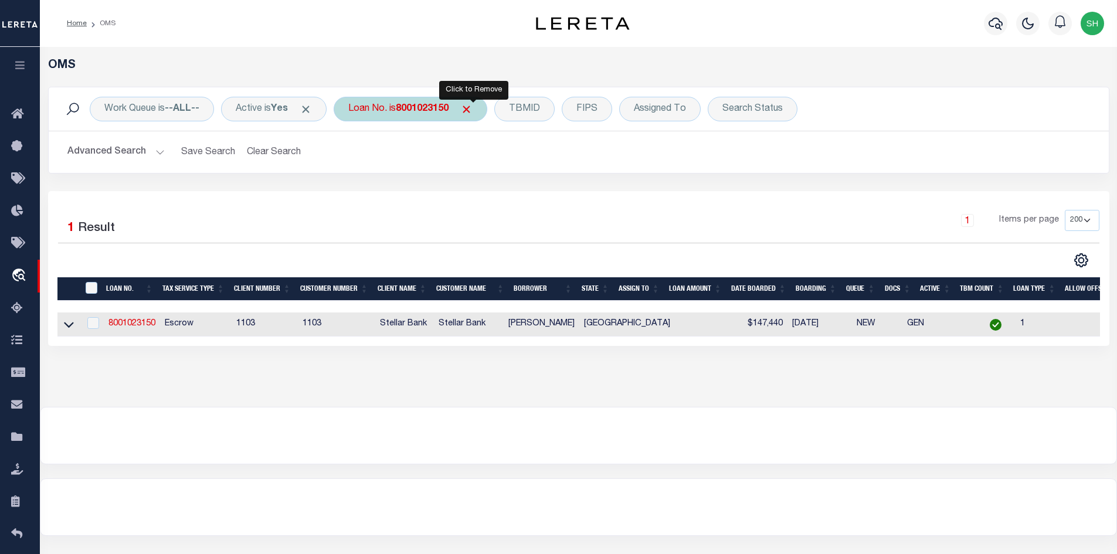
click at [473, 110] on span "Click to Remove" at bounding box center [466, 109] width 12 height 12
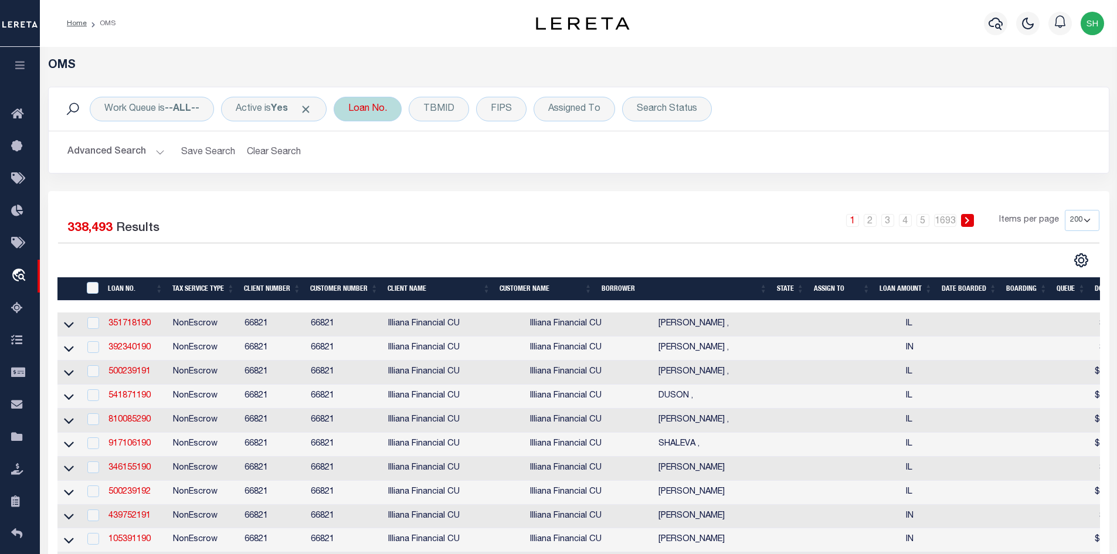
drag, startPoint x: 367, startPoint y: 101, endPoint x: 368, endPoint y: 110, distance: 8.2
click at [367, 101] on div "Loan No." at bounding box center [368, 109] width 68 height 25
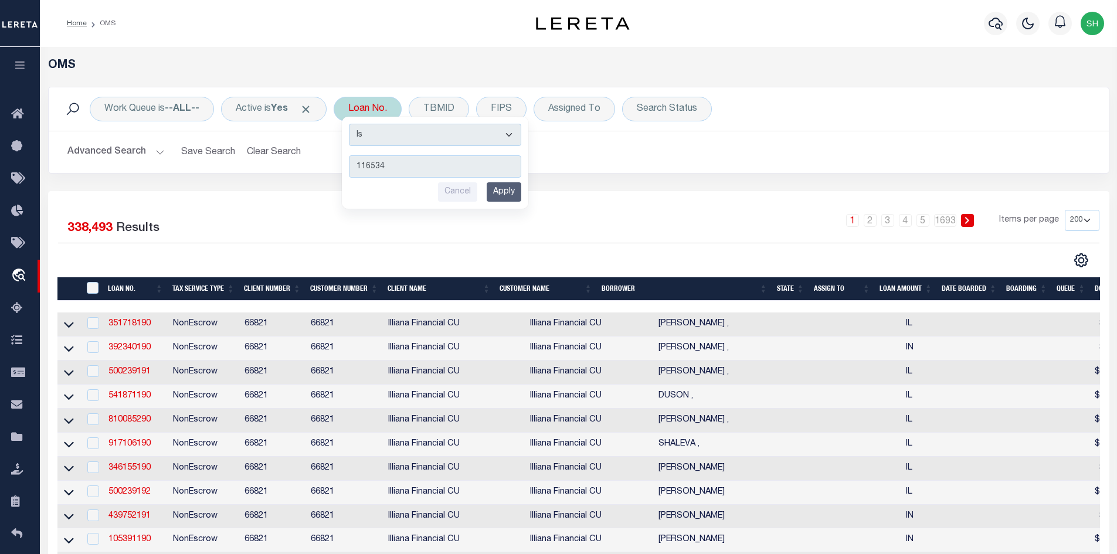
click at [511, 185] on input "Apply" at bounding box center [504, 191] width 35 height 19
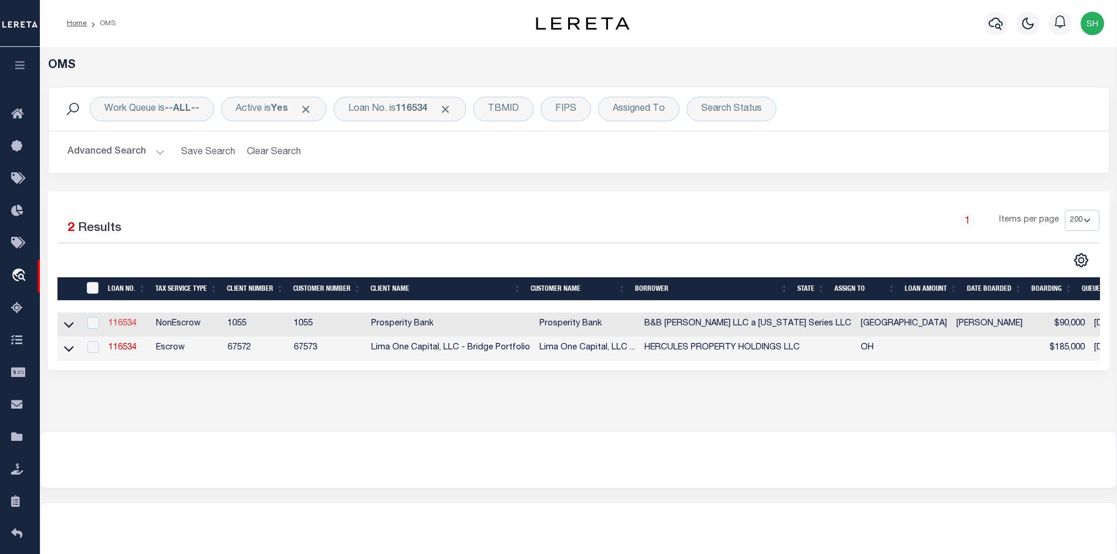
click at [127, 327] on link "116534" at bounding box center [122, 324] width 28 height 8
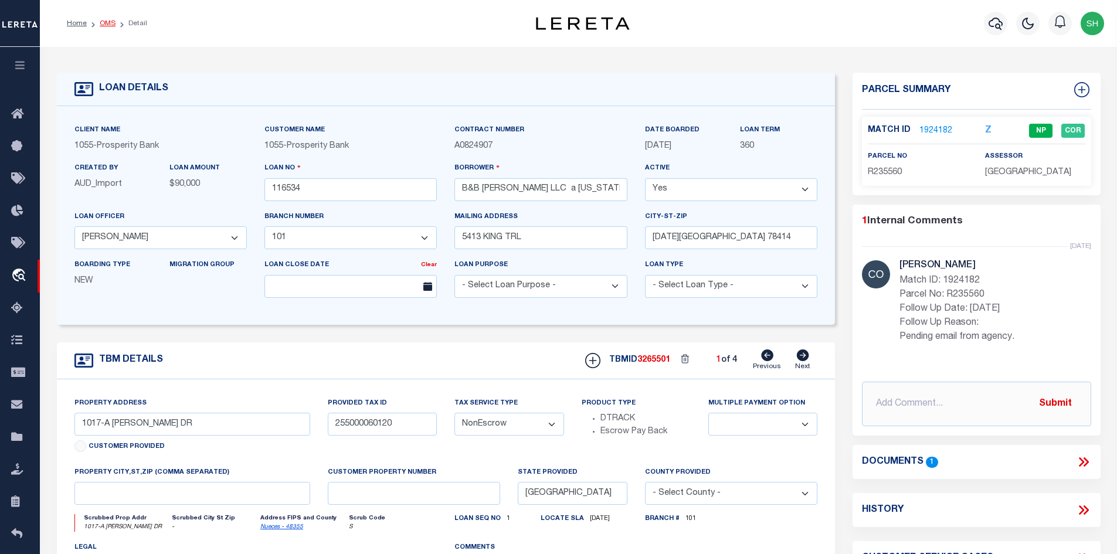
click at [109, 21] on link "OMS" at bounding box center [108, 23] width 16 height 7
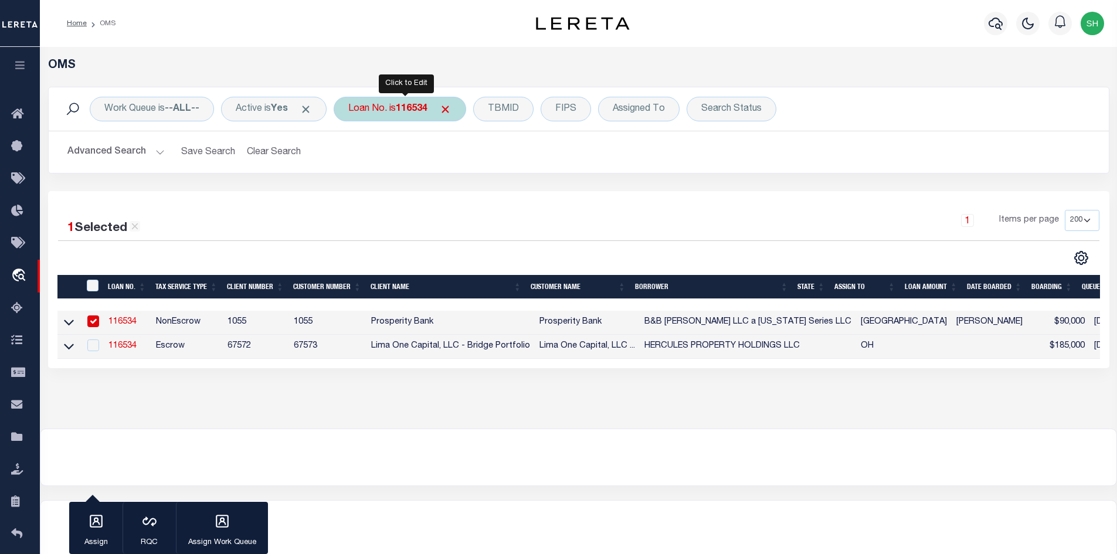
click at [405, 108] on b "116534" at bounding box center [412, 108] width 32 height 9
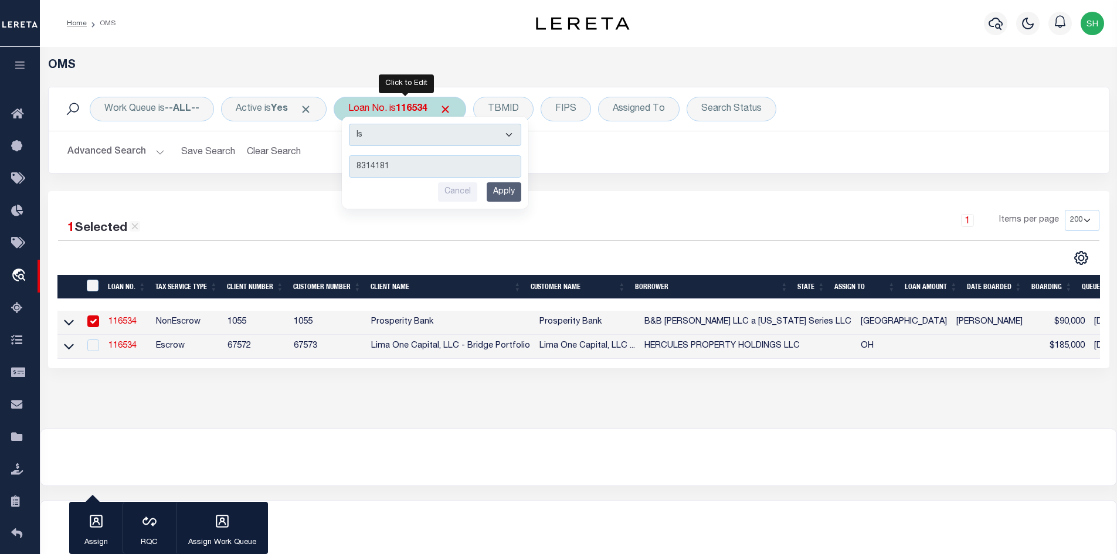
click at [518, 196] on input "Apply" at bounding box center [504, 191] width 35 height 19
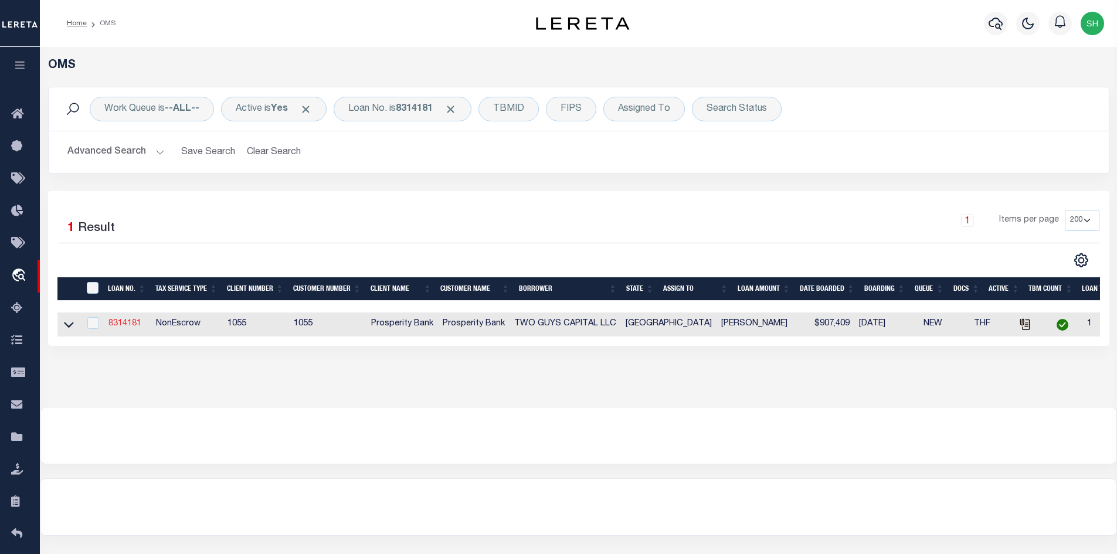
click at [128, 325] on link "8314181" at bounding box center [124, 324] width 33 height 8
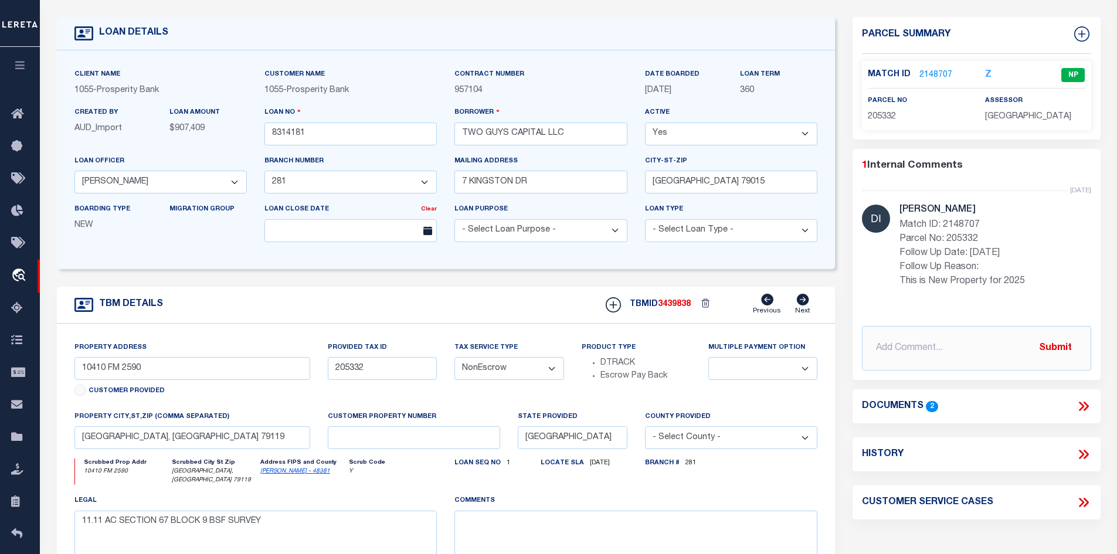
scroll to position [59, 0]
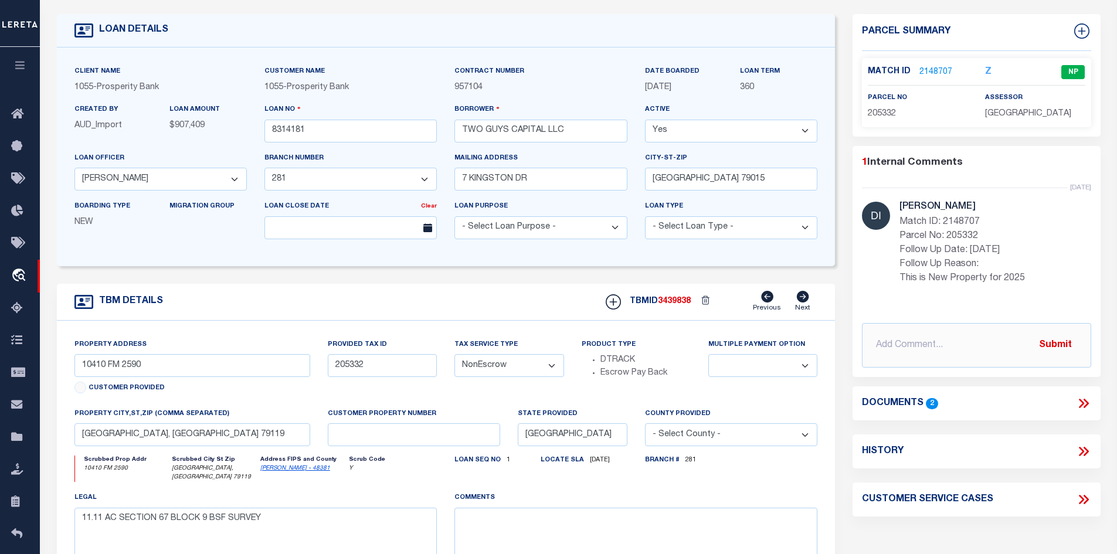
click at [270, 471] on link "[PERSON_NAME] - 48381" at bounding box center [295, 469] width 70 height 6
drag, startPoint x: 157, startPoint y: 370, endPoint x: 46, endPoint y: 366, distance: 110.9
click at [44, 368] on div "LOAN DETAILS Client Name 1055 -" at bounding box center [578, 332] width 1070 height 664
click at [919, 66] on link "2148707" at bounding box center [935, 72] width 33 height 12
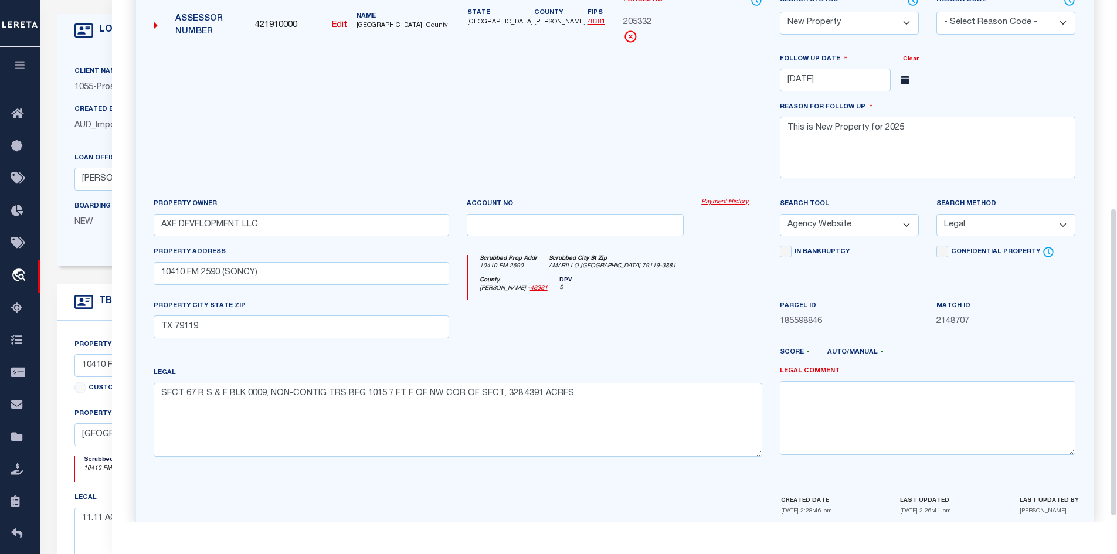
scroll to position [352, 0]
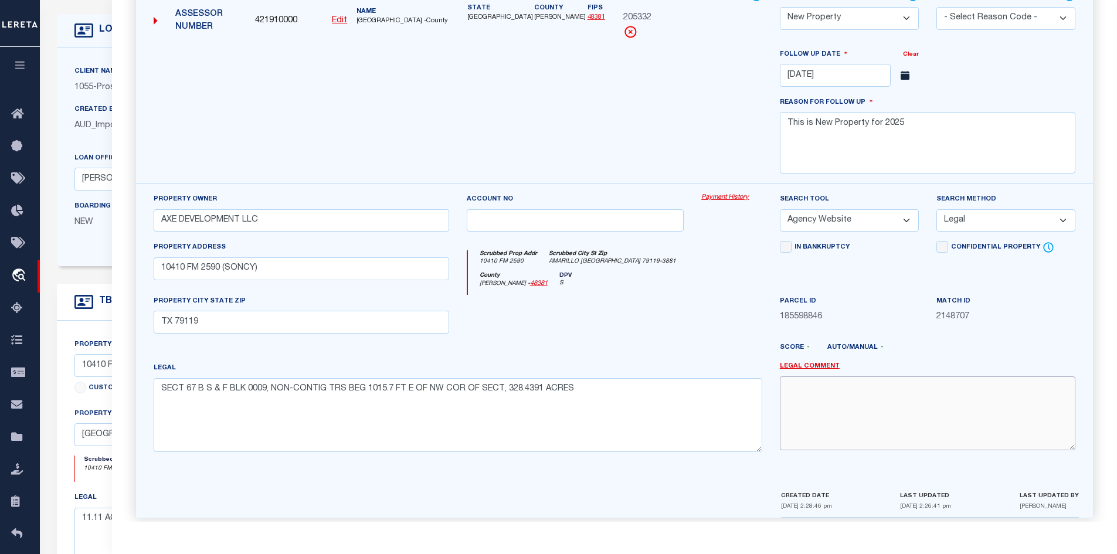
click at [814, 393] on textarea at bounding box center [928, 413] width 296 height 74
paste textarea "SH REVIEWED ON [DATE] PROPERTY STILL NEW PROPERTY"
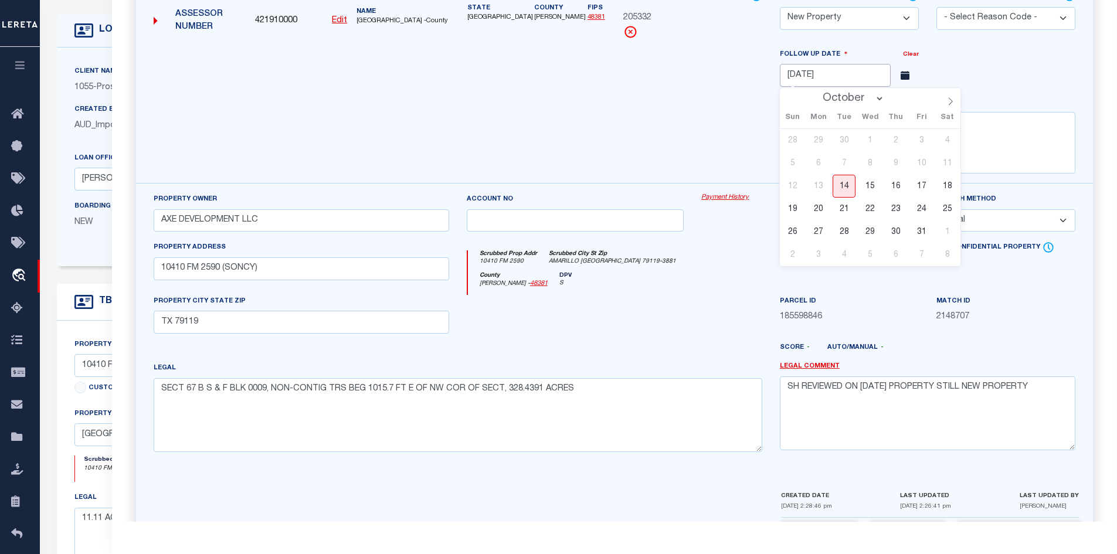
click at [811, 67] on input "[DATE]" at bounding box center [835, 75] width 111 height 23
click at [922, 230] on span "31" at bounding box center [921, 231] width 23 height 23
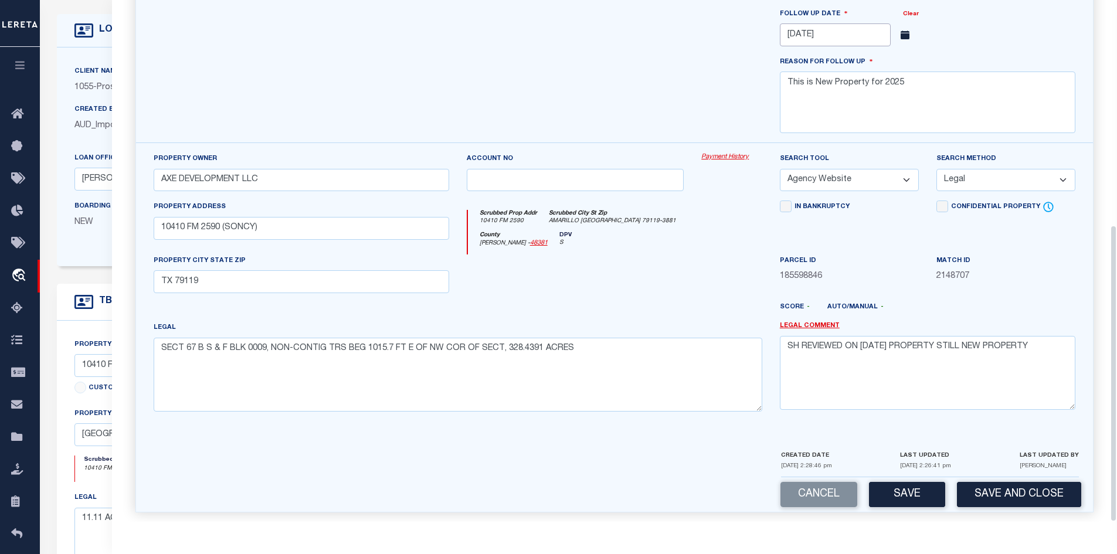
scroll to position [395, 0]
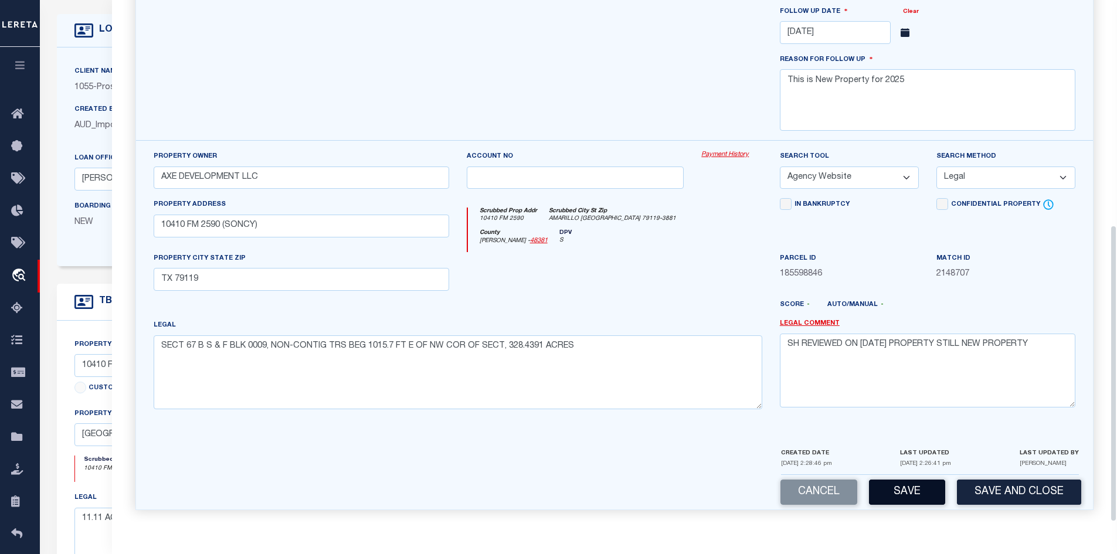
click at [894, 488] on button "Save" at bounding box center [907, 492] width 76 height 25
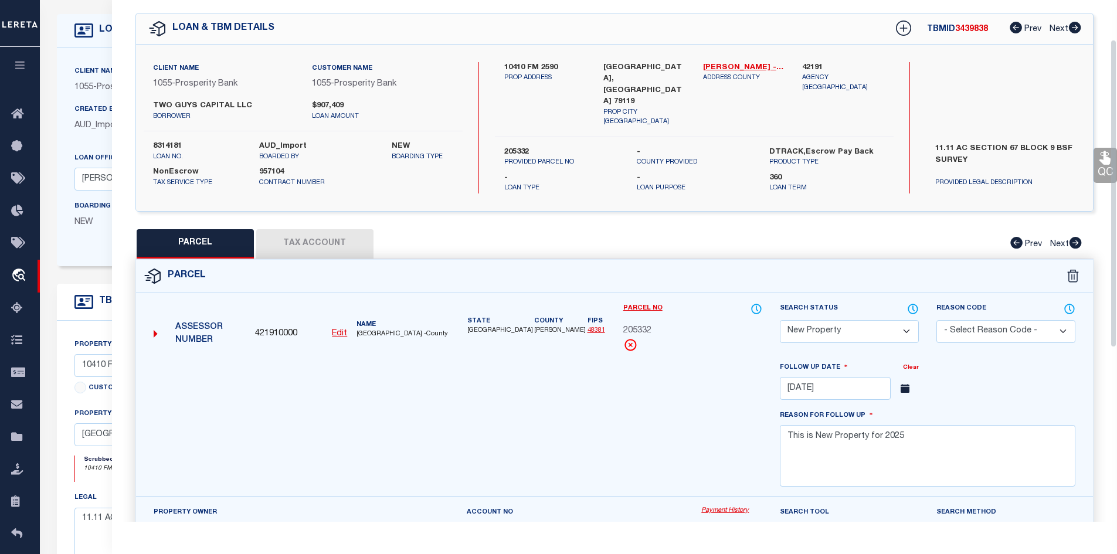
scroll to position [0, 0]
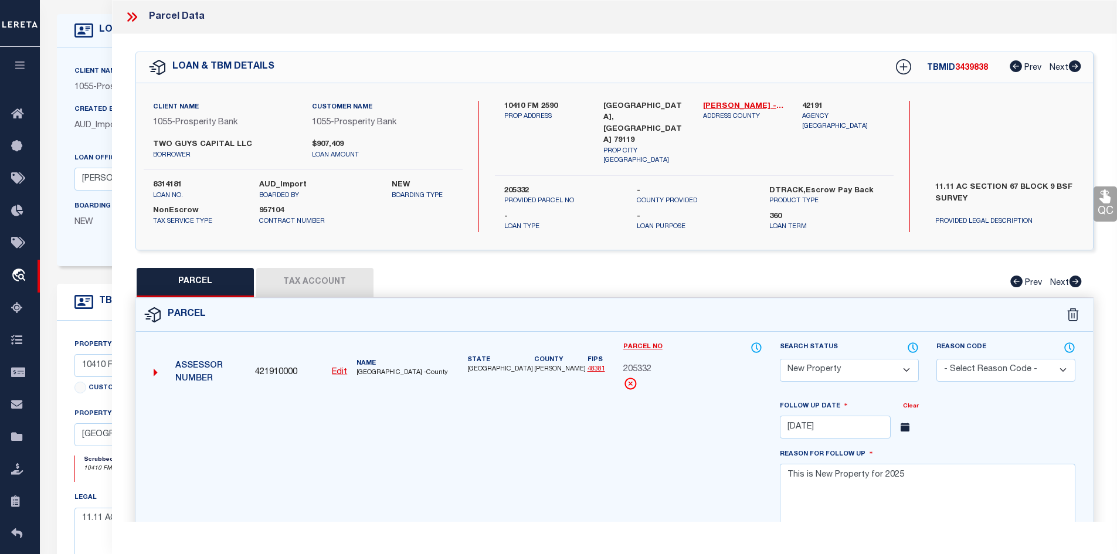
click at [125, 19] on icon at bounding box center [131, 16] width 15 height 15
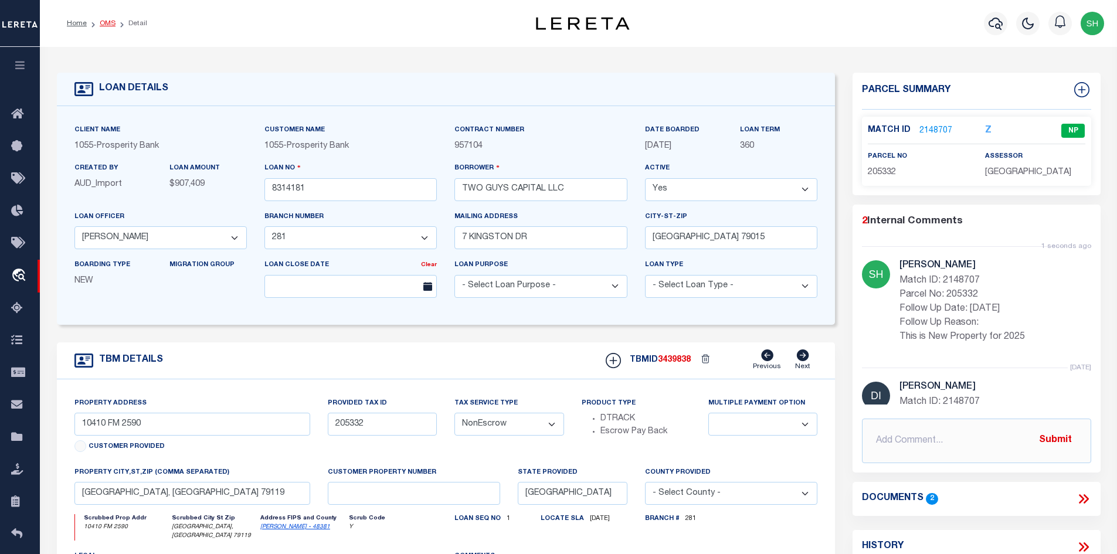
click at [102, 22] on link "OMS" at bounding box center [108, 23] width 16 height 7
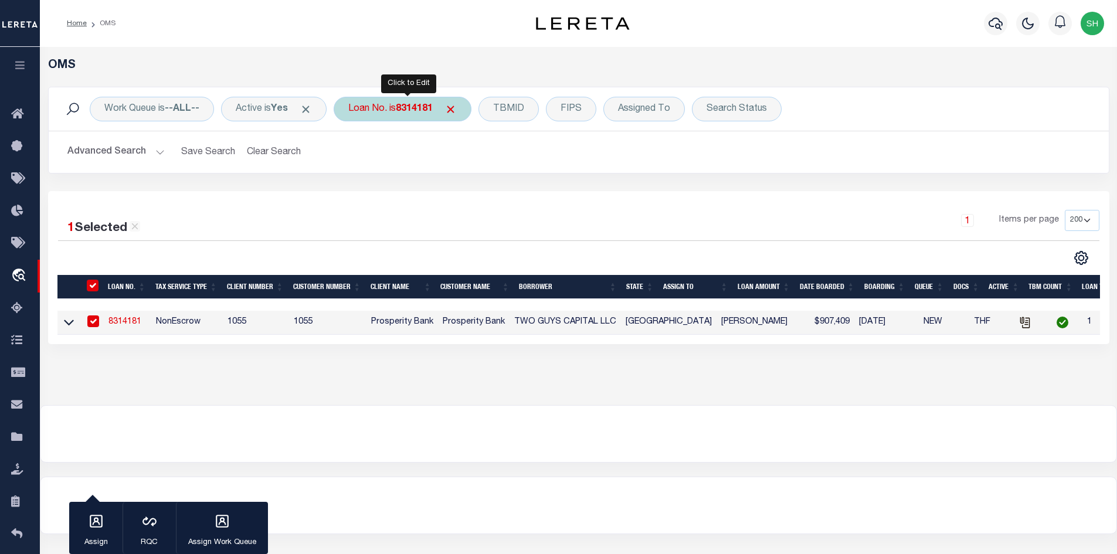
click at [365, 107] on div "Loan No. is 8314181" at bounding box center [403, 109] width 138 height 25
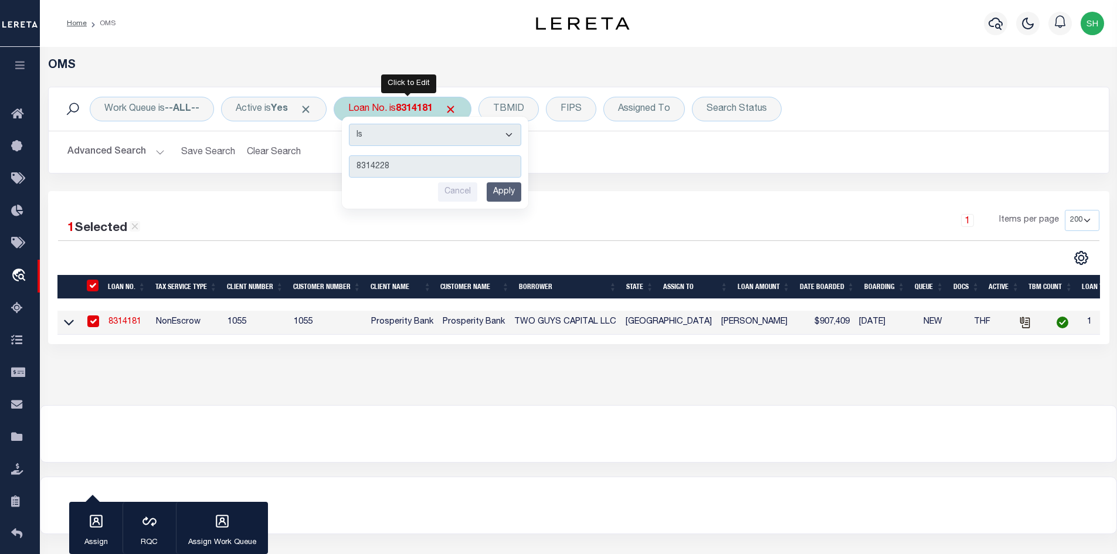
click at [511, 188] on input "Apply" at bounding box center [504, 191] width 35 height 19
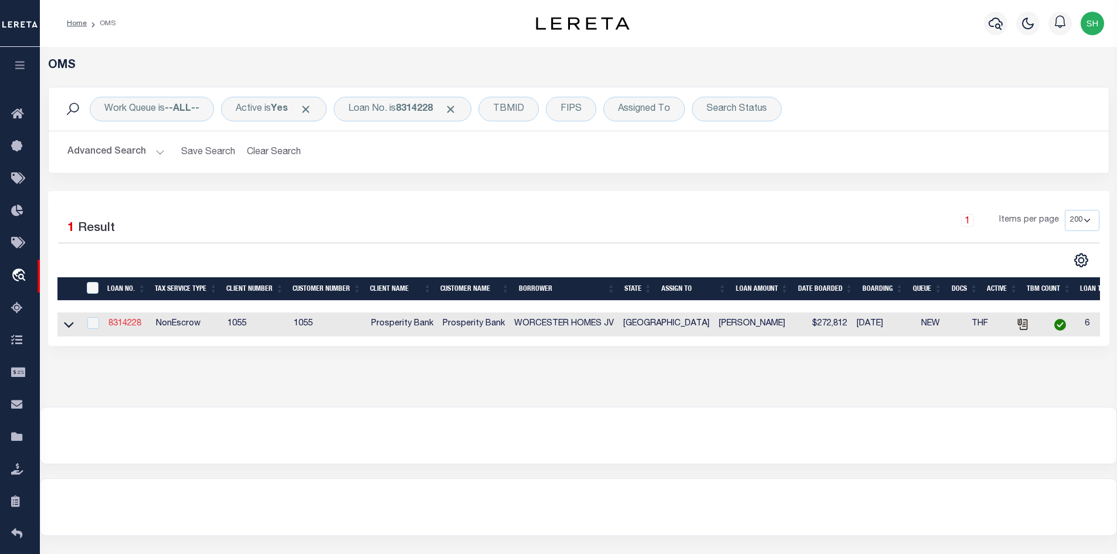
click at [125, 324] on link "8314228" at bounding box center [124, 324] width 33 height 8
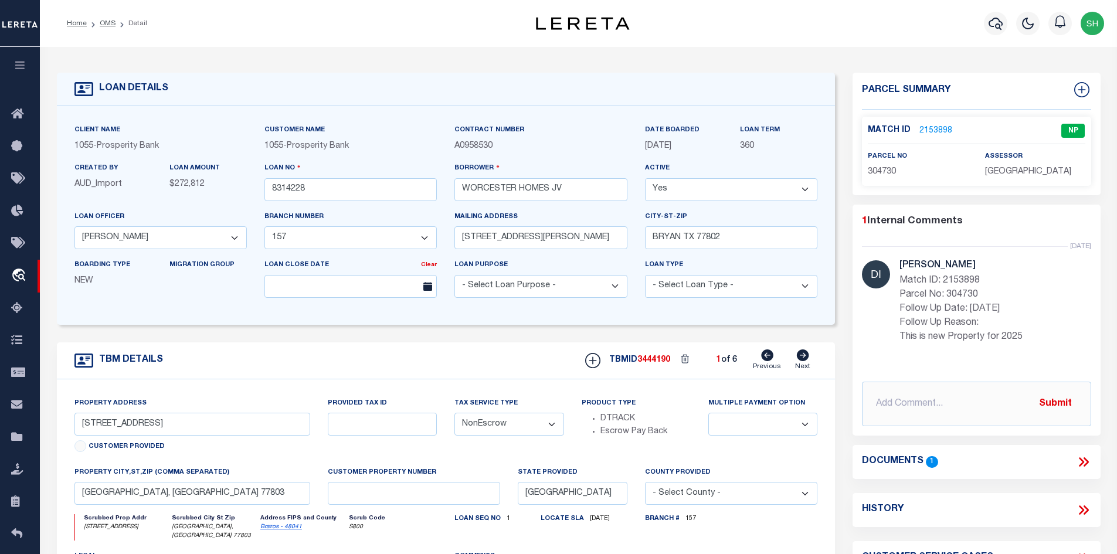
click at [269, 530] on link "Brazos - 48041" at bounding box center [281, 527] width 42 height 6
drag, startPoint x: 164, startPoint y: 427, endPoint x: 100, endPoint y: 427, distance: 63.3
click at [100, 427] on input "[STREET_ADDRESS]" at bounding box center [192, 424] width 236 height 23
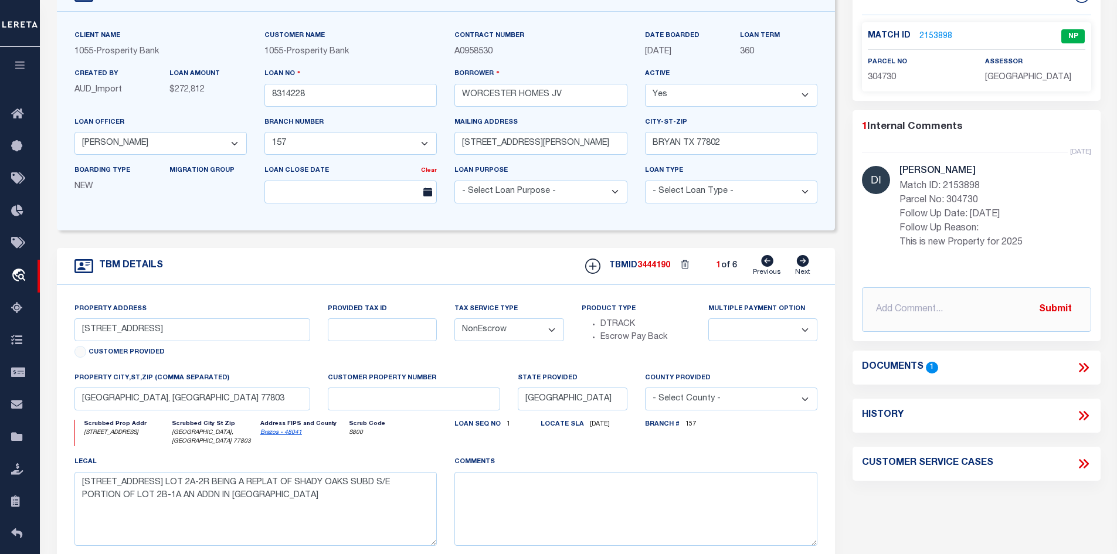
scroll to position [117, 0]
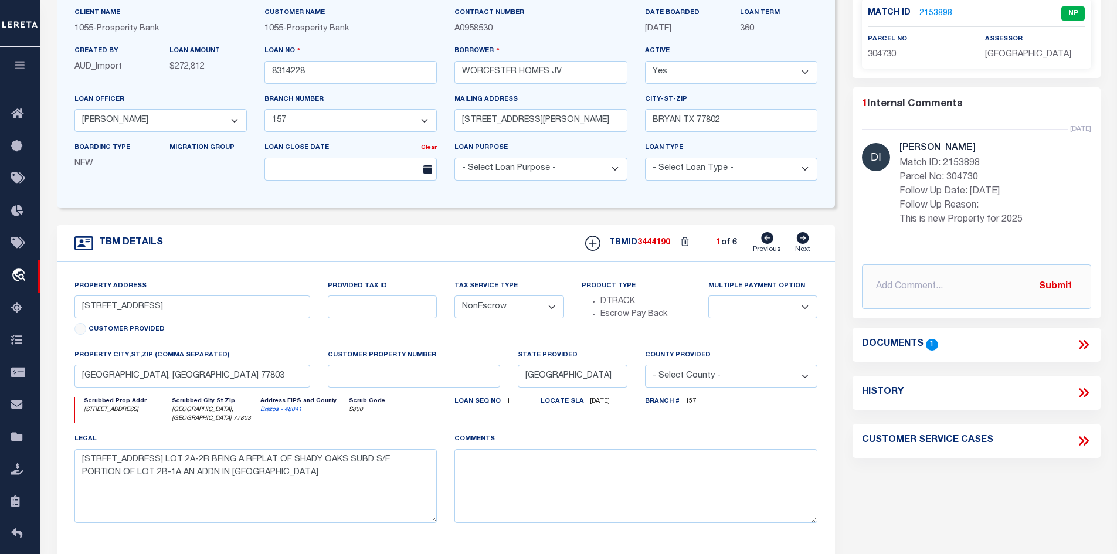
click at [800, 243] on icon at bounding box center [803, 238] width 12 height 12
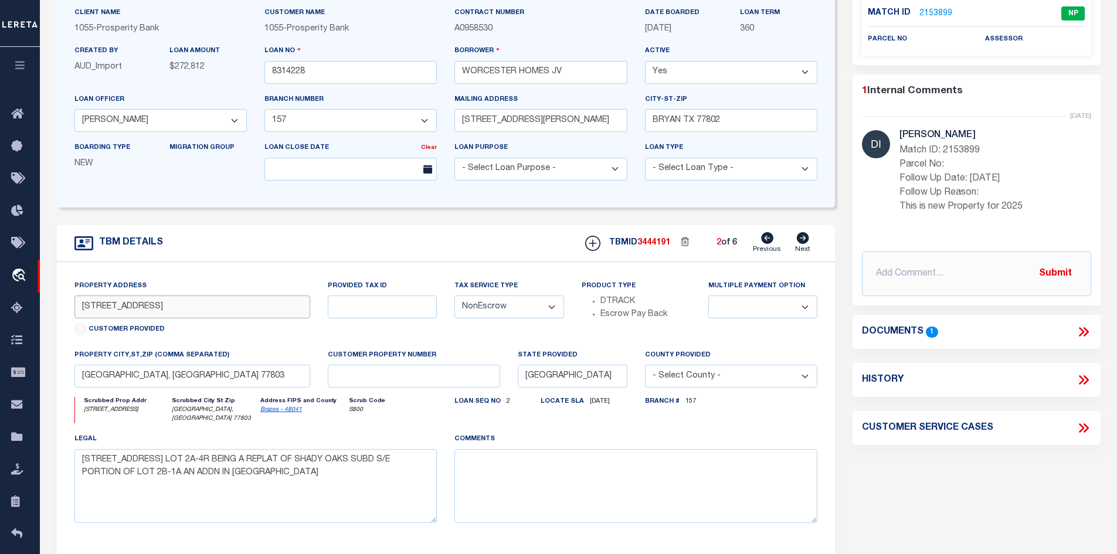
drag, startPoint x: 186, startPoint y: 307, endPoint x: 80, endPoint y: 309, distance: 106.1
click at [80, 309] on input "[STREET_ADDRESS]" at bounding box center [192, 307] width 236 height 23
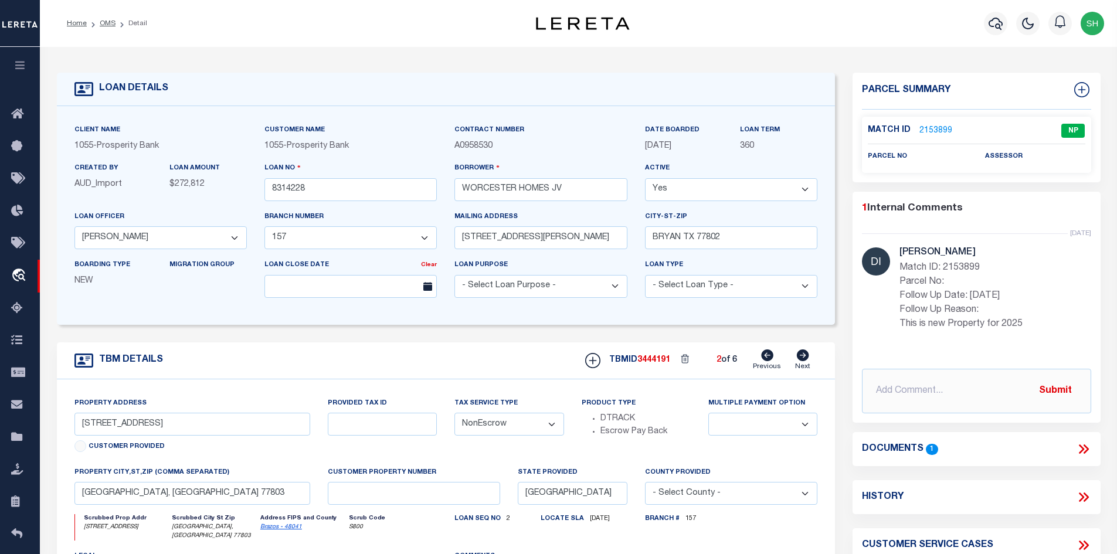
click at [933, 47] on div "LOAN DETAILS Client Name 1055" at bounding box center [578, 402] width 1077 height 711
click at [965, 398] on input "text" at bounding box center [976, 391] width 229 height 45
click at [930, 392] on input "text" at bounding box center [976, 391] width 229 height 45
paste input "SH REVIEWED ON [DATE] PROPERTY STILL NEW PROPERTY"
click at [1047, 395] on button "Submit" at bounding box center [1055, 391] width 48 height 24
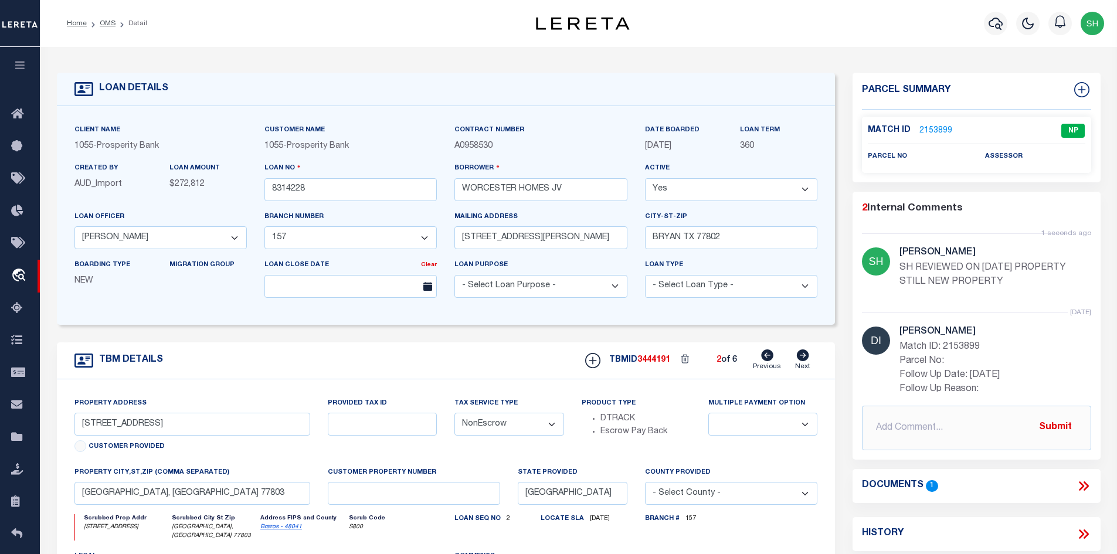
click at [763, 359] on icon at bounding box center [767, 355] width 12 height 12
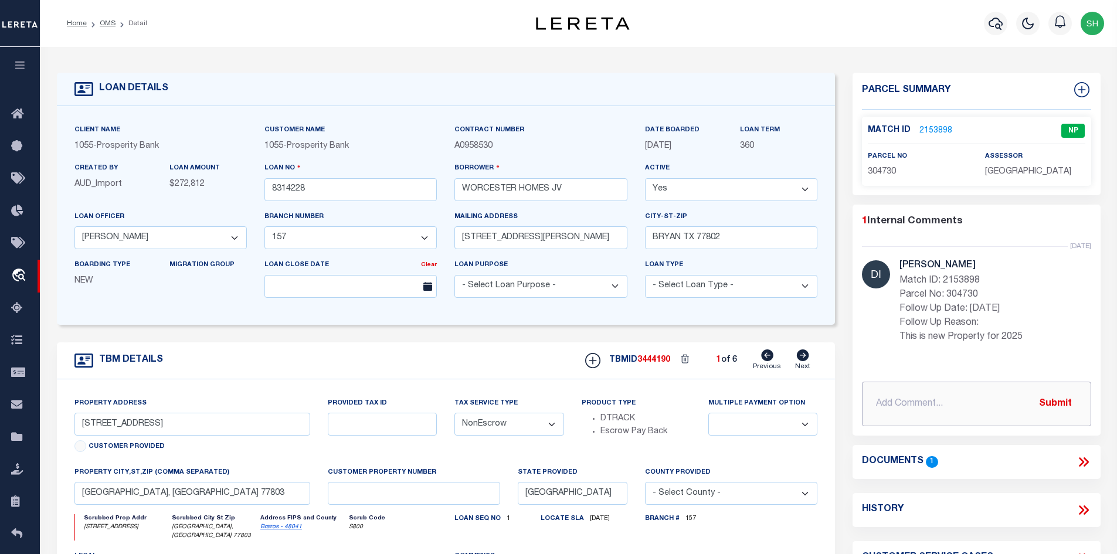
paste input "SH REVIEWED ON [DATE] PROPERTY STILL NEW PROPERTY"
click at [1057, 400] on button "Submit" at bounding box center [1055, 404] width 48 height 24
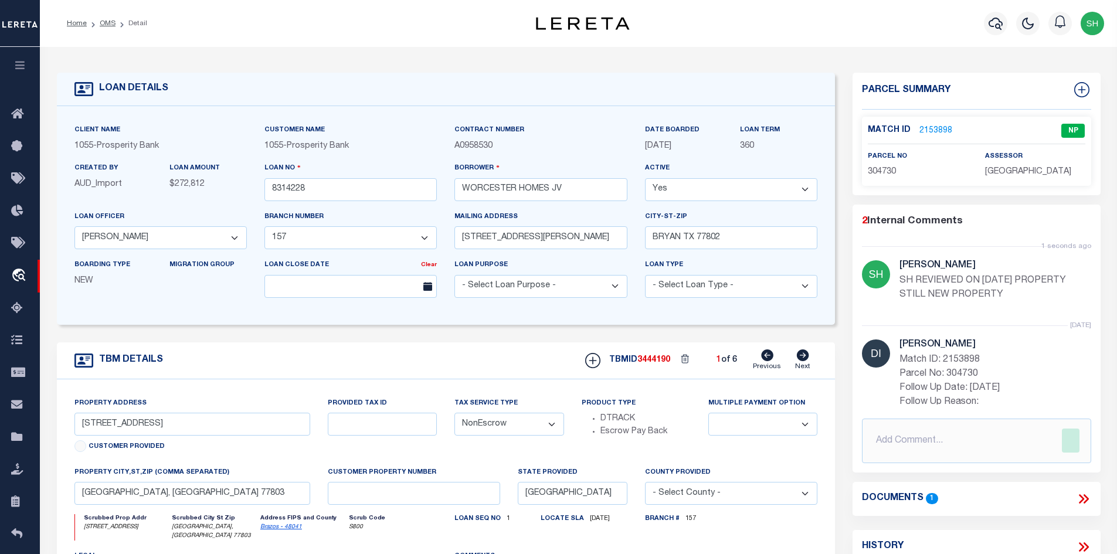
click at [802, 359] on icon at bounding box center [803, 355] width 12 height 12
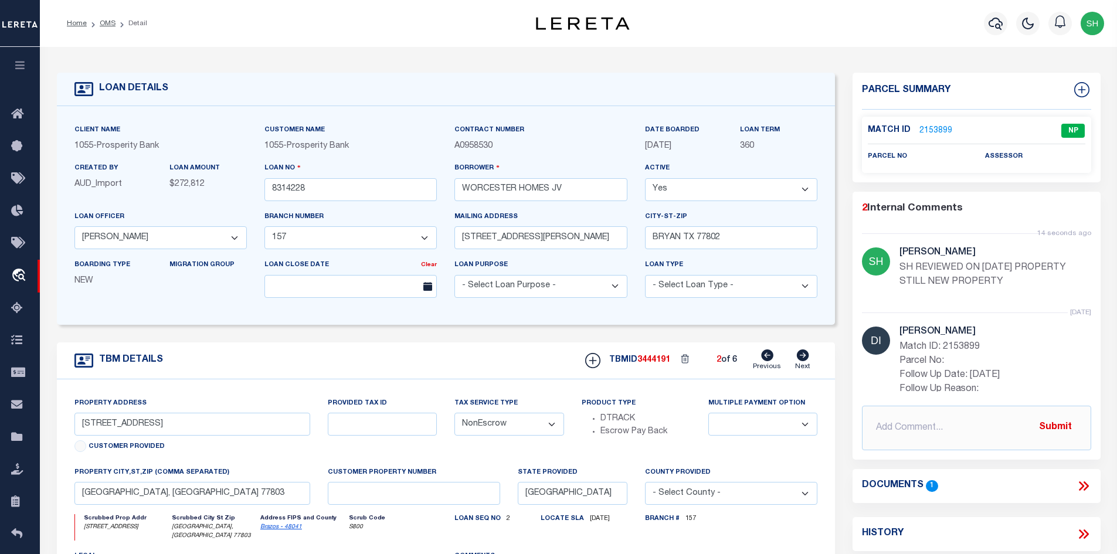
click at [803, 360] on icon at bounding box center [803, 355] width 12 height 12
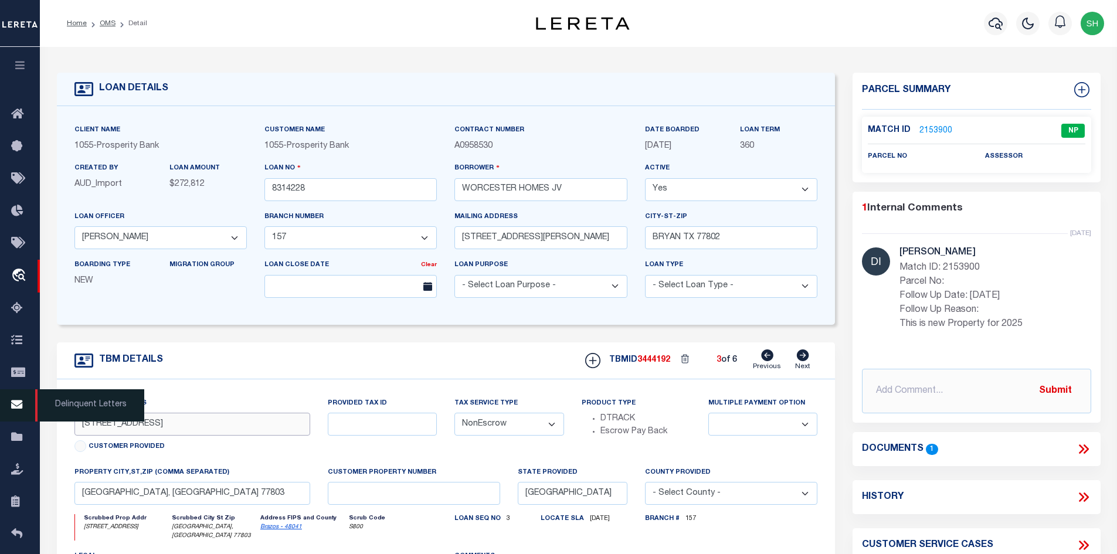
drag, startPoint x: 192, startPoint y: 432, endPoint x: 38, endPoint y: 419, distance: 154.2
click at [38, 419] on div "Home OMS Detail" at bounding box center [558, 450] width 1117 height 901
paste input "[STREET_ADDRESS]"
drag, startPoint x: 994, startPoint y: 390, endPoint x: 710, endPoint y: 416, distance: 284.9
click at [710, 416] on div "LOAN DETAILS Client Name 1055 - Prosperity Bank 1055 -" at bounding box center [578, 391] width 1061 height 664
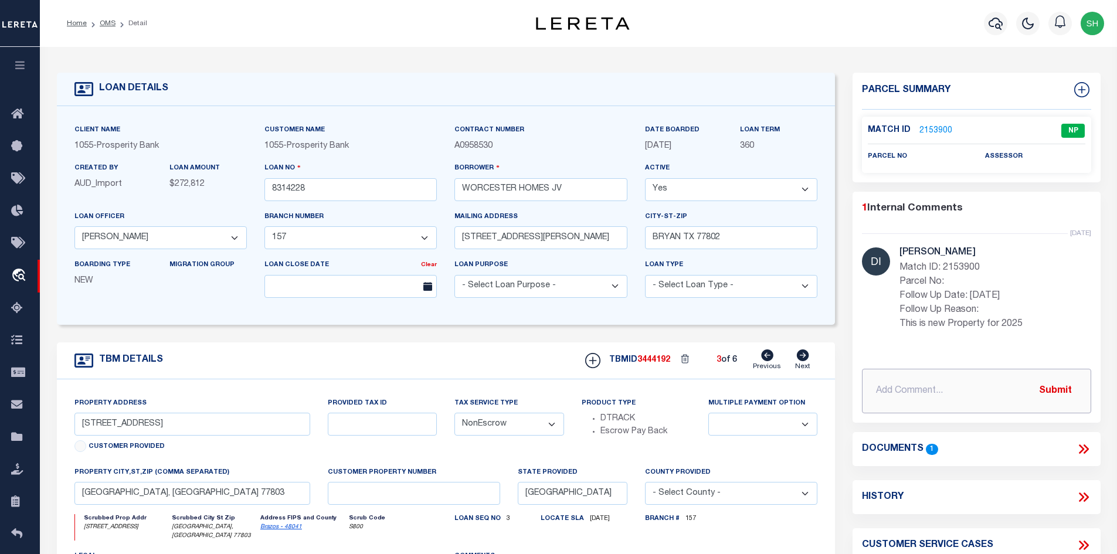
click at [953, 388] on input "text" at bounding box center [976, 391] width 229 height 45
paste input "SH REVIEWED ON [DATE] PROPERTY STILL NEW PROPERTY"
click at [1049, 386] on button "Submit" at bounding box center [1055, 391] width 48 height 24
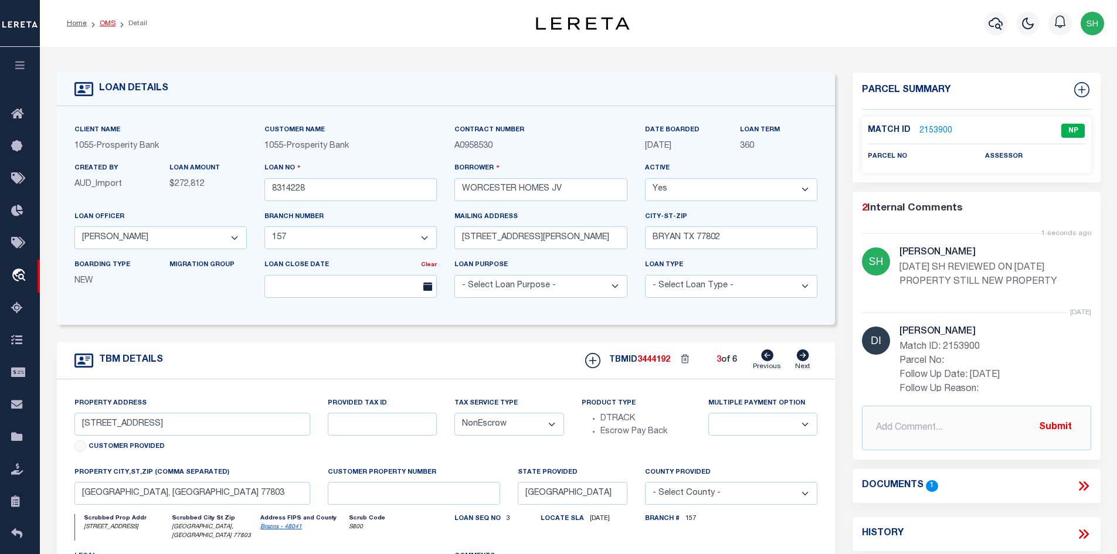
click at [103, 21] on link "OMS" at bounding box center [108, 23] width 16 height 7
